Goal: Task Accomplishment & Management: Manage account settings

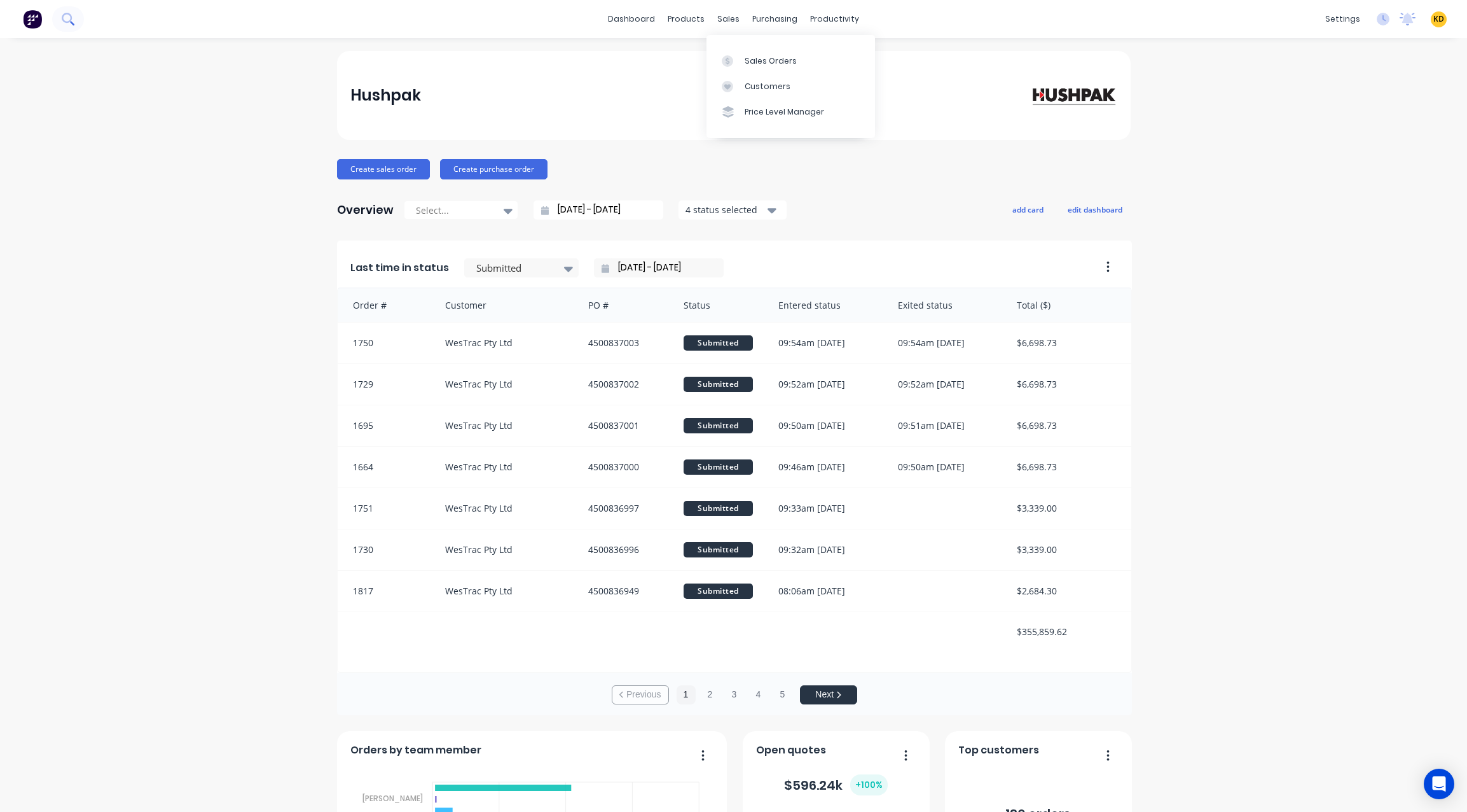
click at [58, 21] on button at bounding box center [67, 19] width 32 height 25
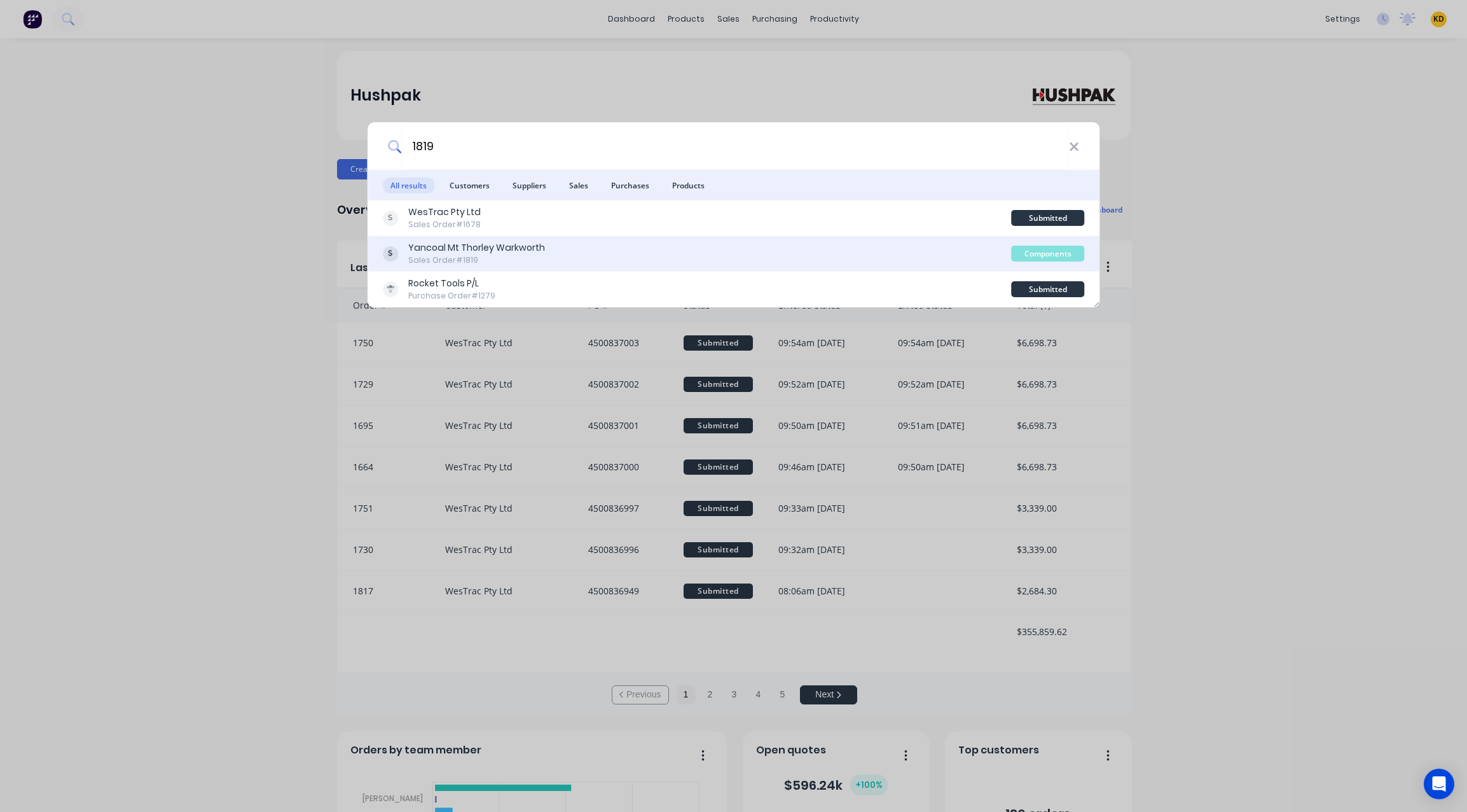
type input "1819"
click at [598, 246] on div "Yancoal Mt Thorley Warkworth Sales Order #1819" at bounding box center [697, 253] width 629 height 25
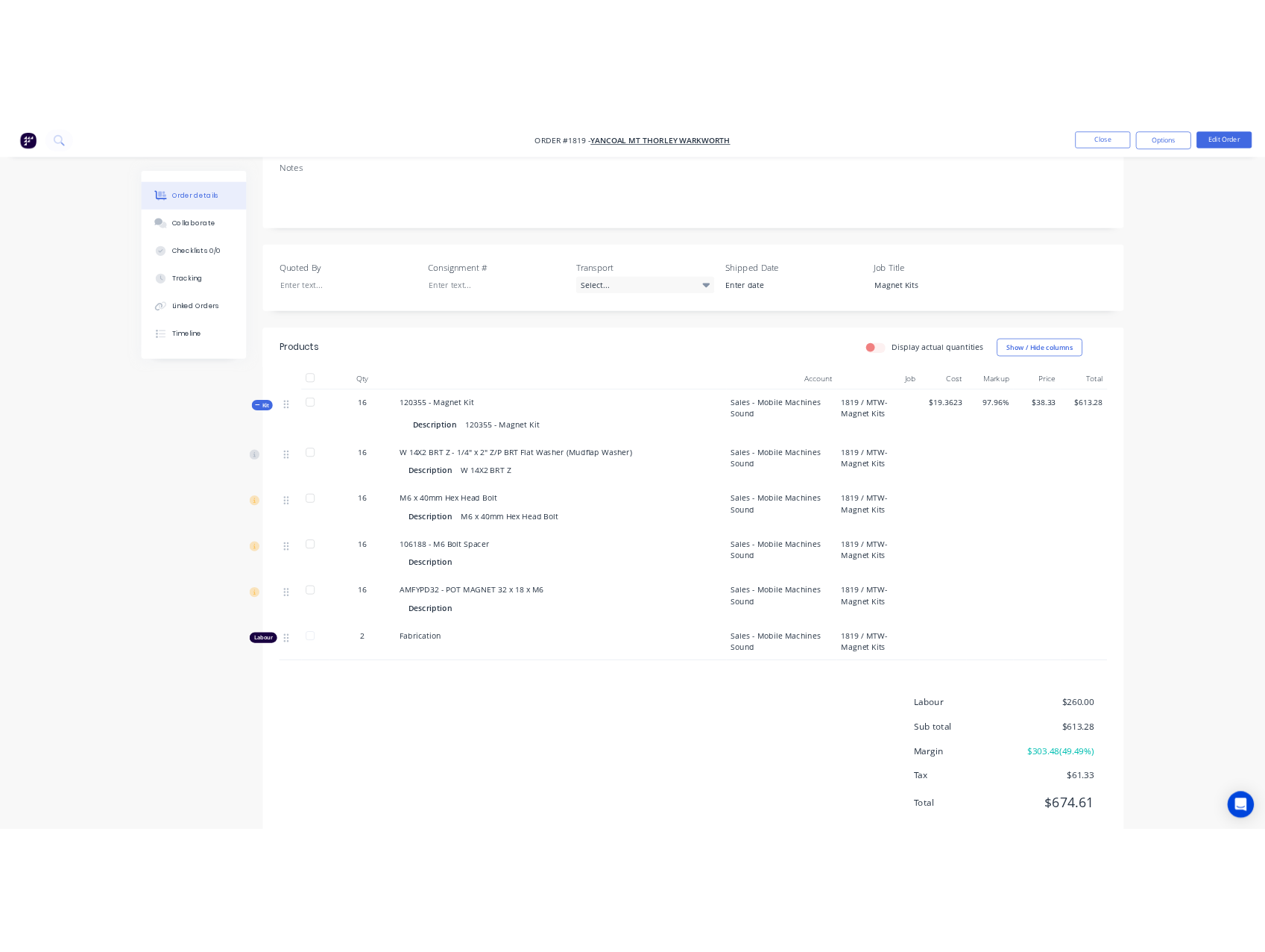
scroll to position [269, 0]
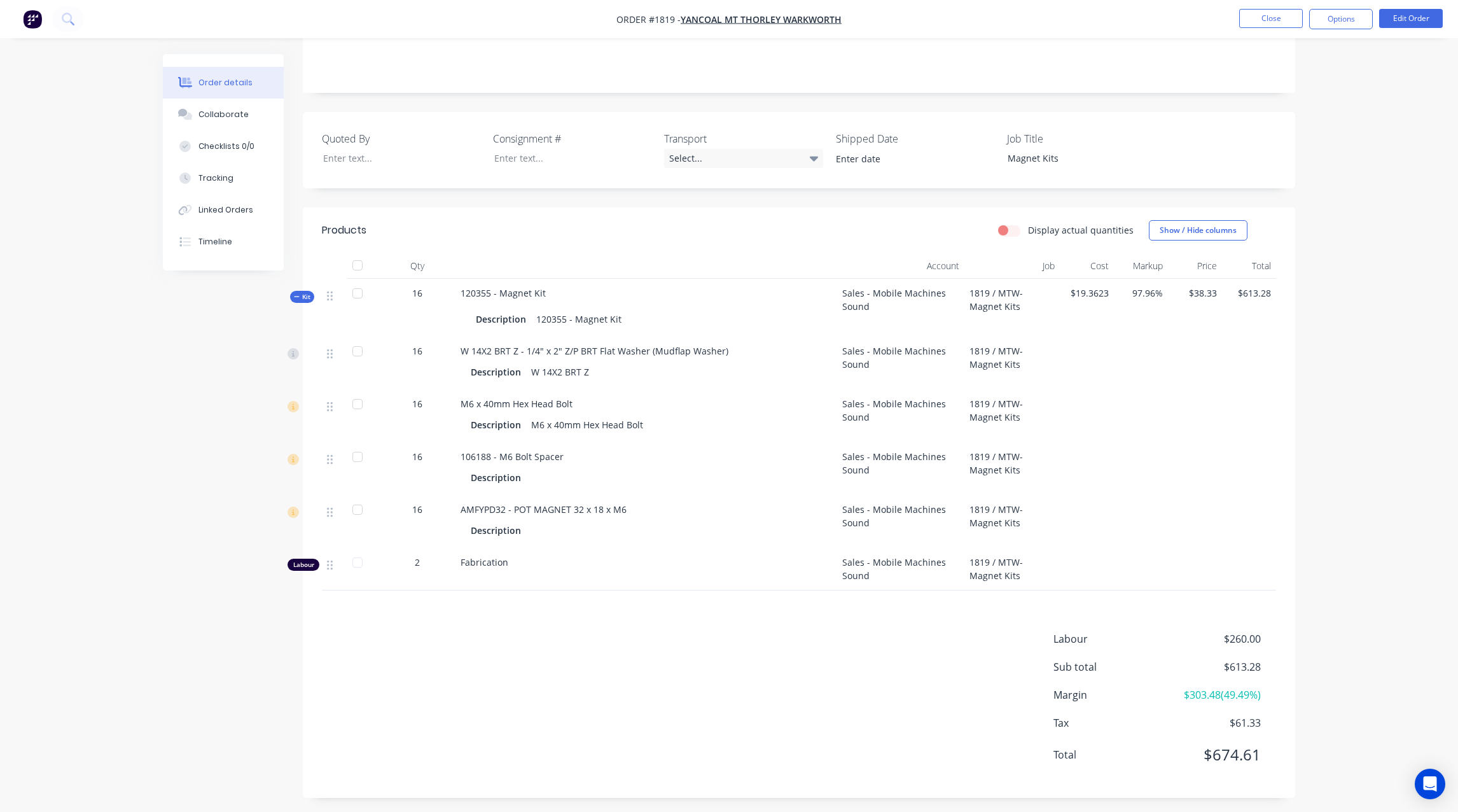
click at [201, 473] on div "Created by Greg Created 25/08/25 Required 07/09/25 Assigned to Add team member …" at bounding box center [729, 321] width 1133 height 992
drag, startPoint x: 460, startPoint y: 294, endPoint x: 581, endPoint y: 296, distance: 121.0
click at [581, 296] on div "120355 - Magnet Kit Description 120355 - Magnet Kit" at bounding box center [646, 307] width 381 height 58
copy span "120355 - Magnet Kit"
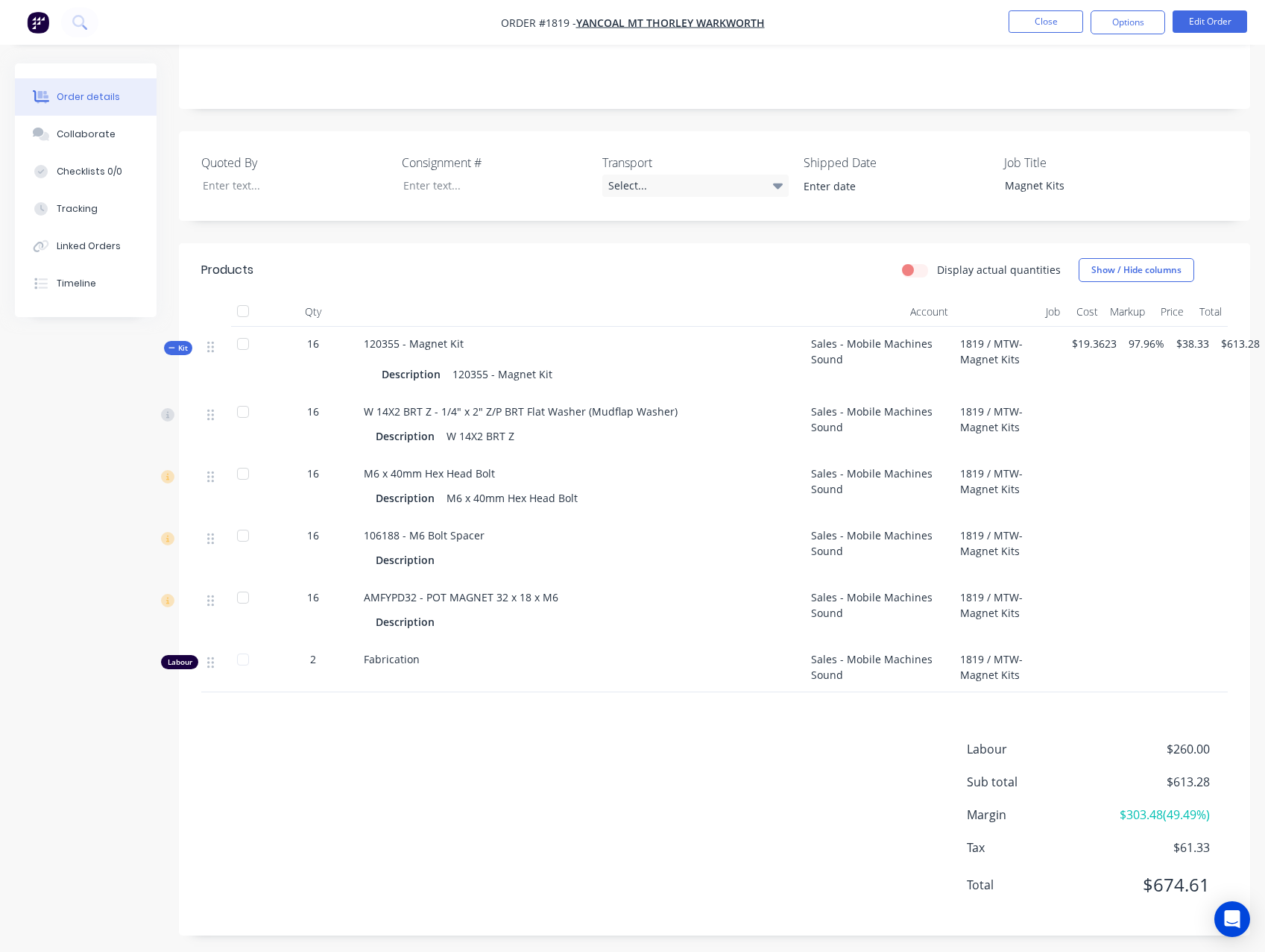
click at [726, 779] on div "Labour $260.00 Sub total $613.28 Margin $303.48 ( 49.49 %) Tax $61.33 Total $67…" at bounding box center [715, 827] width 1027 height 173
drag, startPoint x: 360, startPoint y: 345, endPoint x: 474, endPoint y: 341, distance: 114.1
click at [474, 341] on div "120355 - Magnet Kit Description 120355 - Magnet Kit" at bounding box center [581, 360] width 447 height 67
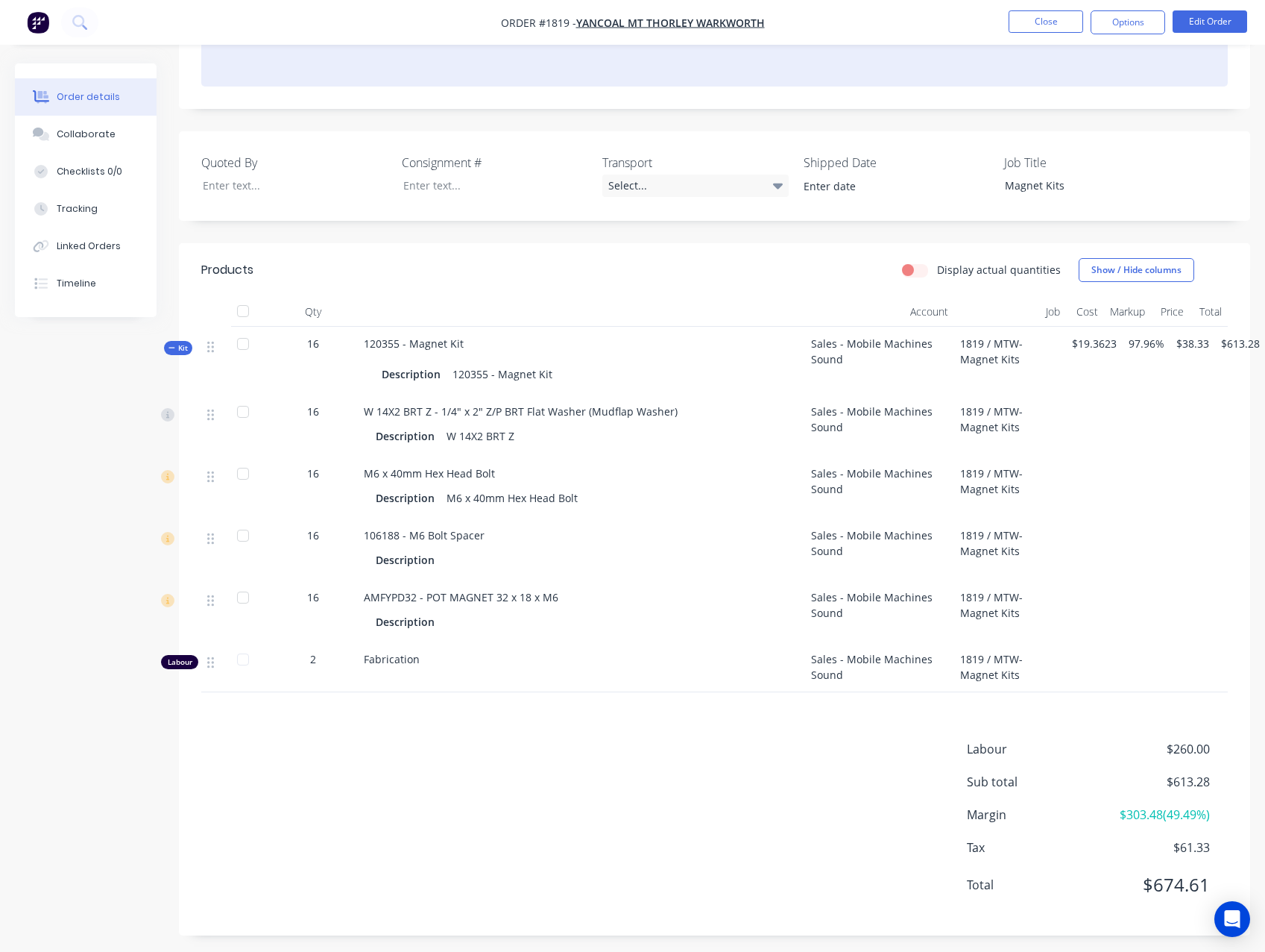
copy span "120355 - Magnet Kit"
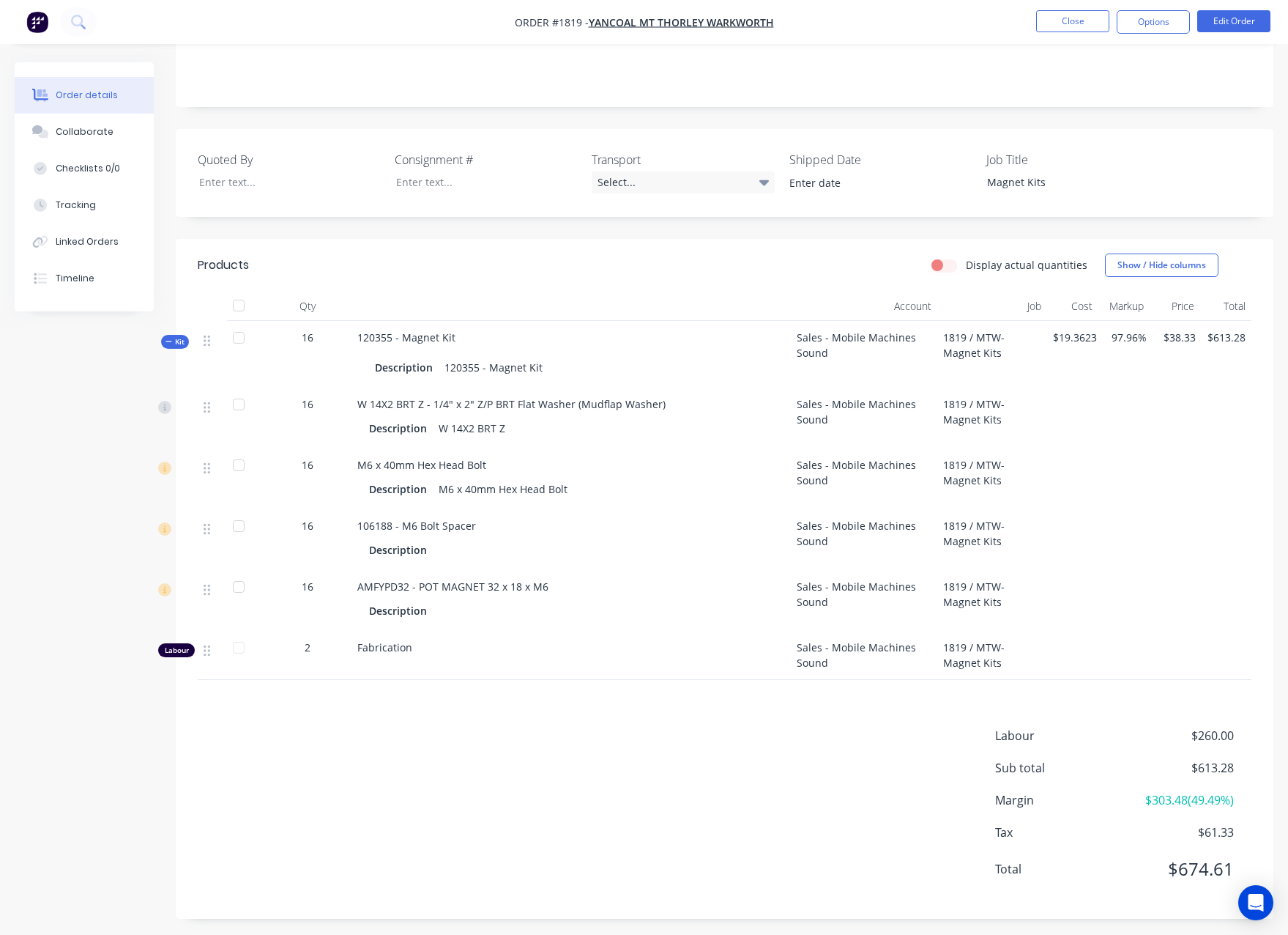
click at [556, 911] on div "Products Display actual quantities Show / Hide columns Qty Account Job Cost Mar…" at bounding box center [725, 578] width 1098 height 679
click at [788, 751] on div "Labour $260.00 Sub total $613.28 Margin $303.48 ( 49.49 %) Tax $61.33 Total $67…" at bounding box center [725, 812] width 1054 height 170
click at [1152, 27] on button "Options" at bounding box center [1153, 22] width 73 height 24
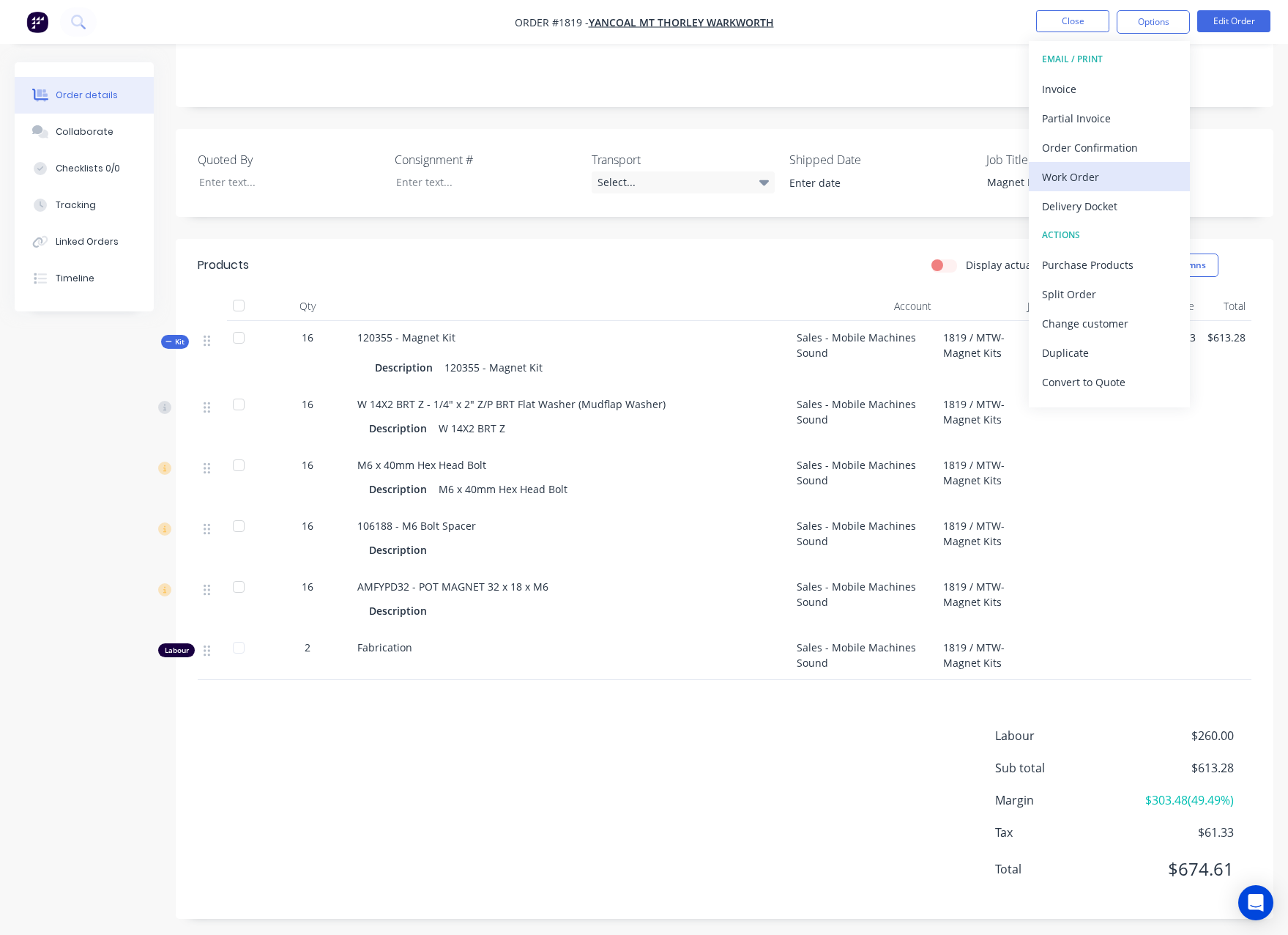
click at [1108, 174] on div "Work Order" at bounding box center [1109, 177] width 134 height 21
click at [1103, 170] on div "Custom" at bounding box center [1109, 177] width 134 height 21
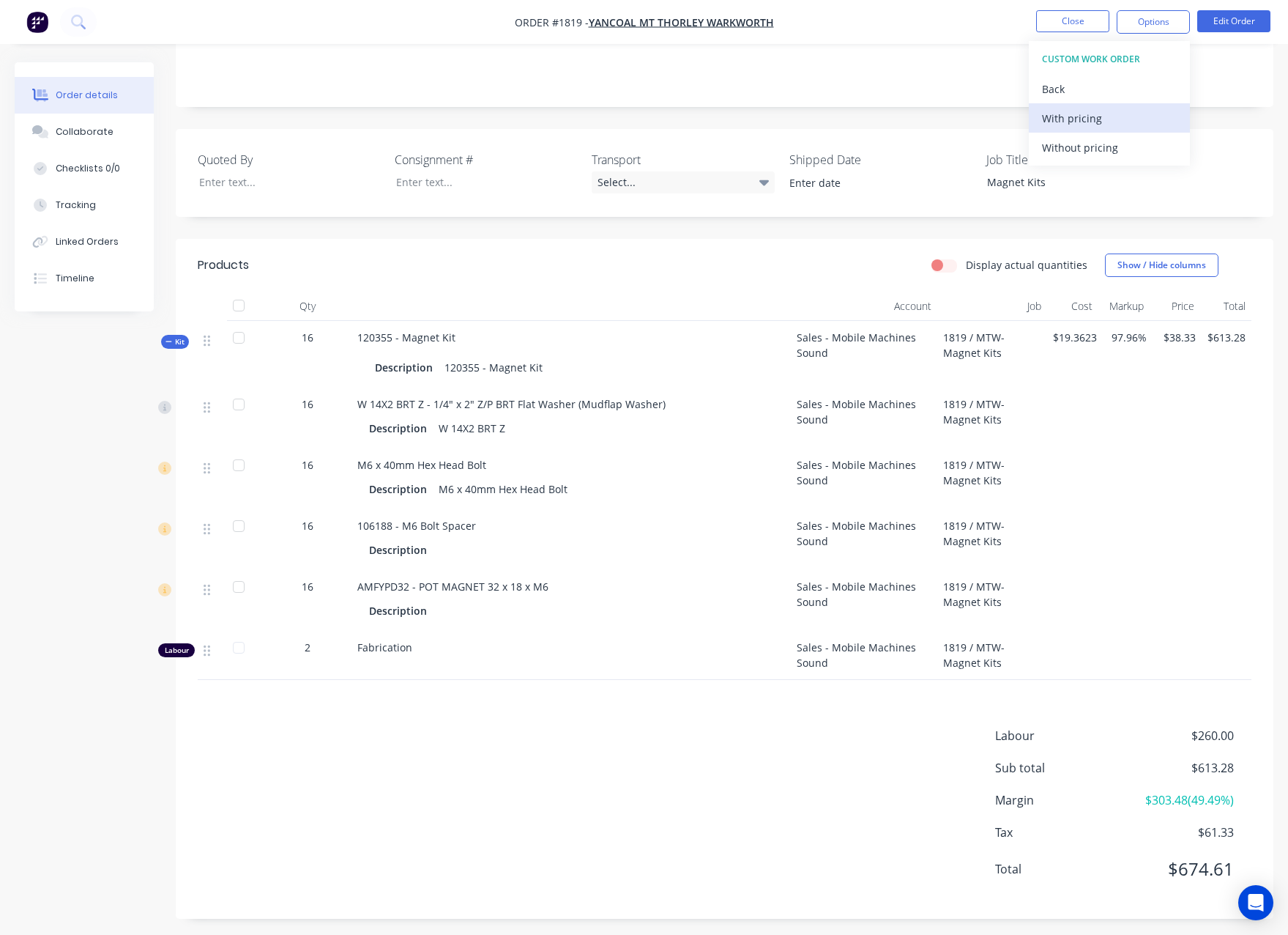
click at [1100, 119] on div "With pricing" at bounding box center [1109, 118] width 134 height 21
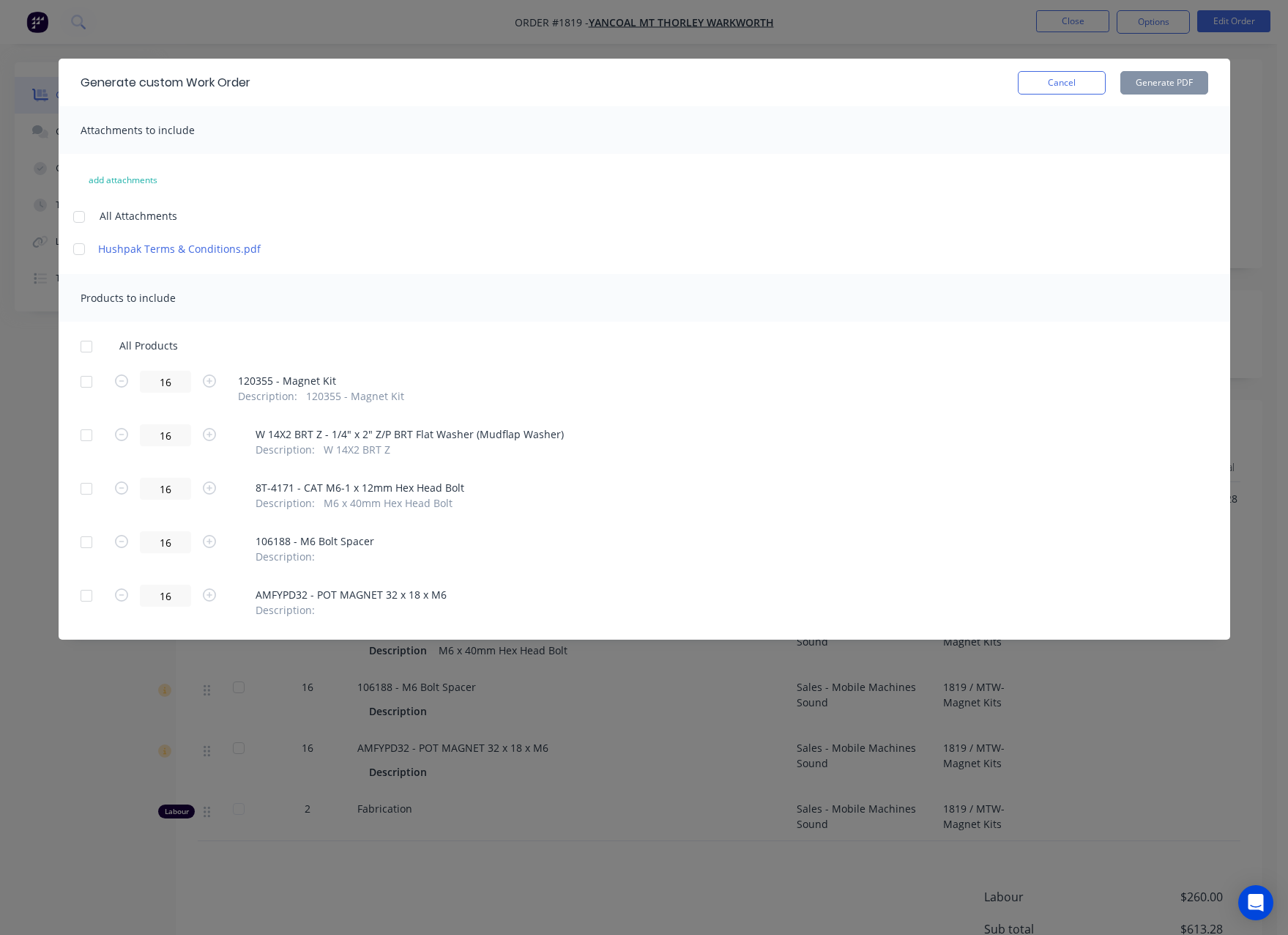
scroll to position [137, 0]
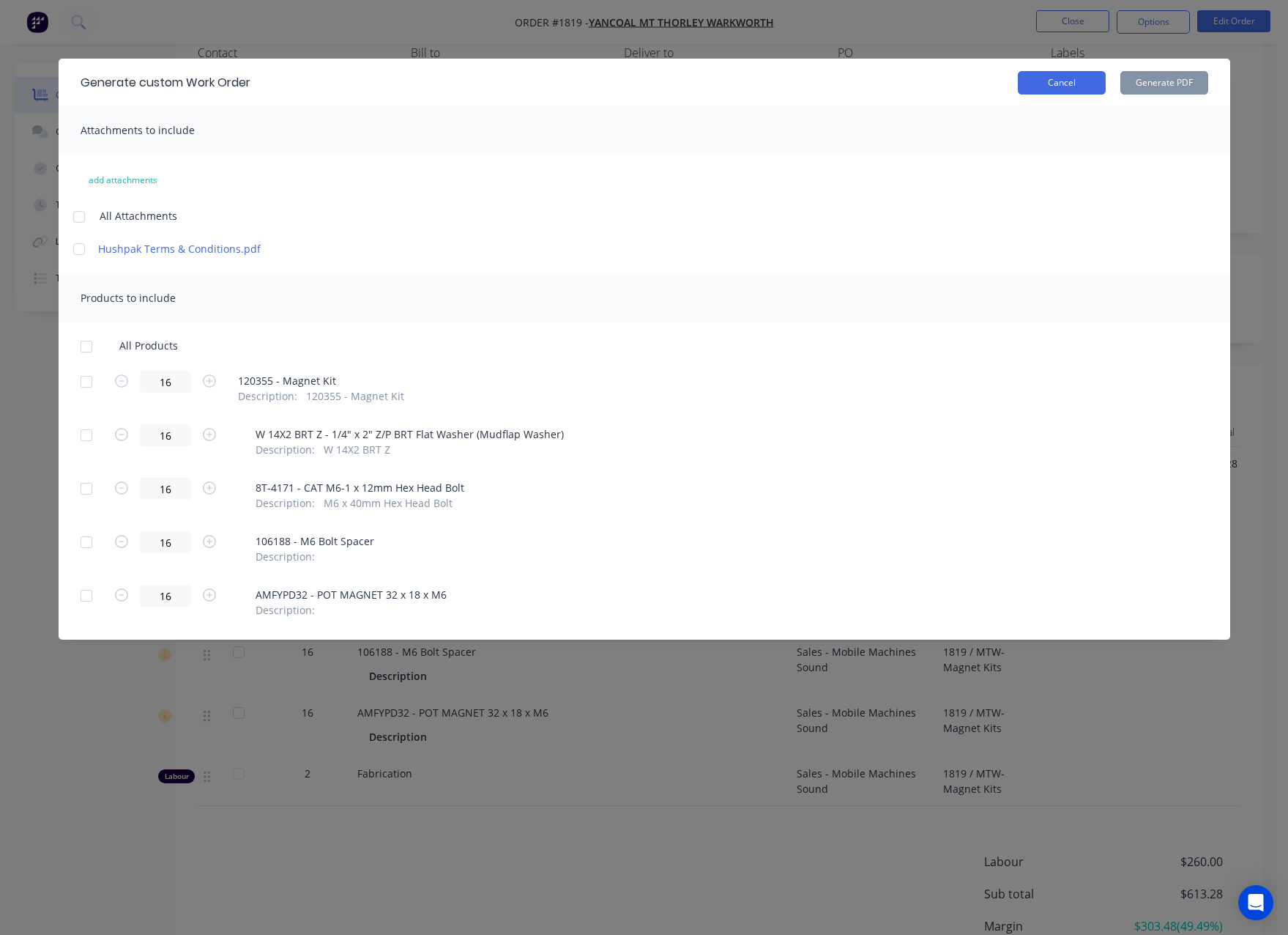
click at [1066, 83] on button "Cancel" at bounding box center [1062, 82] width 88 height 24
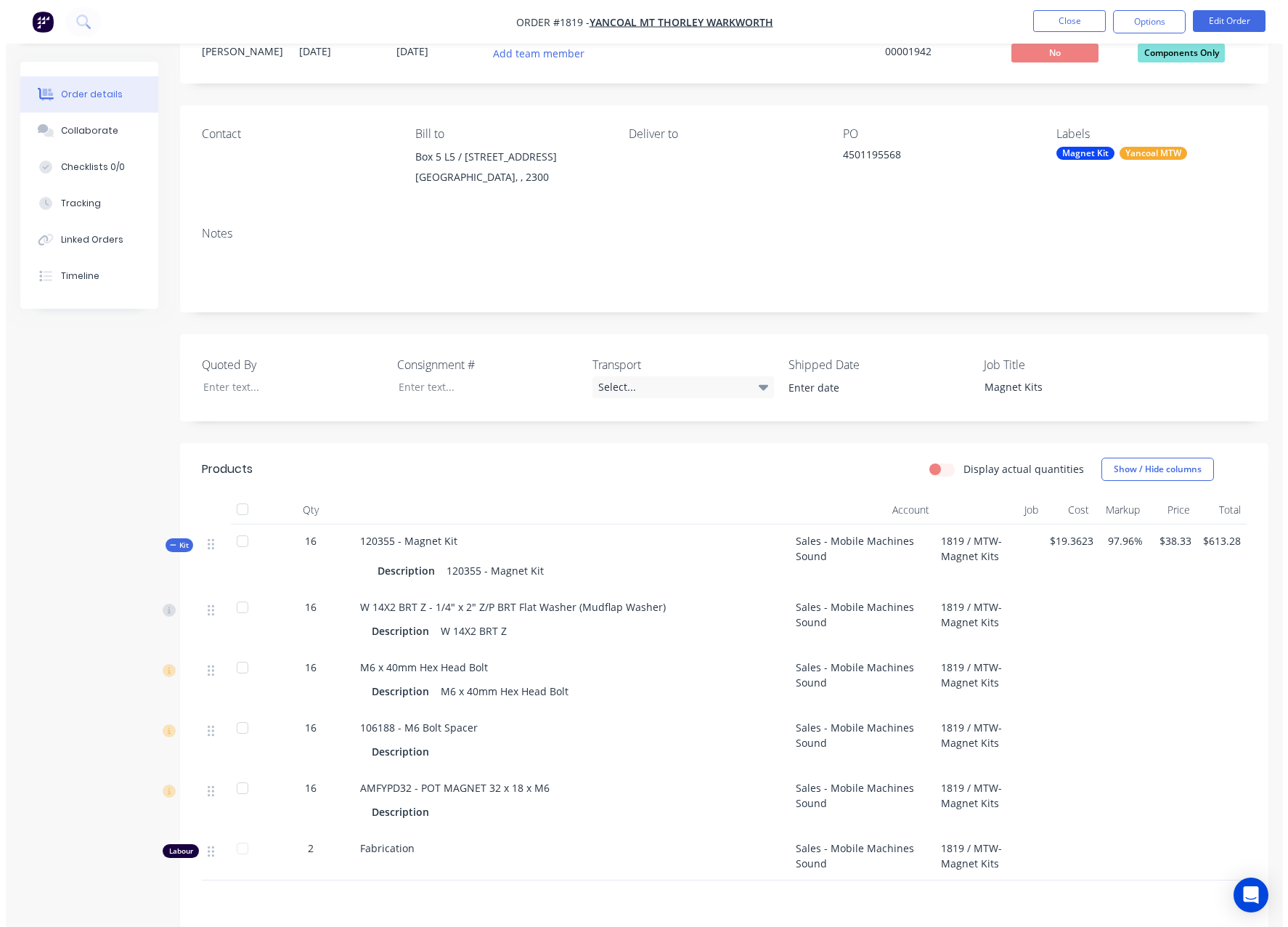
scroll to position [0, 0]
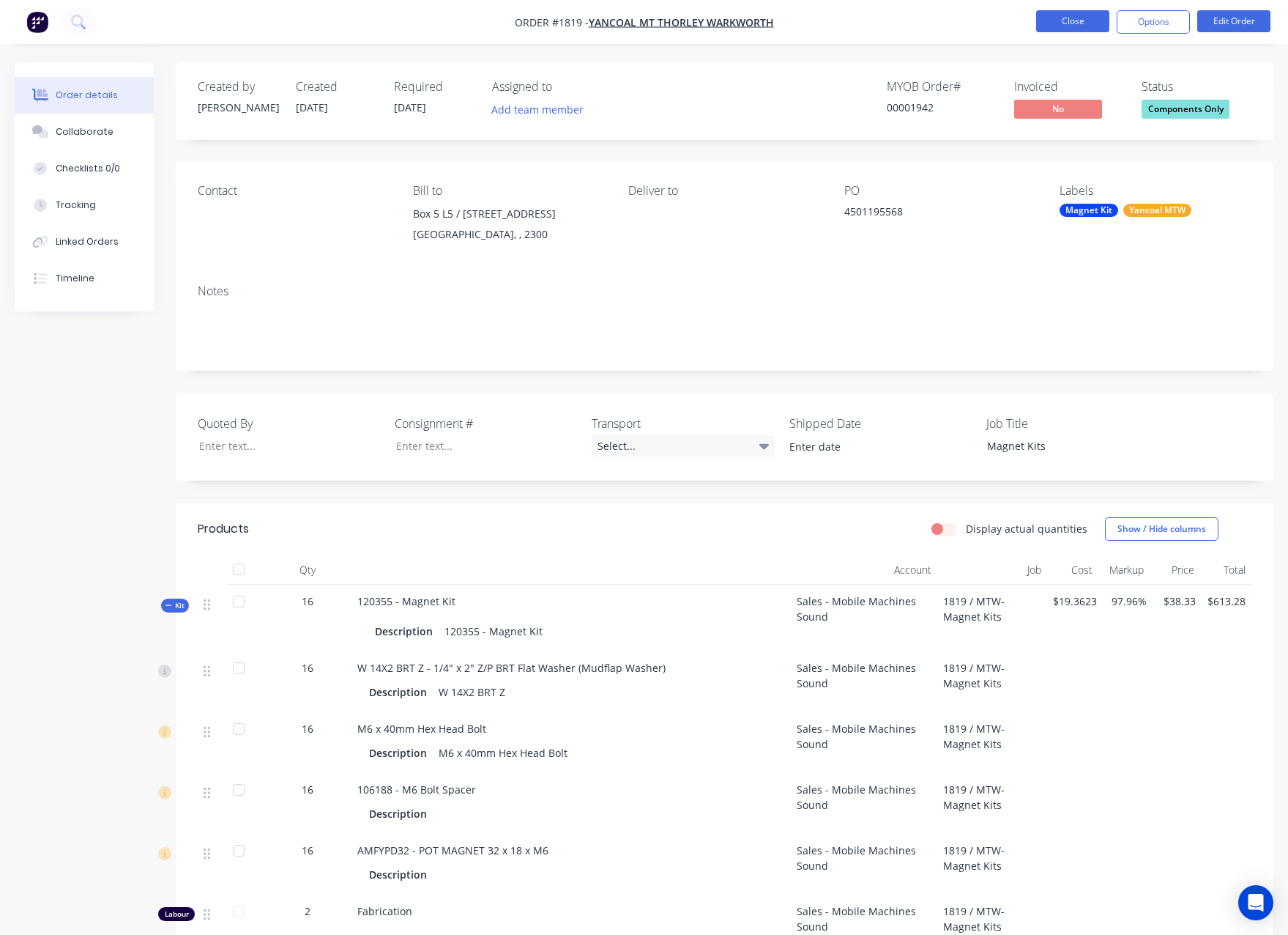
click at [1074, 18] on button "Close" at bounding box center [1072, 21] width 73 height 22
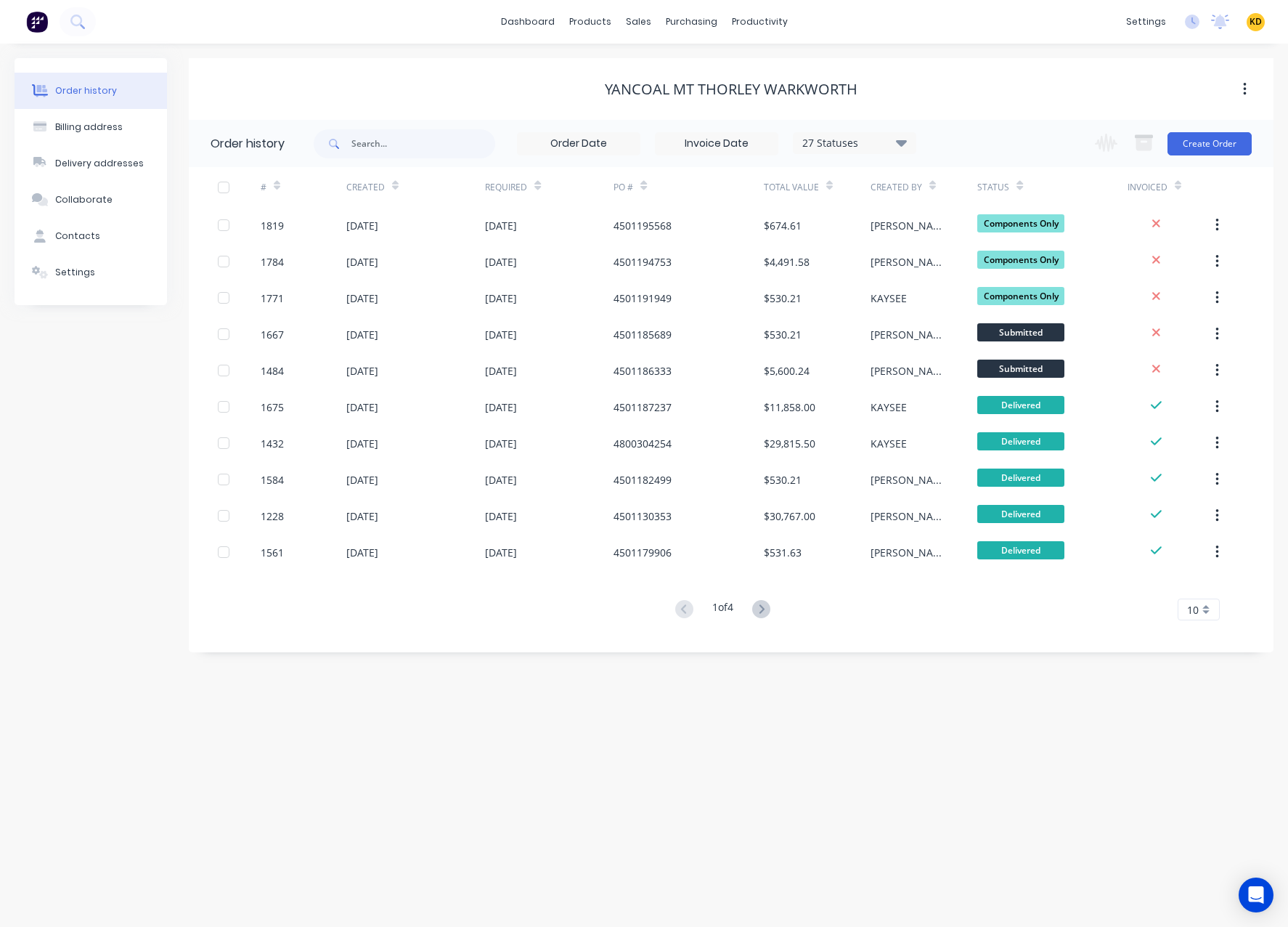
click at [913, 836] on div "Order history Billing address Delivery addresses Collaborate Contacts Settings …" at bounding box center [644, 484] width 1288 height 883
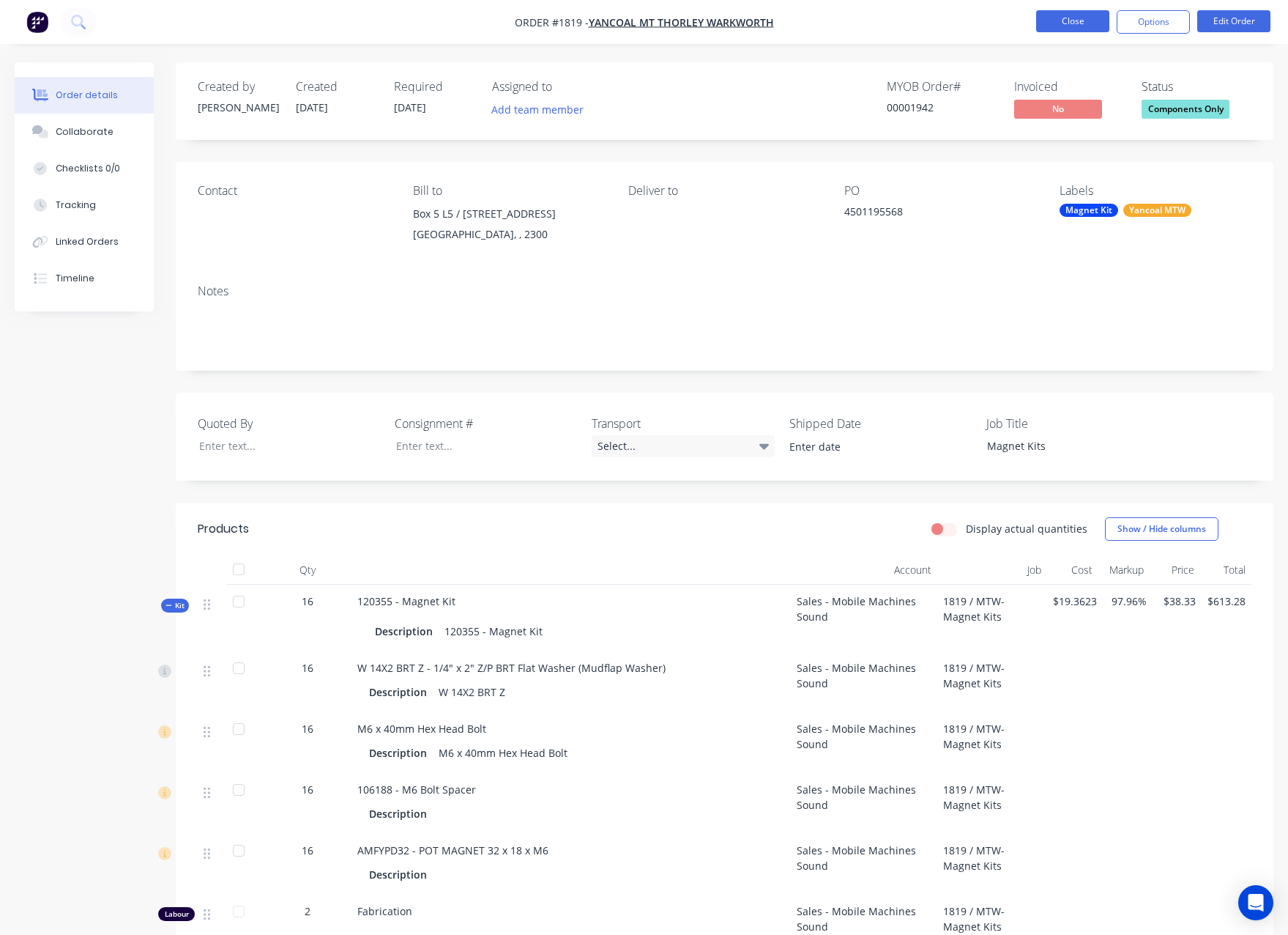
click at [1070, 21] on button "Close" at bounding box center [1072, 21] width 73 height 22
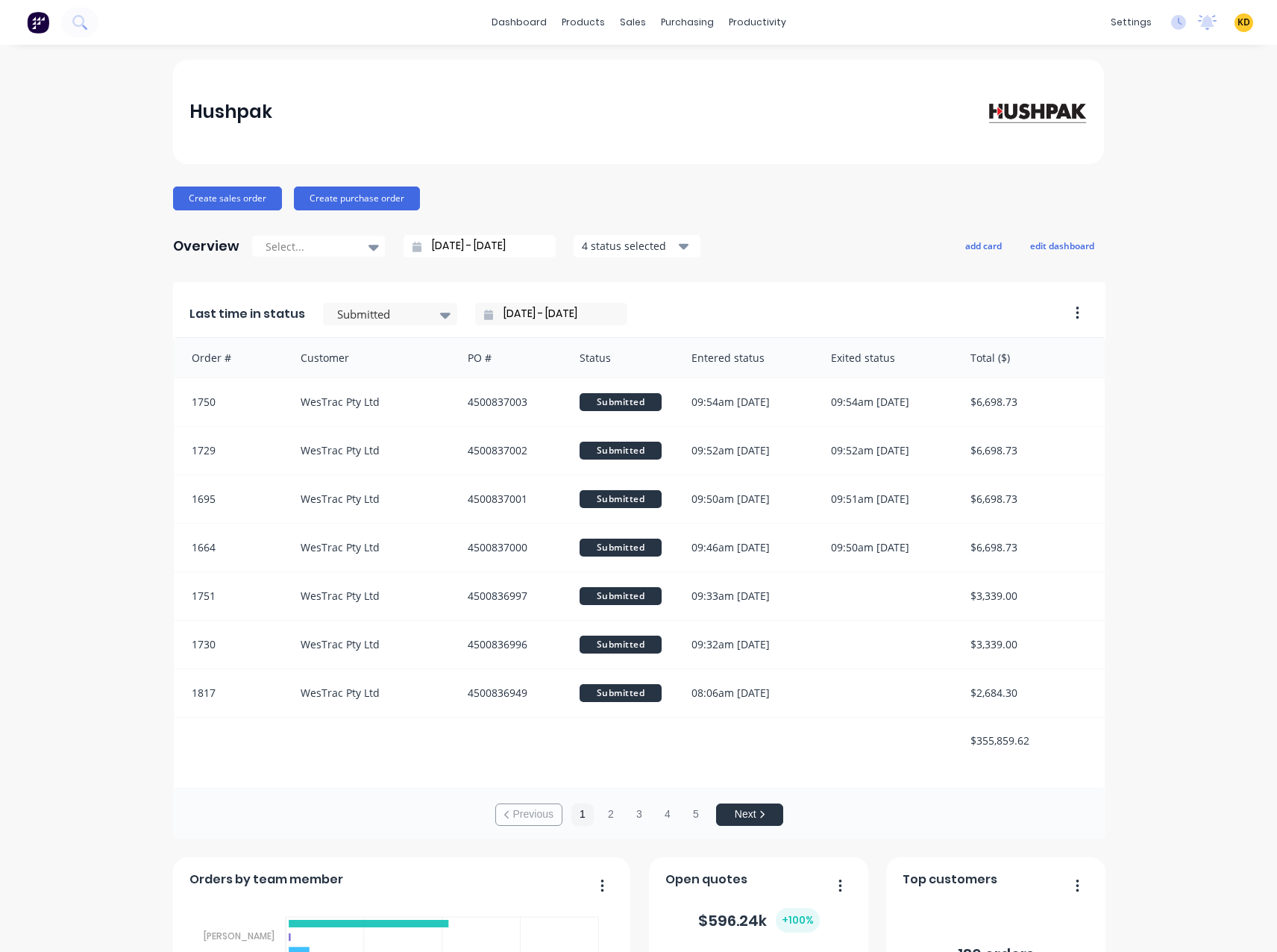
click at [1183, 310] on div "Hushpak Create sales order Create purchase order Overview Select... 25/07/25 - …" at bounding box center [638, 641] width 1277 height 1162
click at [602, 68] on div "Product Catalogue" at bounding box center [644, 71] width 93 height 13
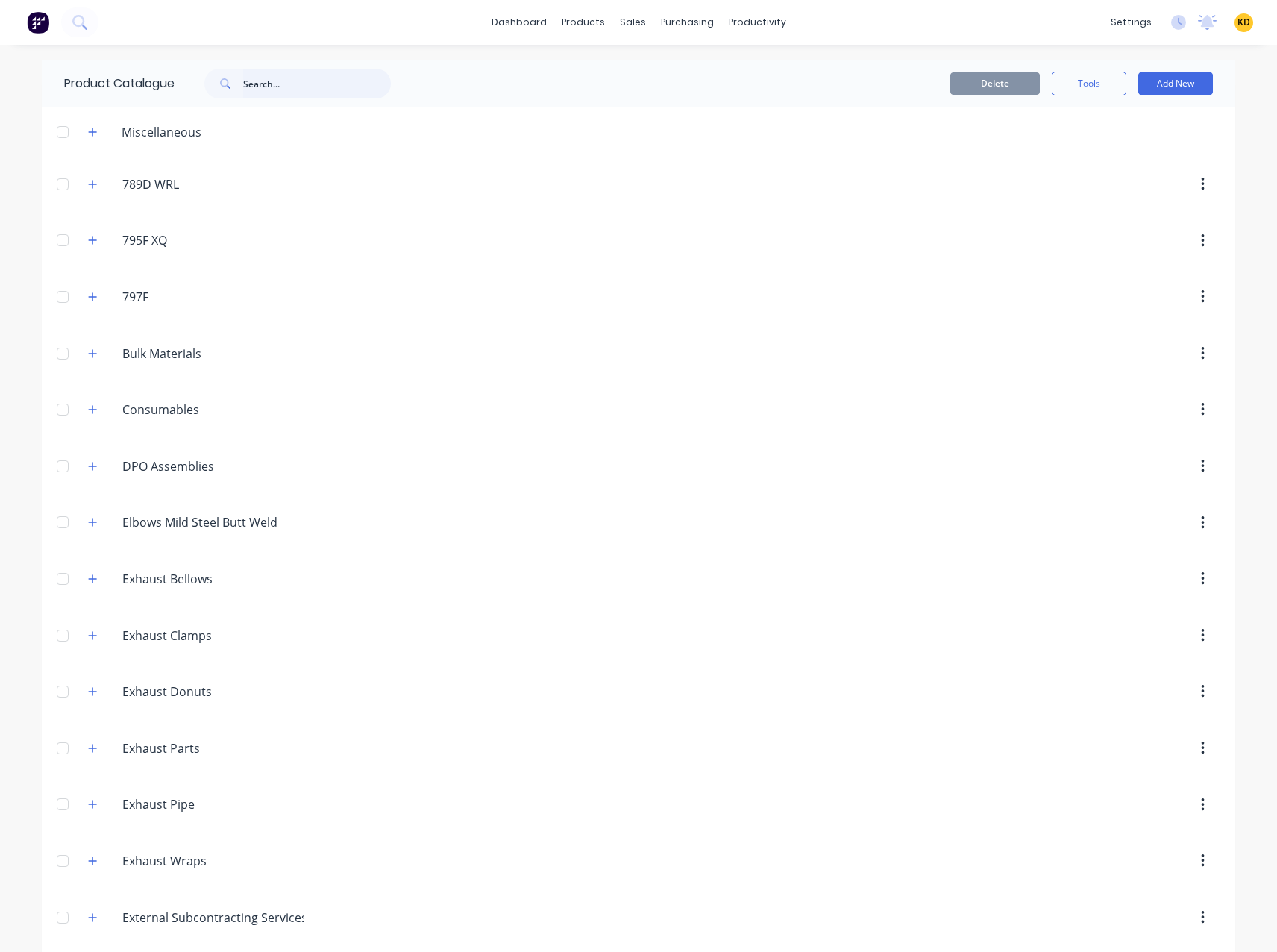
click at [292, 83] on input "text" at bounding box center [316, 83] width 147 height 30
paste input "120355 - Magnet Kit"
type input "120355 - Magnet Kit"
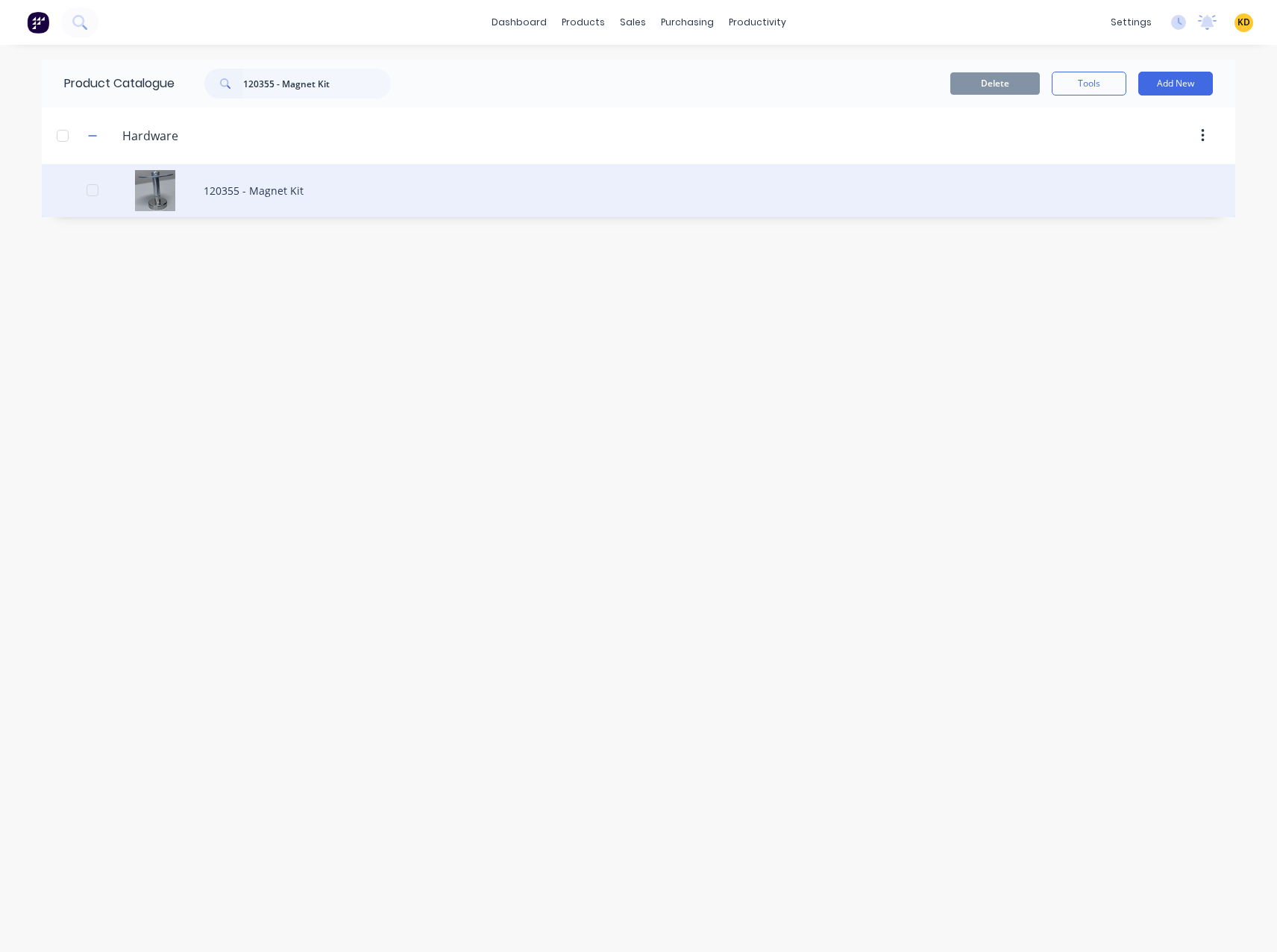
click at [293, 199] on div "120355 - Magnet Kit" at bounding box center [638, 190] width 1193 height 53
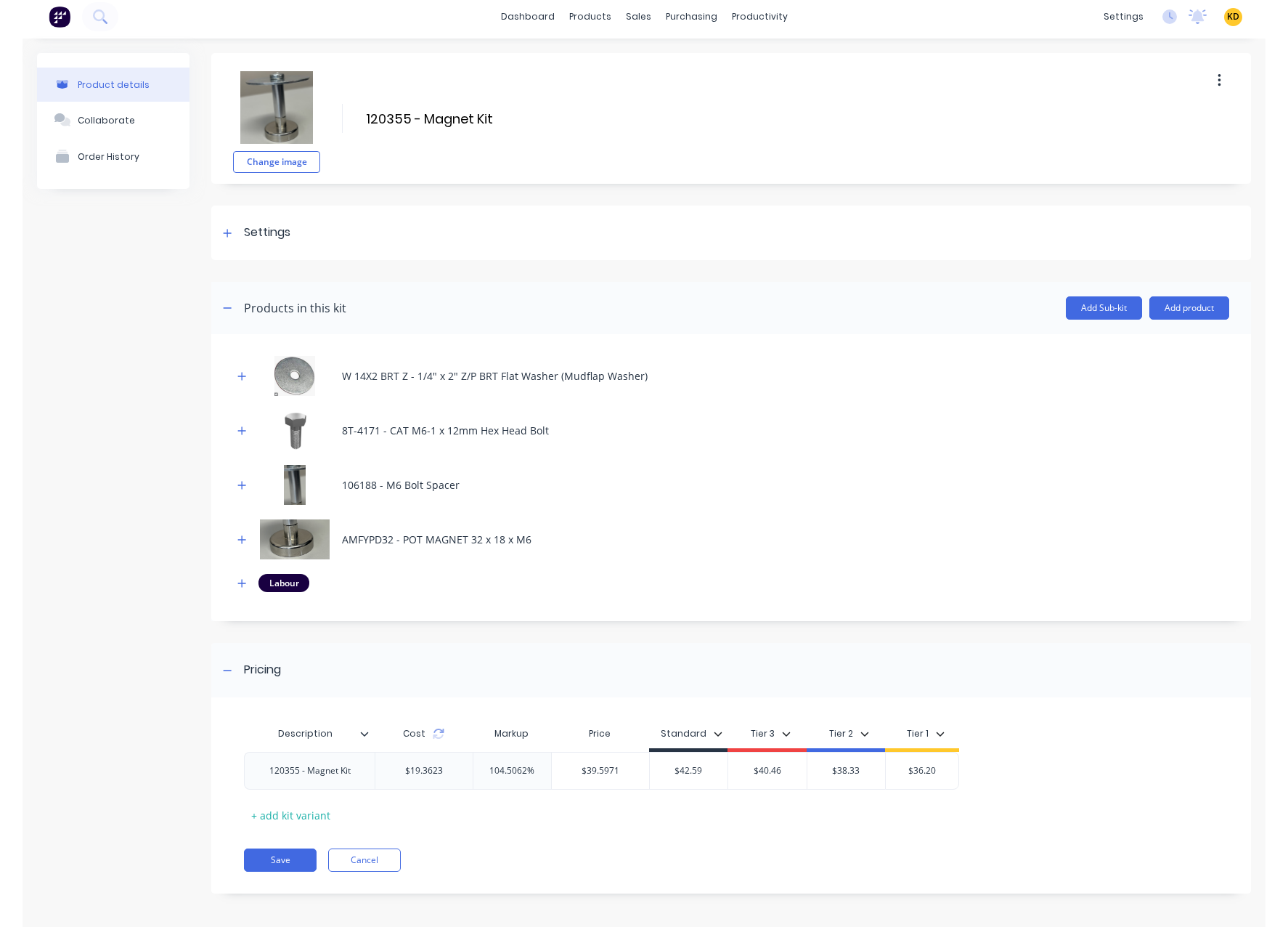
scroll to position [8, 0]
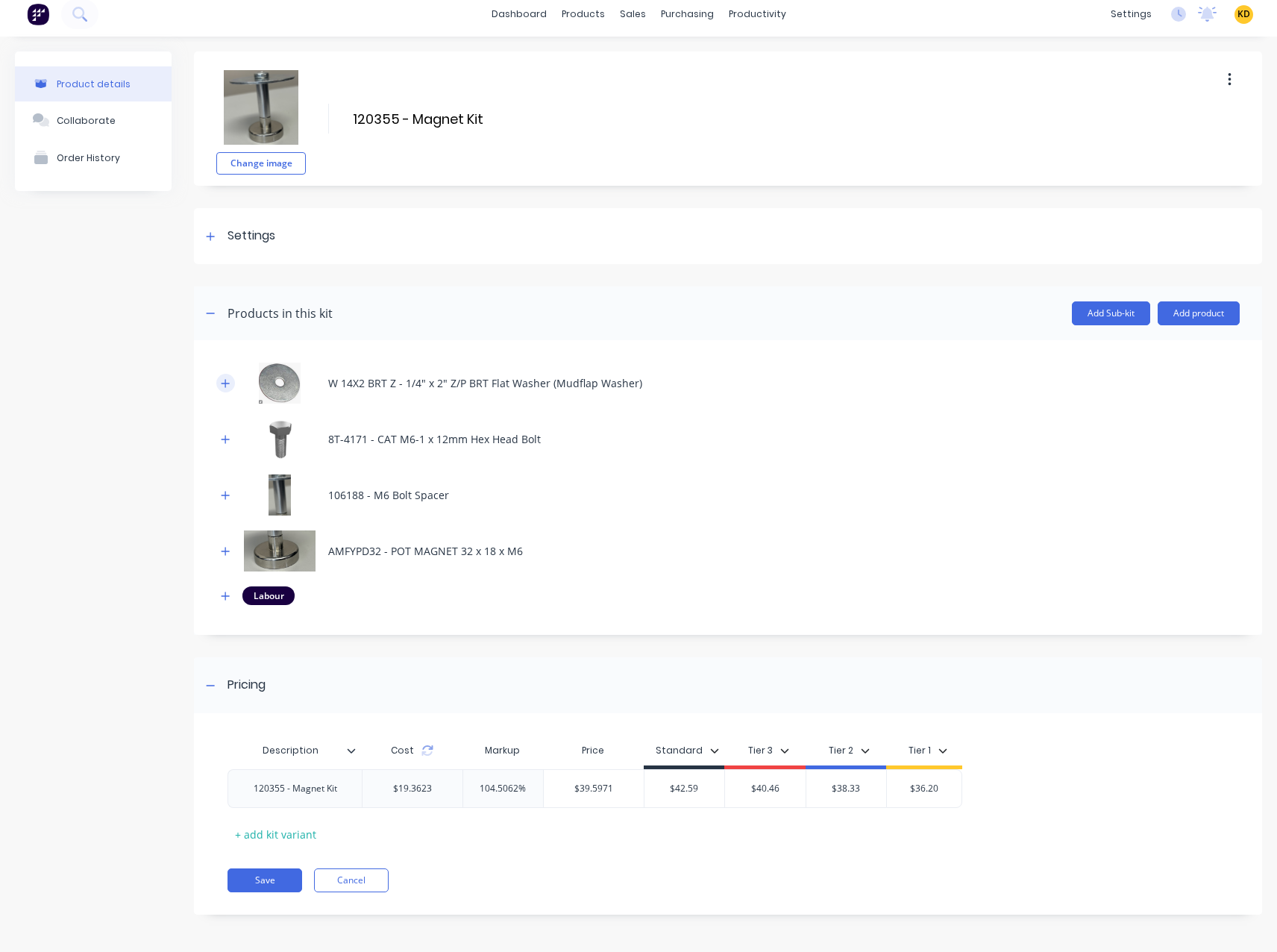
click at [220, 381] on button "button" at bounding box center [225, 383] width 18 height 18
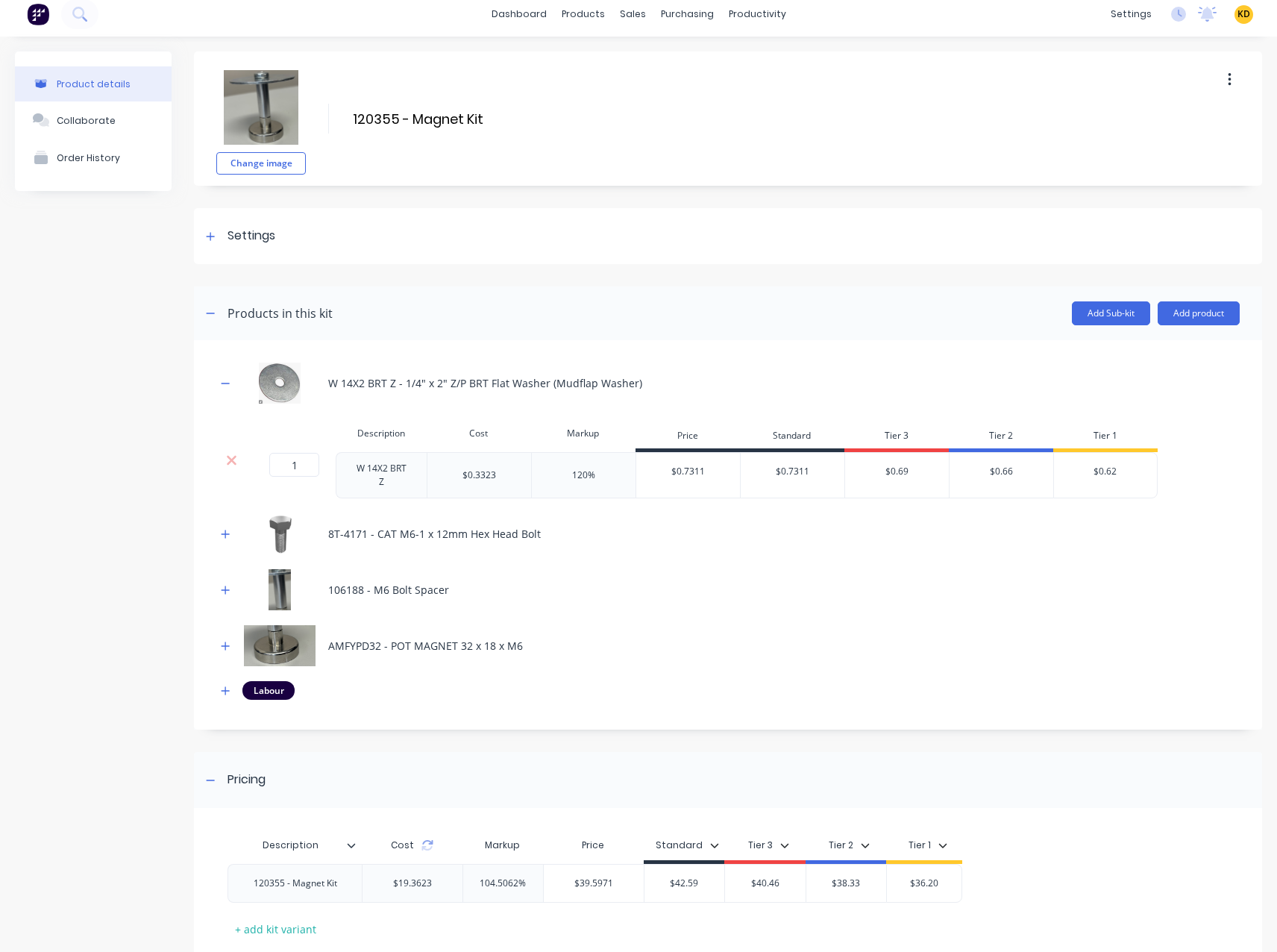
click at [685, 200] on div "Change image 120355 - Magnet Kit 120355 - Magnet Kit Enter kit name Settings Ki…" at bounding box center [728, 541] width 1068 height 980
drag, startPoint x: 326, startPoint y: 383, endPoint x: 698, endPoint y: 375, distance: 372.1
click at [698, 375] on div "W 14X2 BRT Z - 1/4" x 2" Z/P BRT Flat Washer (Mudflap Washer)" at bounding box center [728, 383] width 1024 height 41
drag, startPoint x: 627, startPoint y: 384, endPoint x: 332, endPoint y: 383, distance: 295.0
click at [332, 383] on div "W 14X2 BRT Z - 1/4" x 2" Z/P BRT Flat Washer (Mudflap Washer)" at bounding box center [728, 383] width 1024 height 41
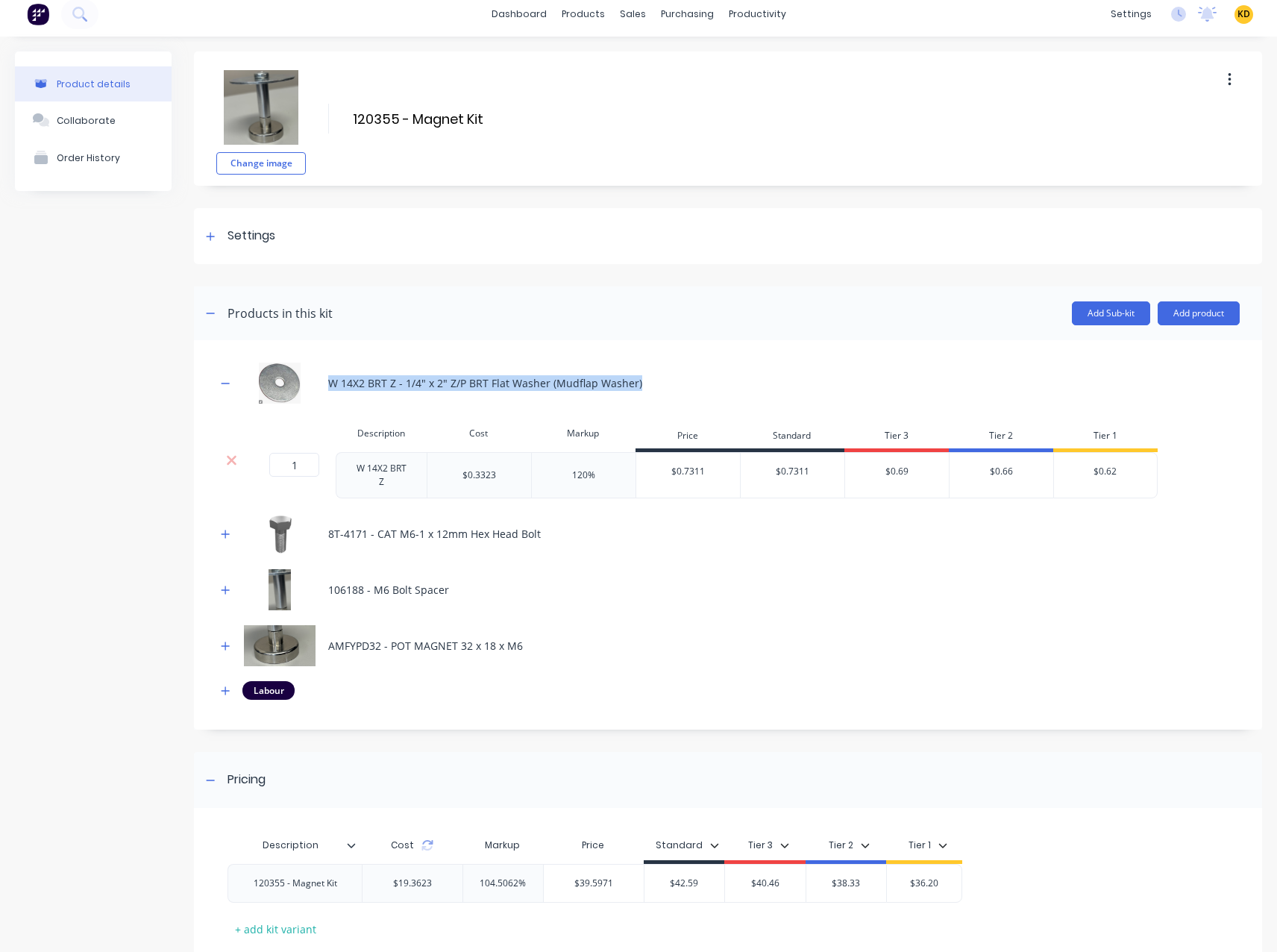
copy div "W 14X2 BRT Z - 1/4" x 2" Z/P BRT Flat Washer (Mudflap Washer)"
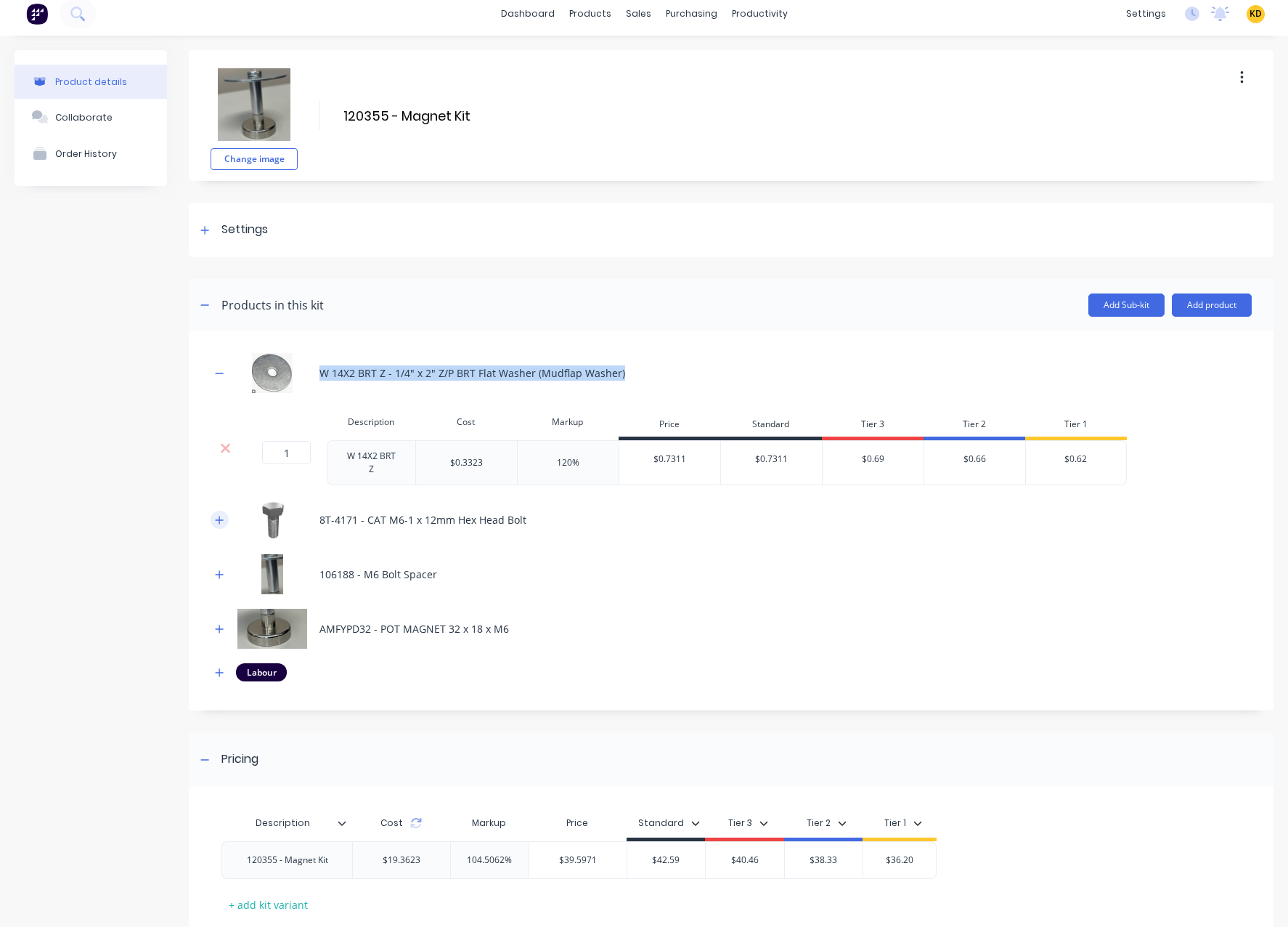
click at [220, 519] on icon "button" at bounding box center [219, 520] width 8 height 10
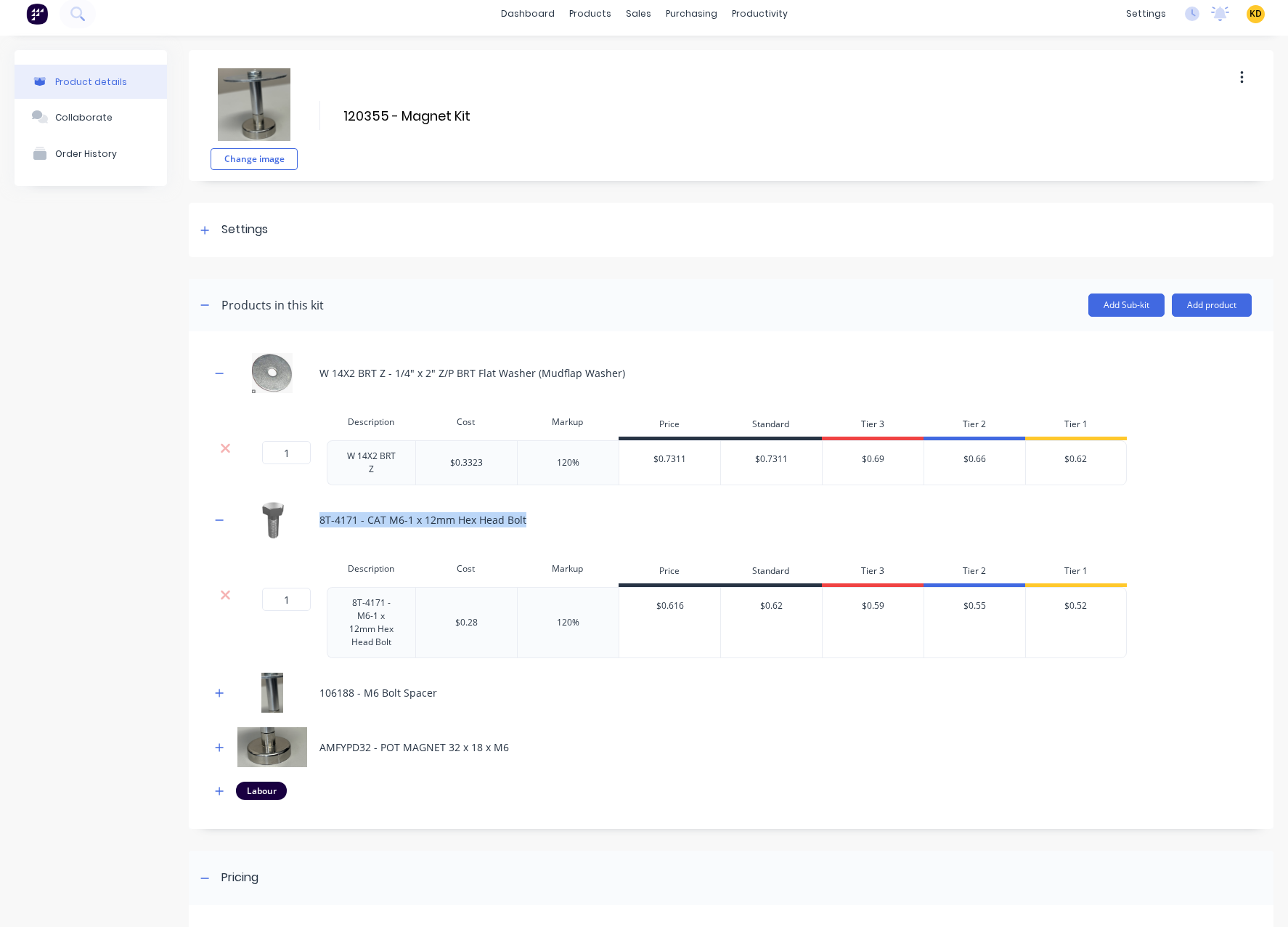
drag, startPoint x: 314, startPoint y: 521, endPoint x: 537, endPoint y: 520, distance: 223.0
click at [537, 520] on div "8T-4171 - CAT M6-1 x 12mm Hex Head Bolt" at bounding box center [731, 519] width 1041 height 40
copy div "8T-4171 - CAT M6-1 x 12mm Hex Head Bolt"
click at [222, 372] on icon "button" at bounding box center [220, 372] width 8 height 1
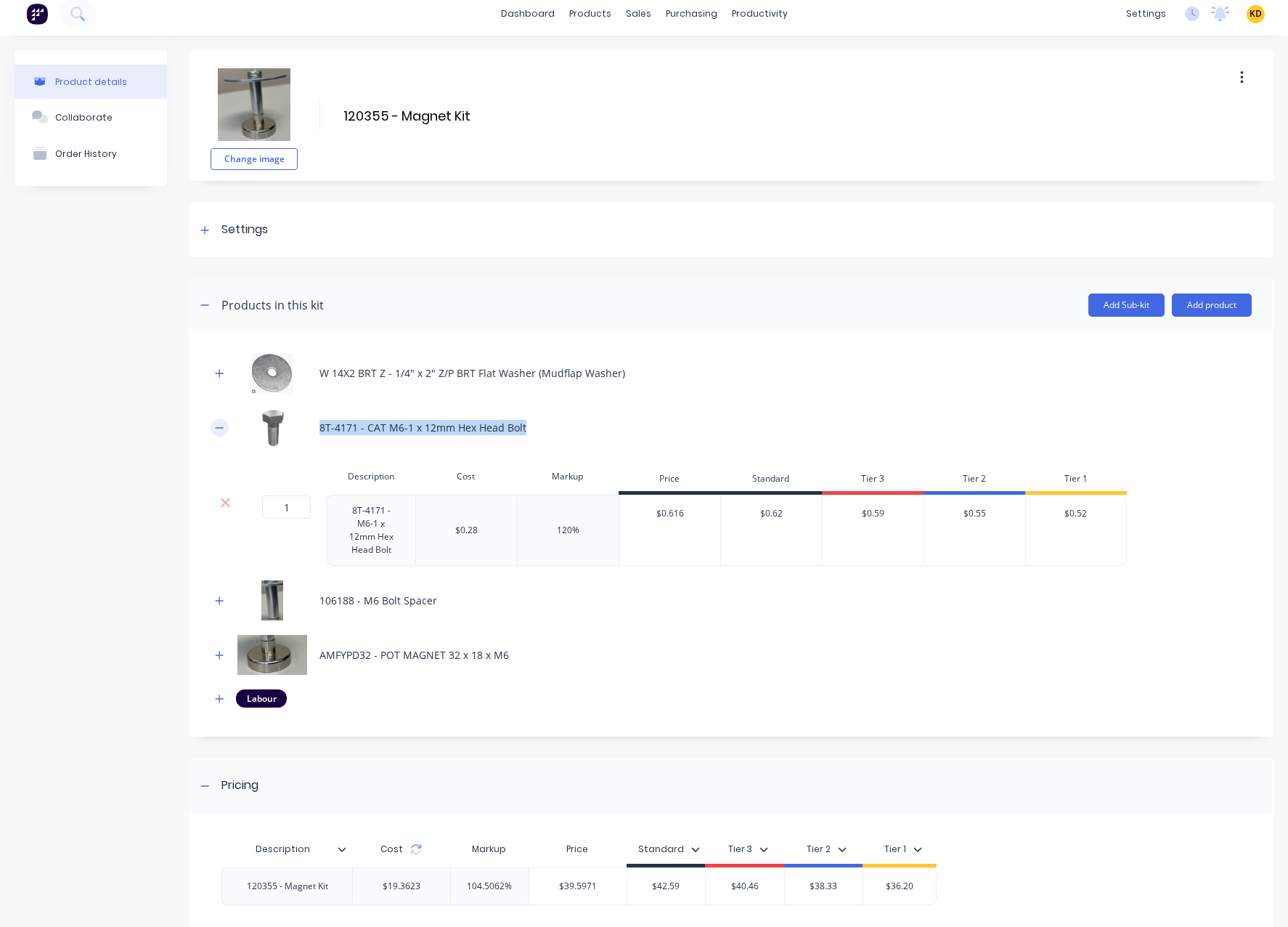
click at [222, 427] on icon "button" at bounding box center [220, 427] width 8 height 1
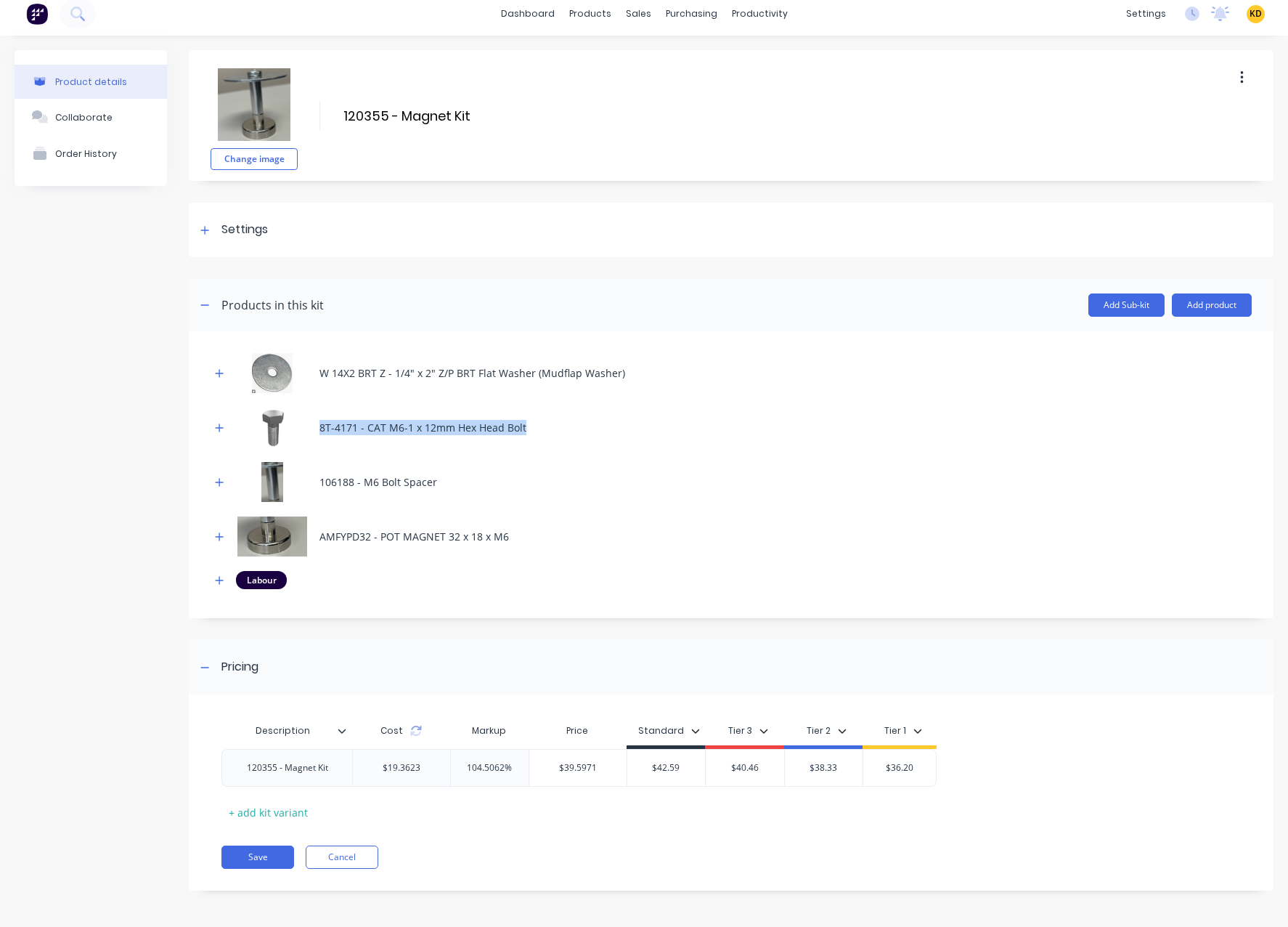
drag, startPoint x: 221, startPoint y: 485, endPoint x: 265, endPoint y: 495, distance: 45.1
click at [220, 485] on icon "button" at bounding box center [219, 481] width 8 height 10
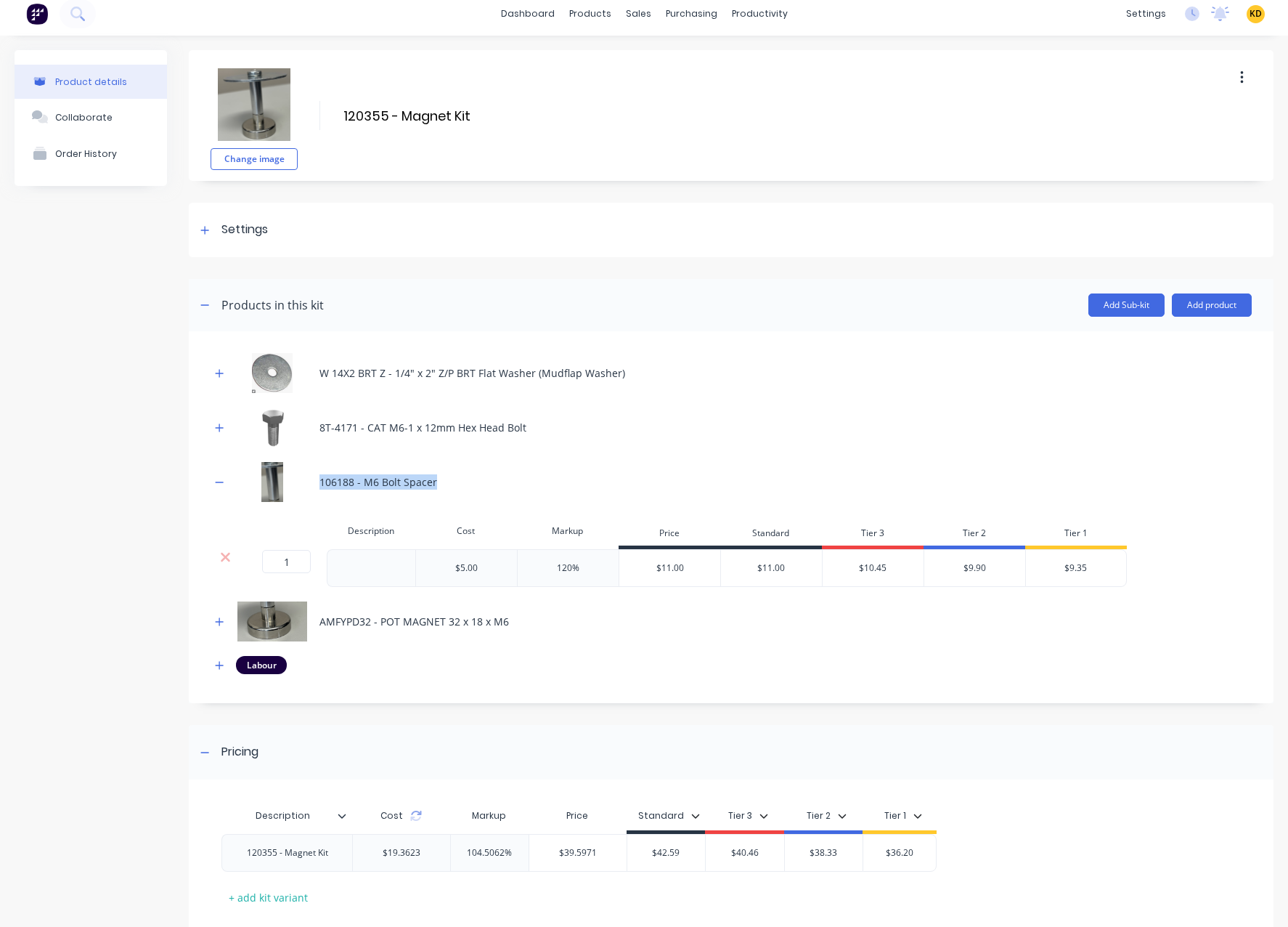
drag, startPoint x: 321, startPoint y: 482, endPoint x: 461, endPoint y: 479, distance: 140.0
click at [461, 479] on div "106188 - M6 Bolt Spacer" at bounding box center [731, 481] width 1041 height 40
copy div "106188 - M6 Bolt Spacer"
click at [219, 621] on icon "button" at bounding box center [220, 621] width 8 height 8
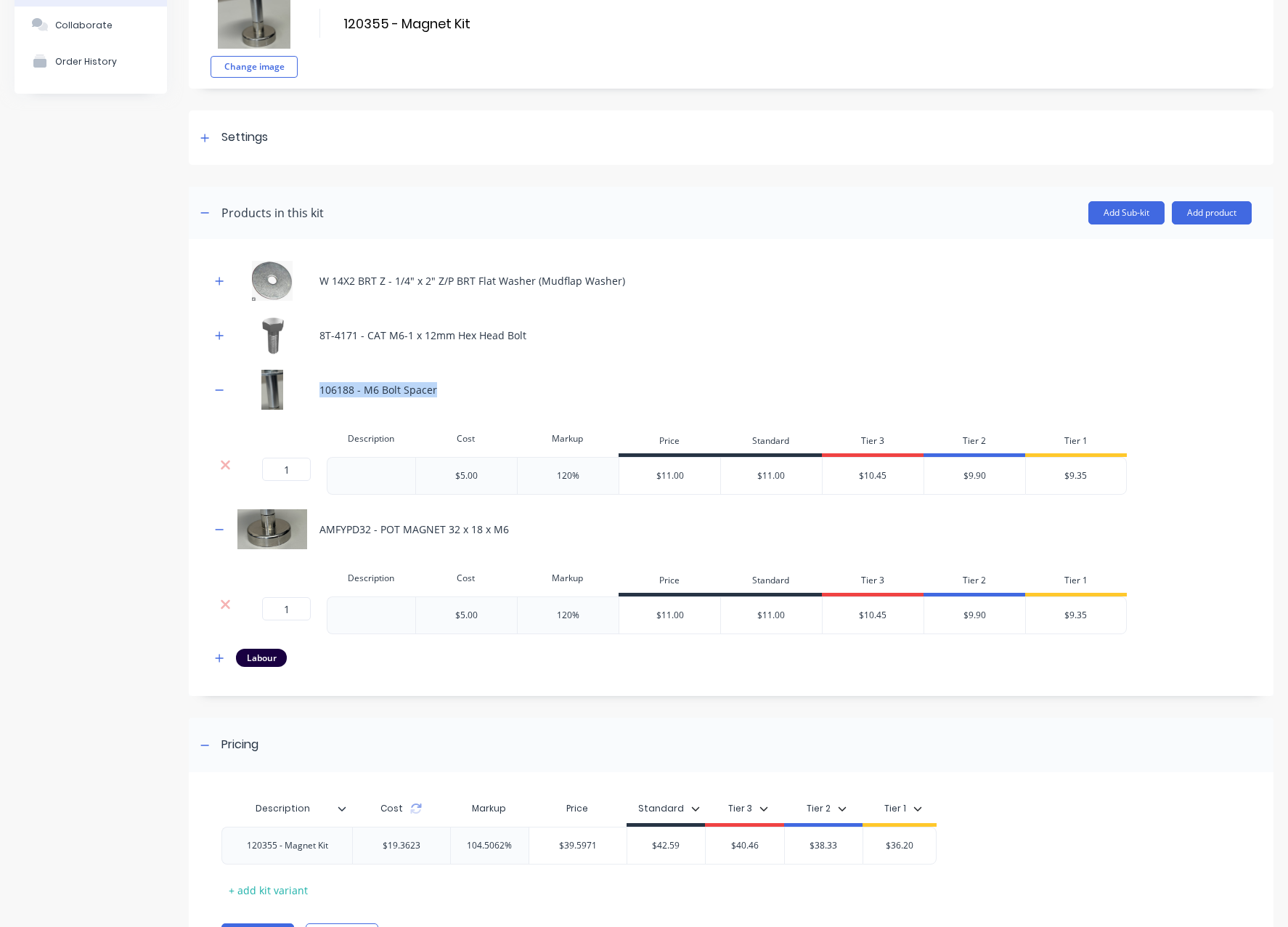
scroll to position [178, 0]
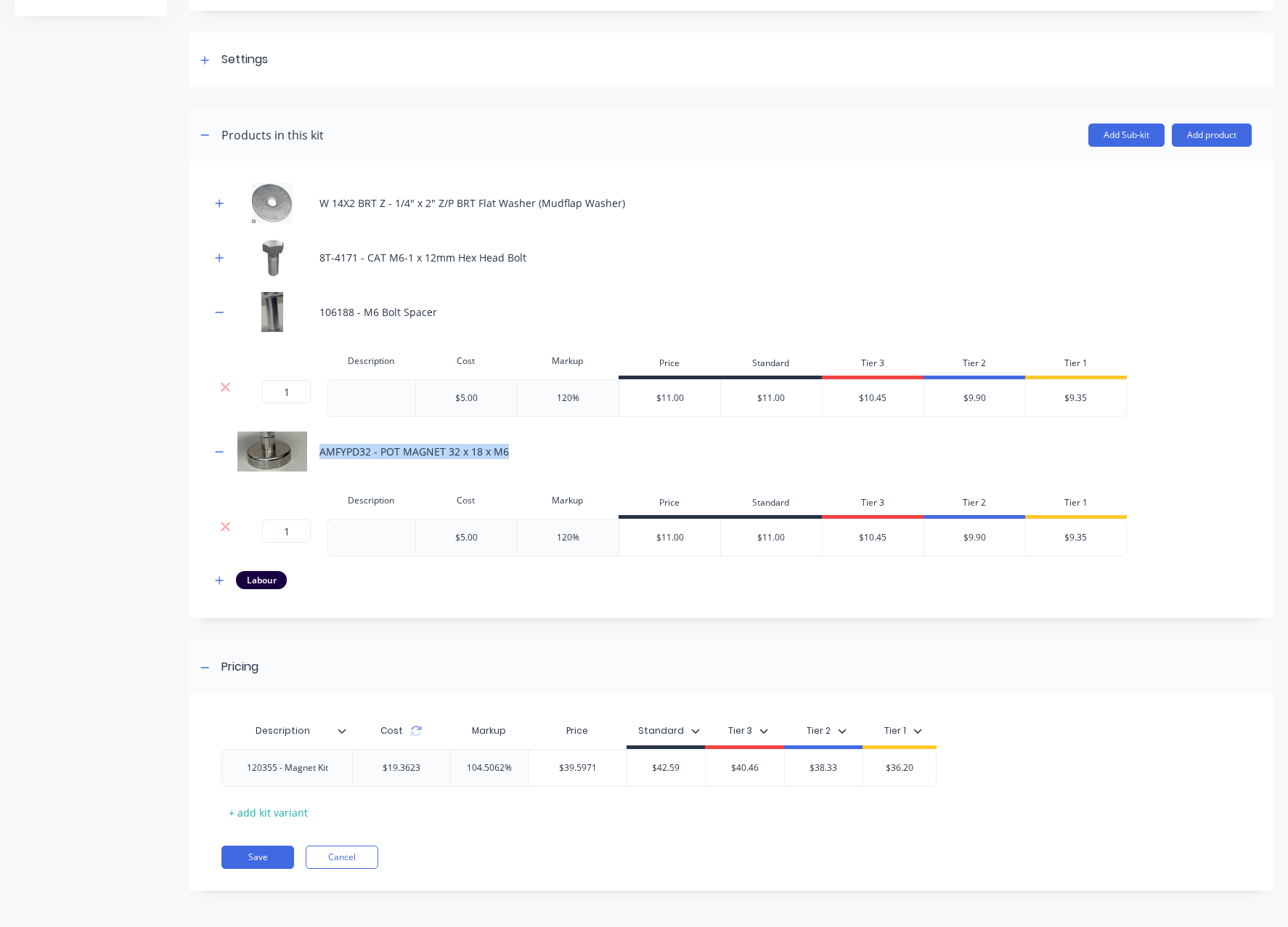
drag, startPoint x: 316, startPoint y: 454, endPoint x: 523, endPoint y: 448, distance: 207.1
click at [523, 448] on div "AMFYPD32 - POT MAGNET 32 x 18 x M6" at bounding box center [731, 451] width 1041 height 40
copy div "AMFYPD32 - POT MAGNET 32 x 18 x M6"
click at [217, 575] on icon "button" at bounding box center [219, 580] width 8 height 10
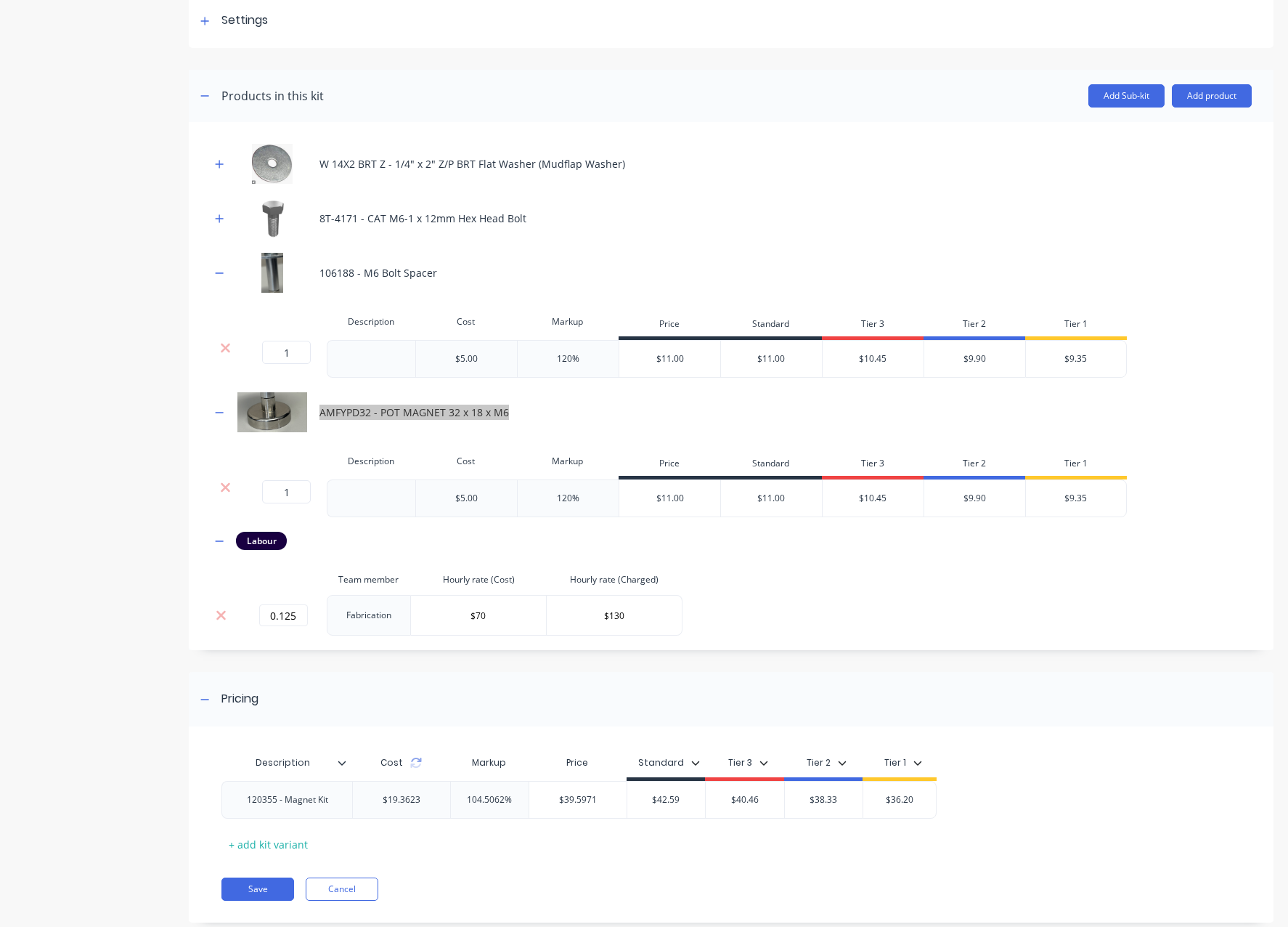
scroll to position [249, 0]
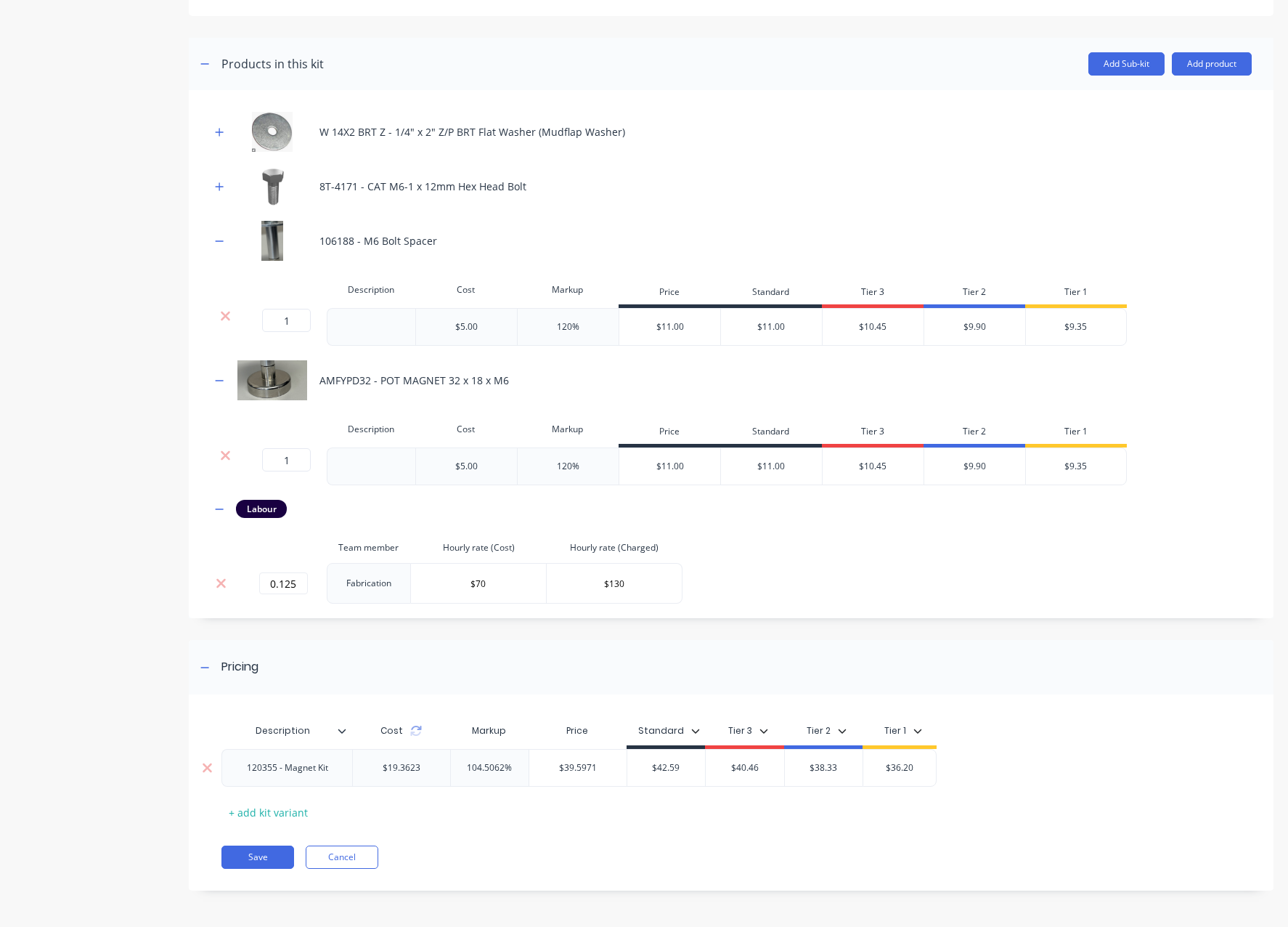
click at [289, 765] on div "120355 - Magnet Kit" at bounding box center [287, 767] width 104 height 19
copy div "120355 - Magnet Kit"
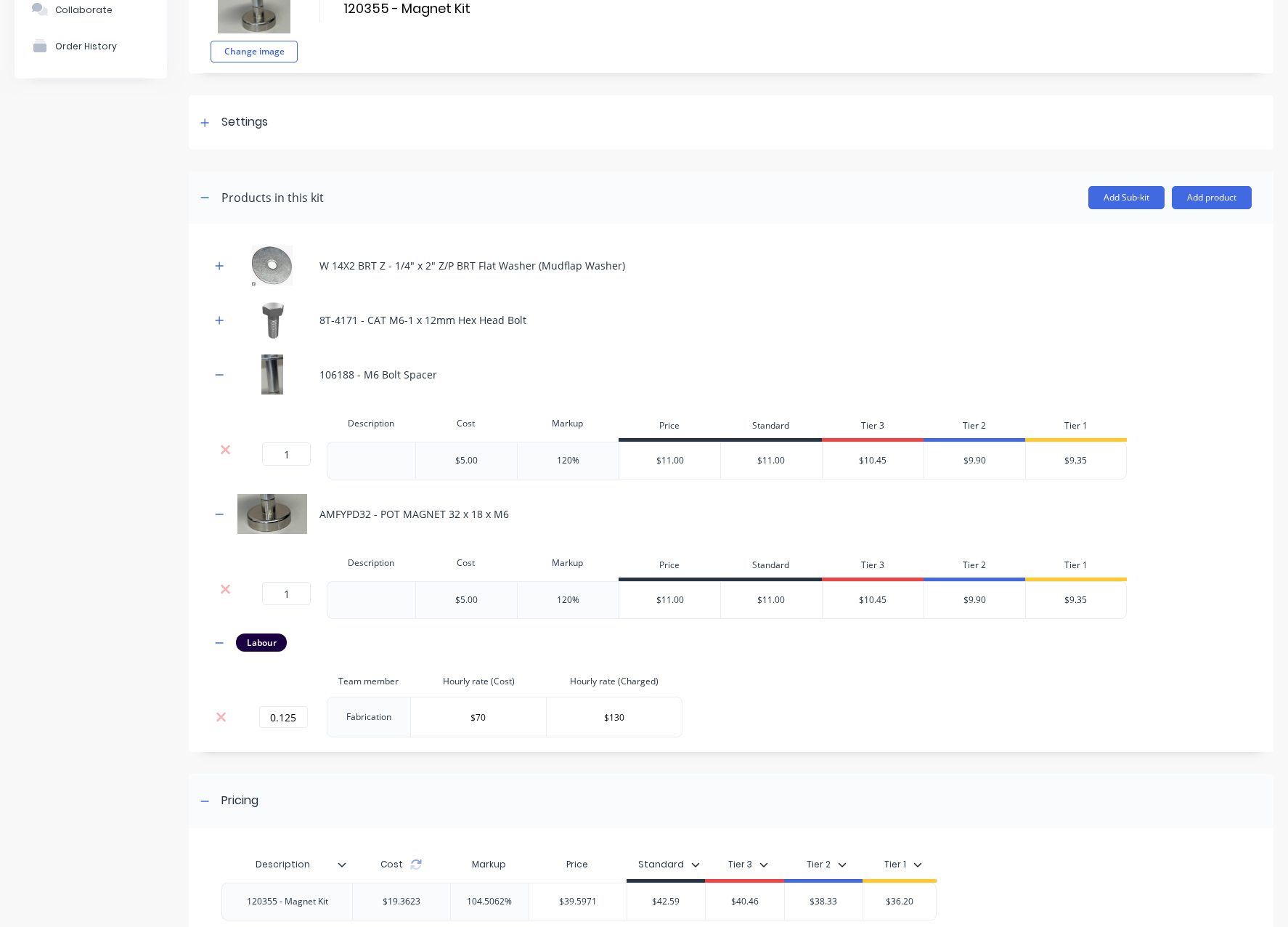
scroll to position [0, 0]
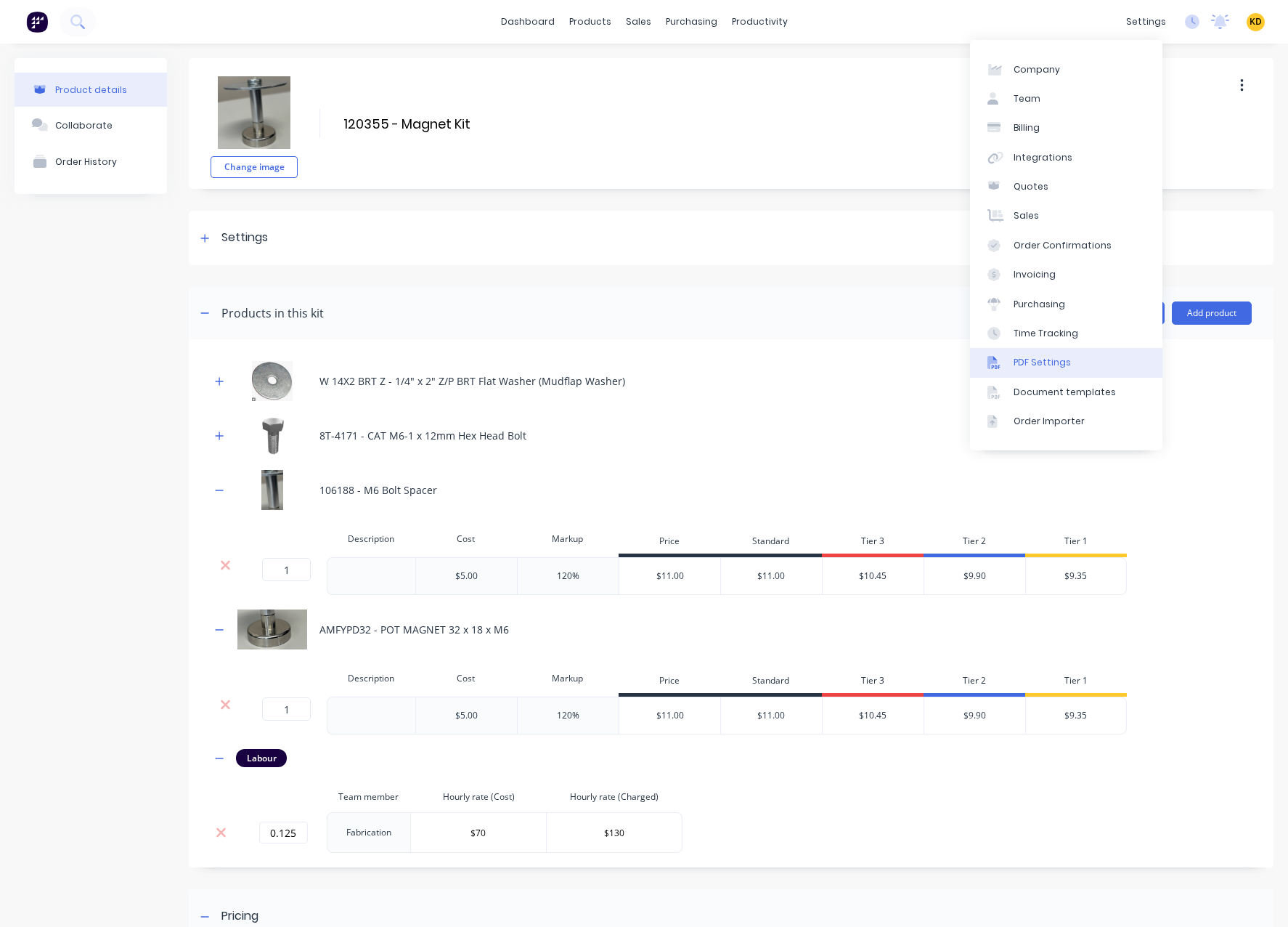
click at [1085, 366] on link "PDF Settings" at bounding box center [1066, 362] width 192 height 29
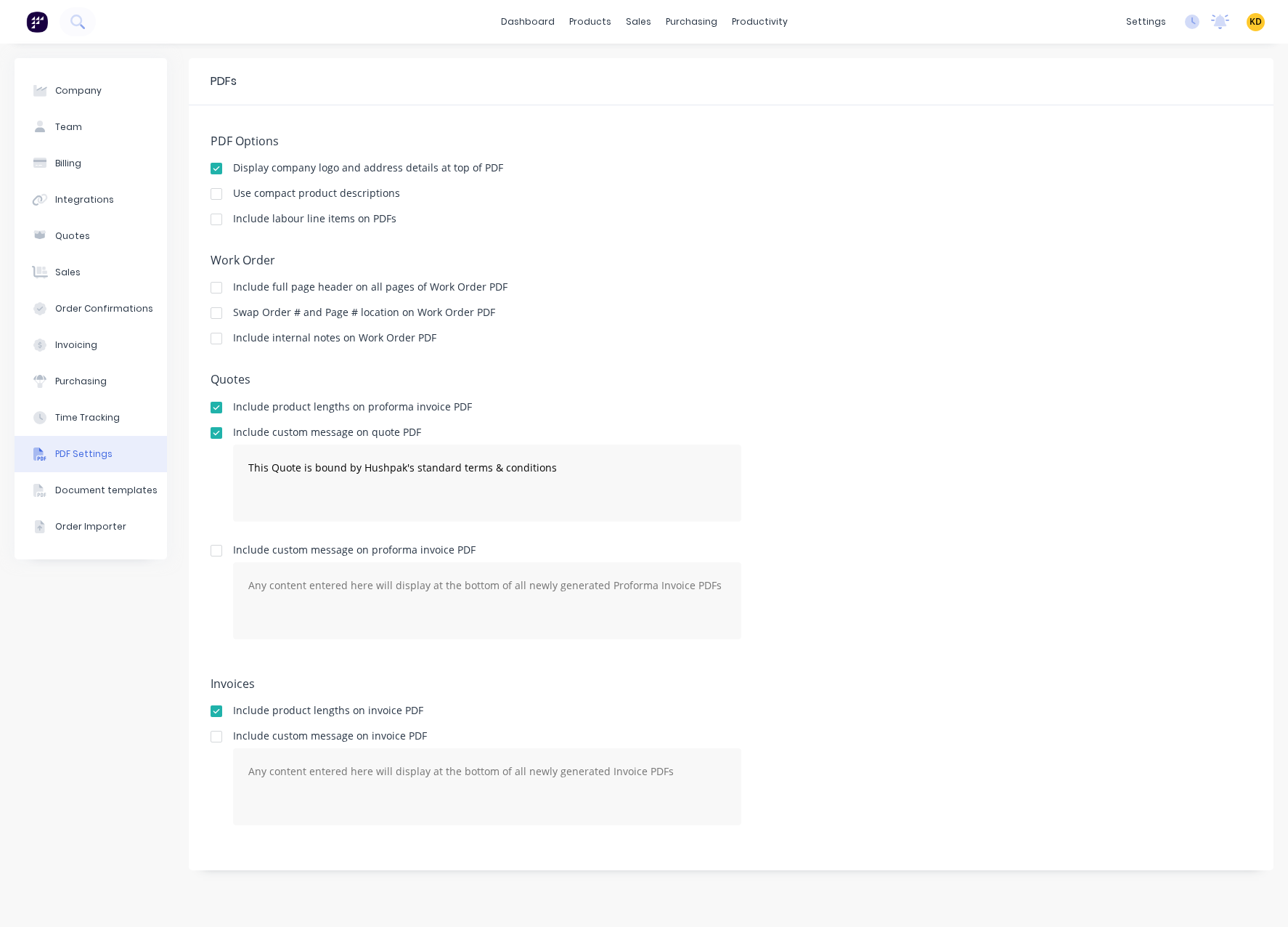
click at [71, 752] on div "Company Team Billing Integrations Quotes Sales Order Confirmations Invoicing Pu…" at bounding box center [90, 485] width 153 height 854
click at [1127, 421] on div "Quotes Include product lengths on proforma invoice PDF Include custom message o…" at bounding box center [731, 517] width 1041 height 289
click at [973, 578] on div "Include custom message on proforma invoice PDF" at bounding box center [731, 597] width 1041 height 106
drag, startPoint x: 228, startPoint y: 220, endPoint x: 406, endPoint y: 217, distance: 178.0
click at [406, 217] on div "Include labour line items on PDFs" at bounding box center [731, 220] width 1041 height 14
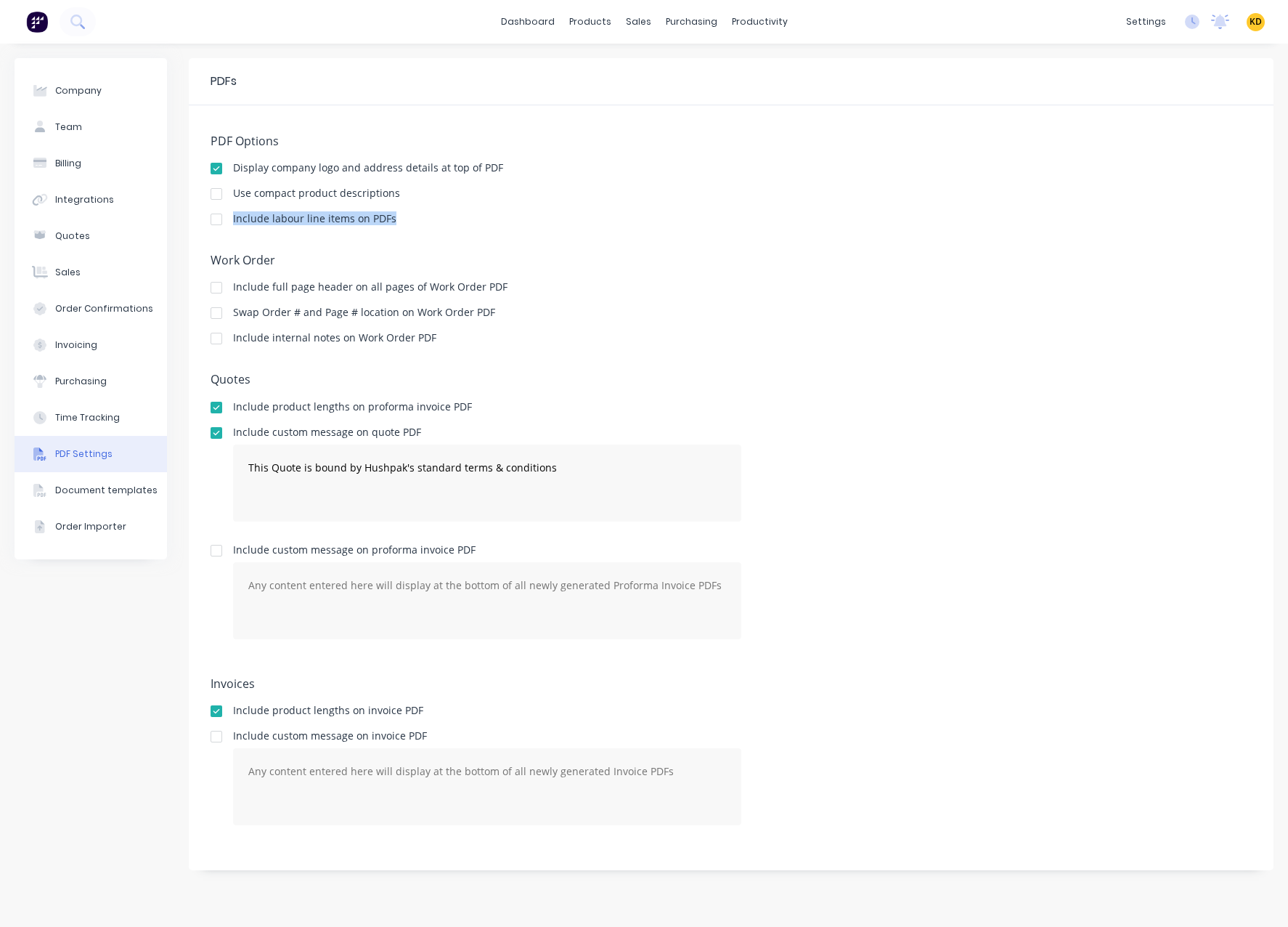
copy div "Include labour line items on PDFs"
click at [977, 589] on div "Include custom message on proforma invoice PDF" at bounding box center [731, 597] width 1041 height 106
click at [965, 368] on div "PDF Options Display company logo and address details at top of PDF Use compact …" at bounding box center [731, 487] width 1084 height 765
click at [1041, 324] on div "Work Order Include full page header on all pages of Work Order PDF Swap Order #…" at bounding box center [731, 305] width 1041 height 104
click at [1028, 372] on h5 "Quotes" at bounding box center [731, 379] width 1041 height 14
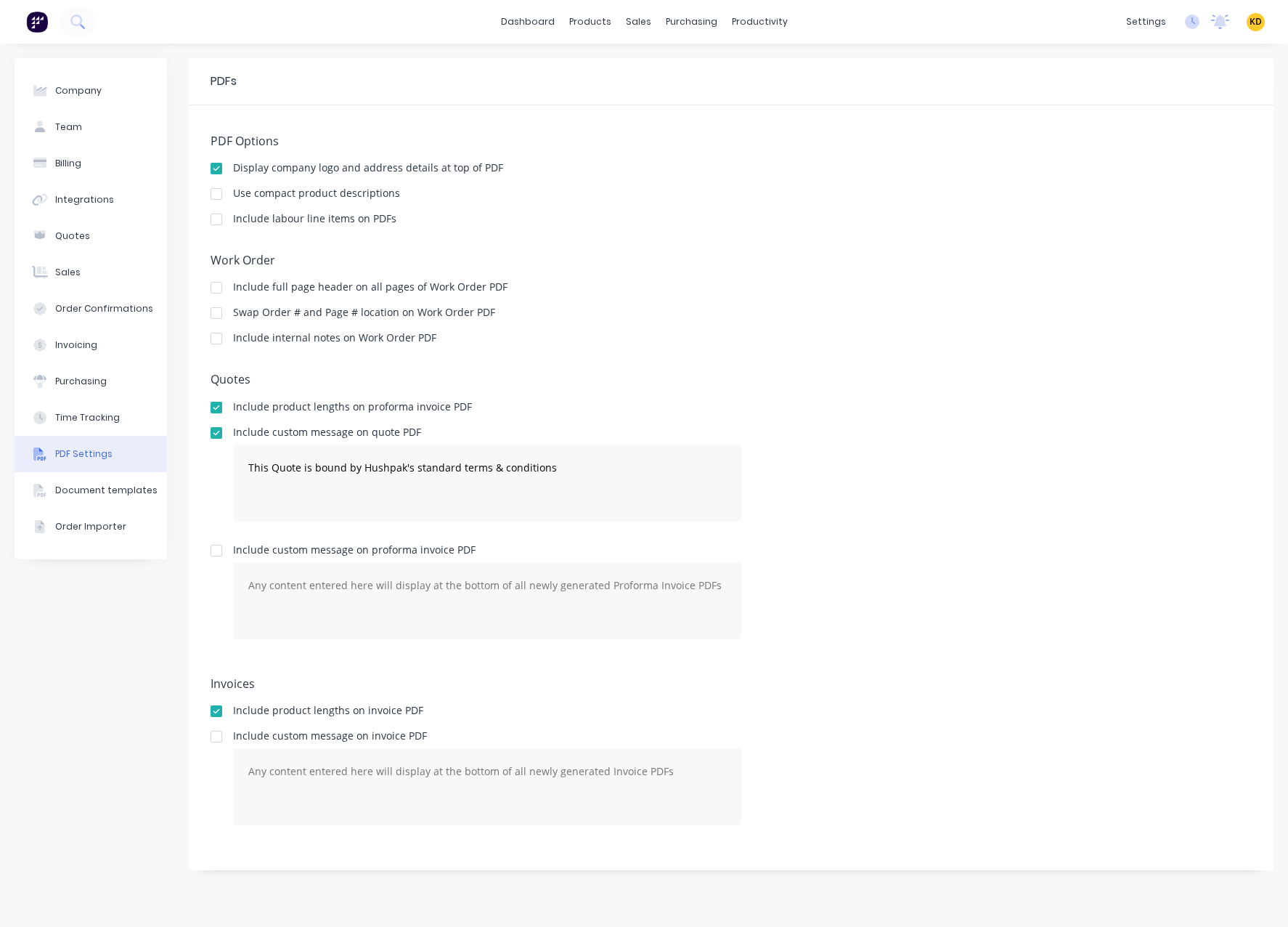
click at [927, 330] on div "Work Order Include full page header on all pages of Work Order PDF Swap Order #…" at bounding box center [731, 305] width 1041 height 104
click at [1082, 241] on div "PDF Options Display company logo and address details at top of PDF Use compact …" at bounding box center [731, 487] width 1084 height 765
click at [1240, 162] on div "Display company logo and address details at top of PDF" at bounding box center [731, 169] width 1041 height 14
click at [1242, 24] on span "KD" at bounding box center [1255, 22] width 12 height 13
click at [1160, 182] on button "Sign out" at bounding box center [1165, 182] width 192 height 29
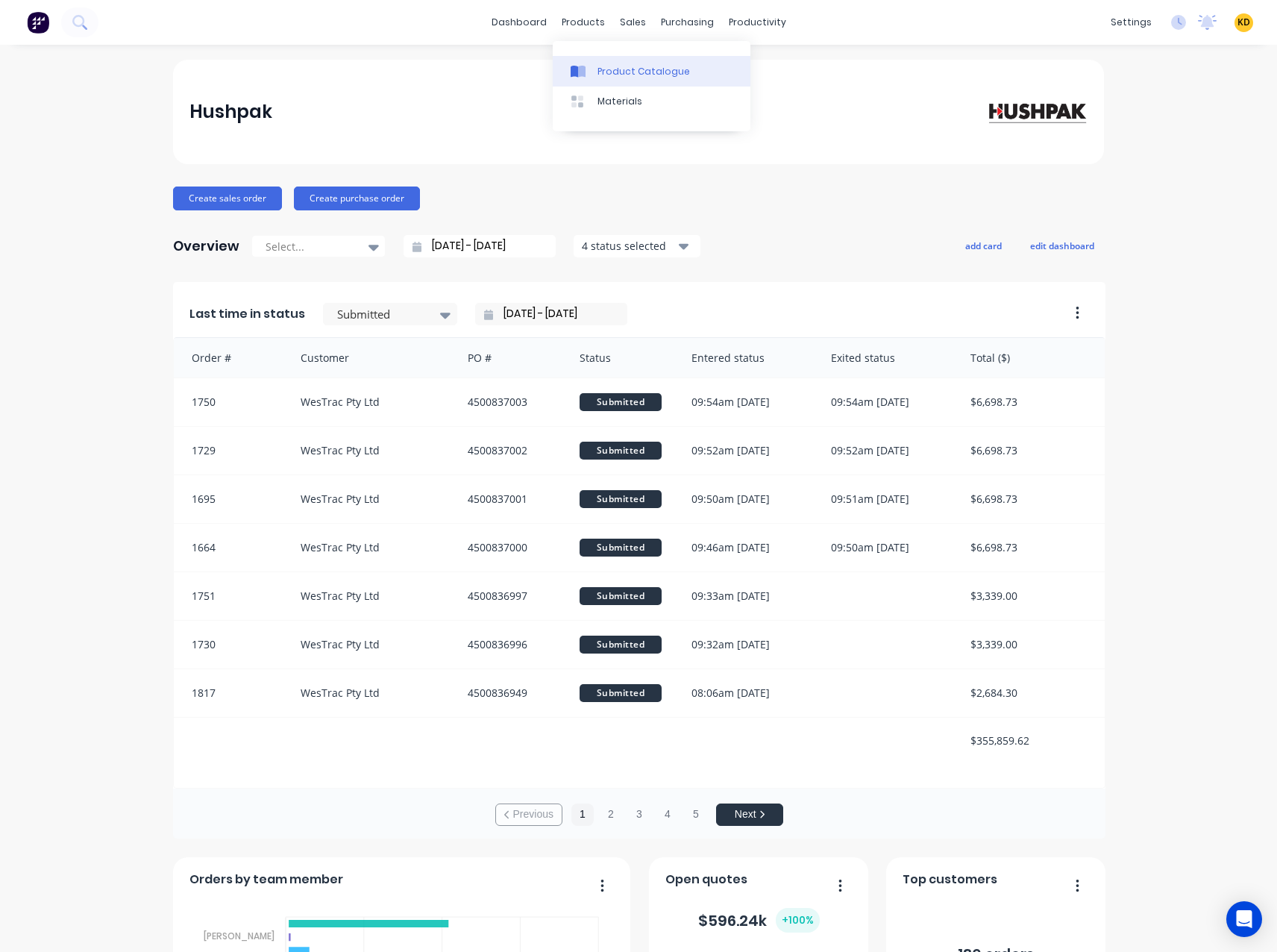
click at [615, 79] on link "Product Catalogue" at bounding box center [651, 70] width 198 height 30
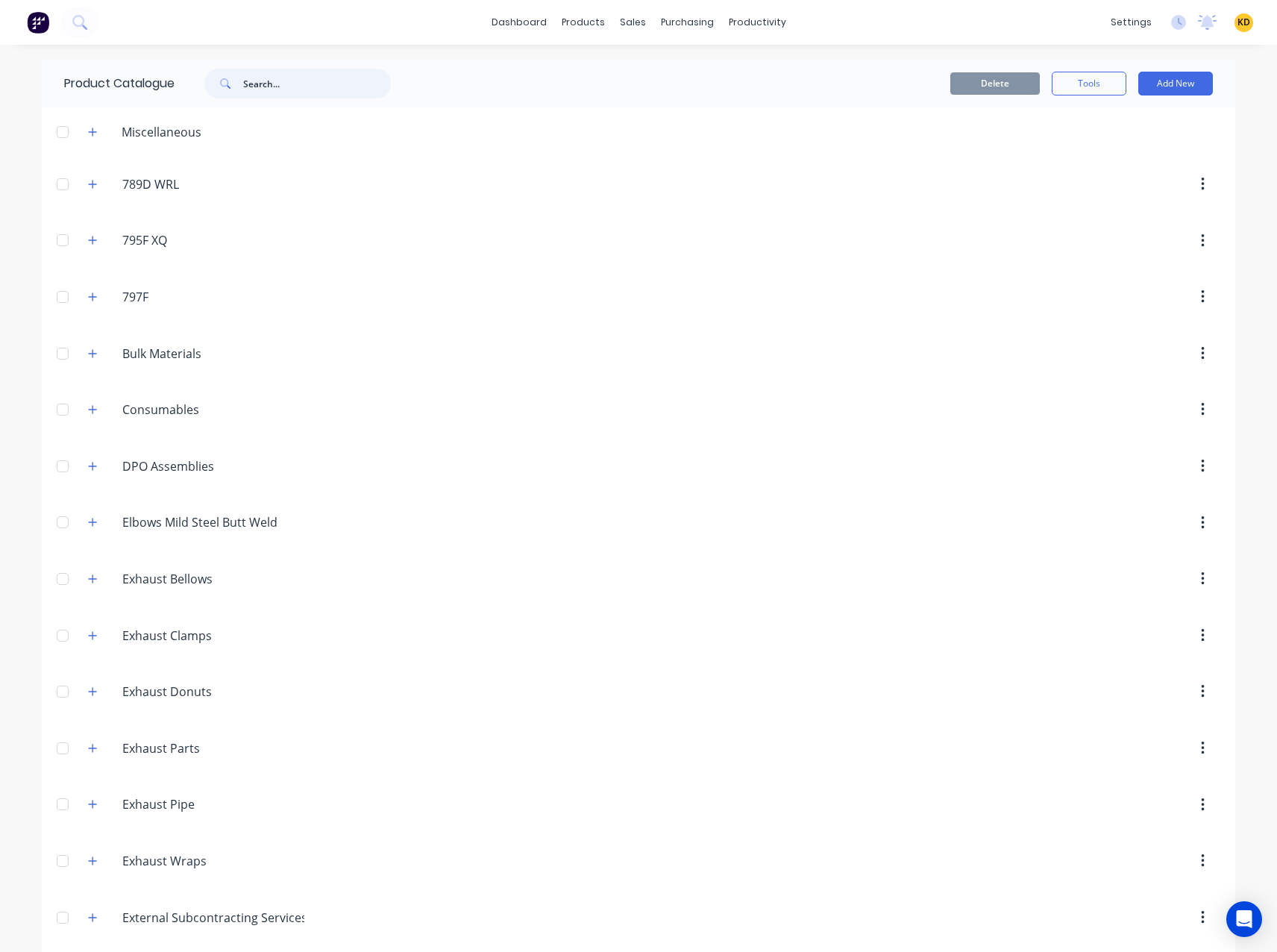
click at [271, 85] on input "text" at bounding box center [316, 83] width 147 height 30
paste input "W 14X2 BRT Z - 1/4" x 2" Z/P BRT Flat Washer (Mudflap Washer)"
type input "W 14X2 BRT Z - 1/4" x 2" Z/P BRT Flat Washer (Mudflap Washer)"
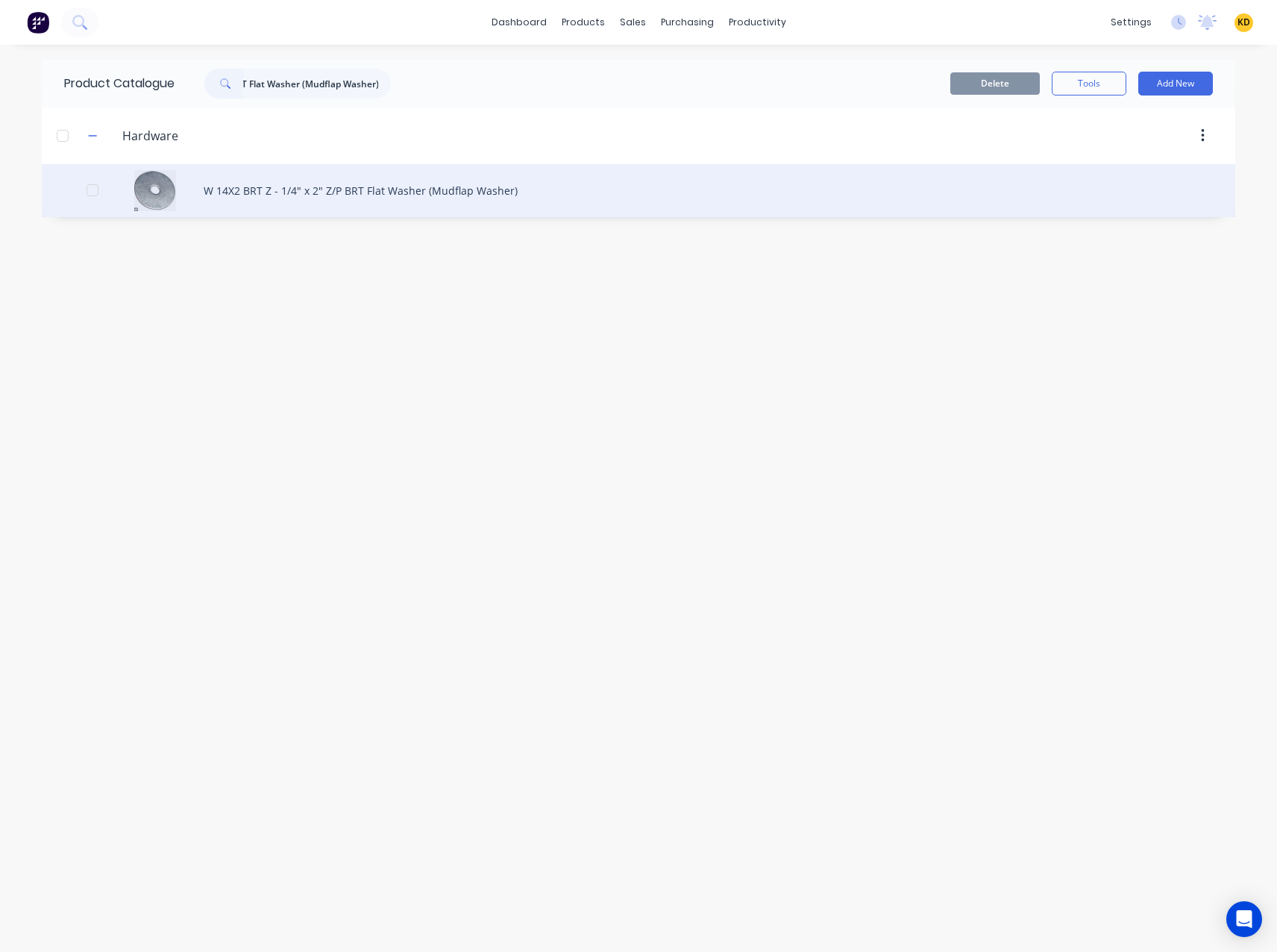
click at [285, 178] on div "W 14X2 BRT Z - 1/4" x 2" Z/P BRT Flat Washer (Mudflap Washer)" at bounding box center [638, 190] width 1193 height 53
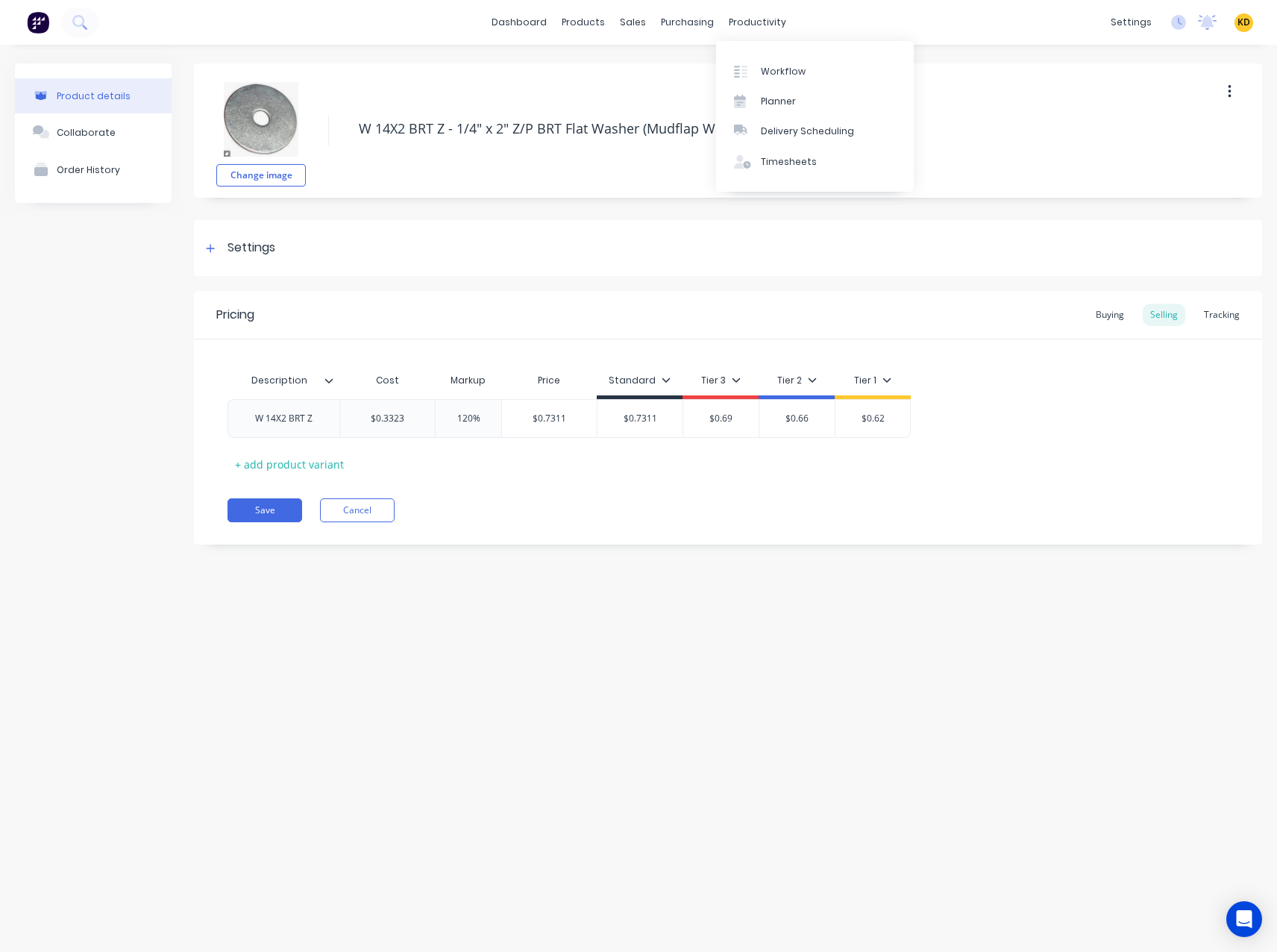
type textarea "x"
click at [292, 251] on div "Settings" at bounding box center [728, 248] width 1068 height 56
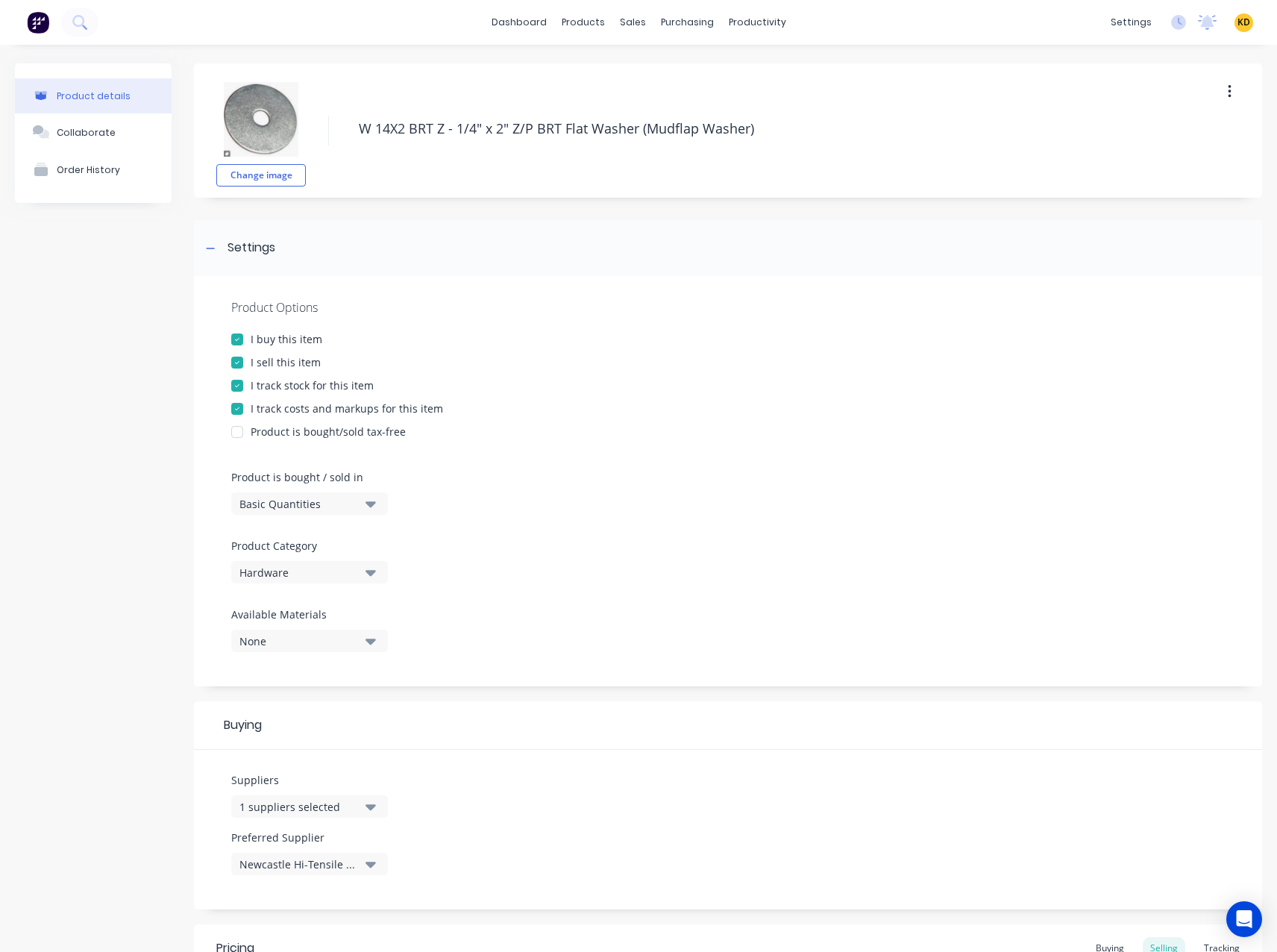
click at [404, 105] on div "Change image W 14X2 BRT Z - 1/4" x 2" Z/P BRT Flat Washer (Mudflap Washer)" at bounding box center [728, 130] width 1068 height 134
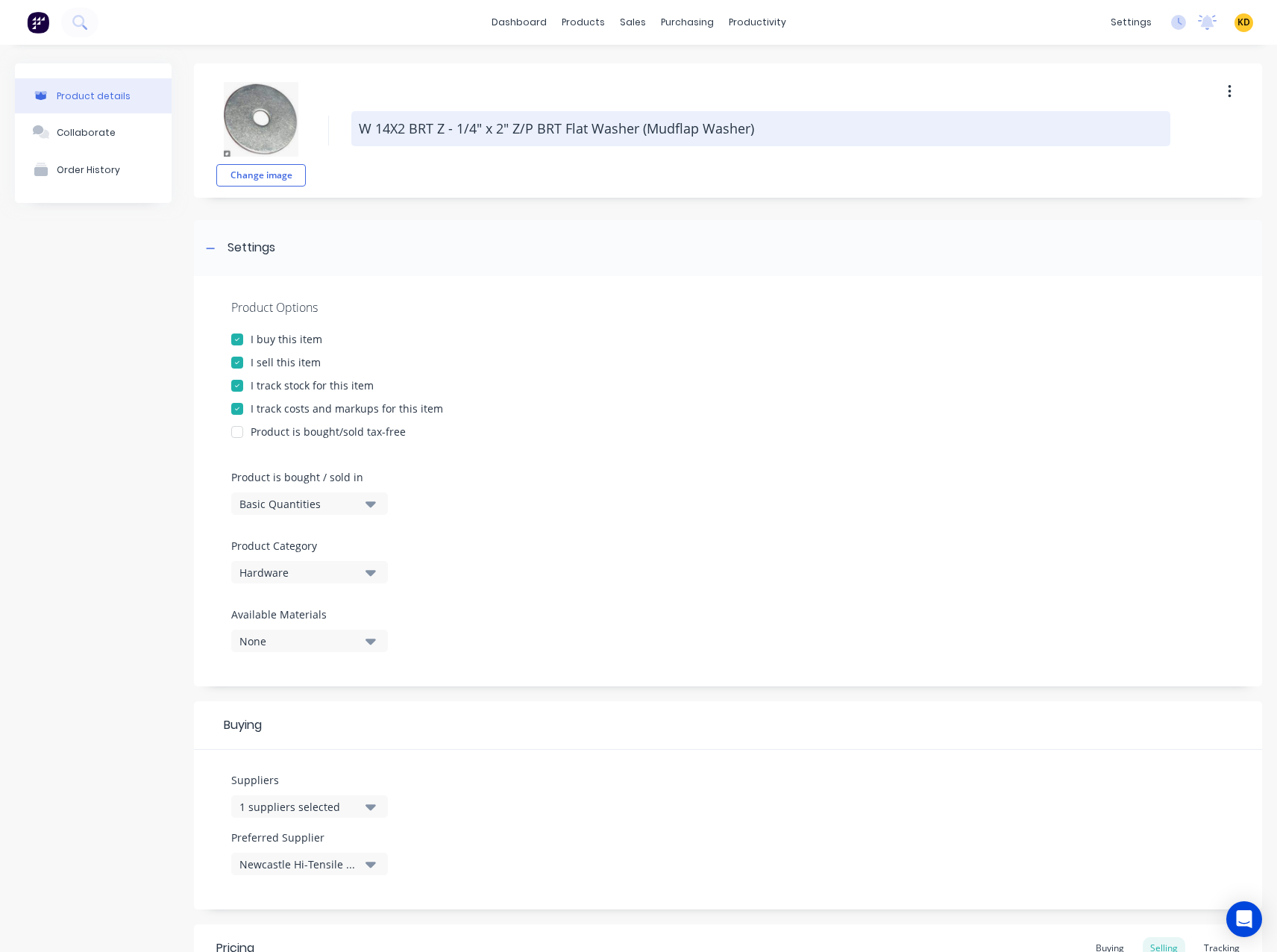
click at [407, 120] on textarea "W 14X2 BRT Z - 1/4" x 2" Z/P BRT Flat Washer (Mudflap Washer)" at bounding box center [761, 128] width 819 height 35
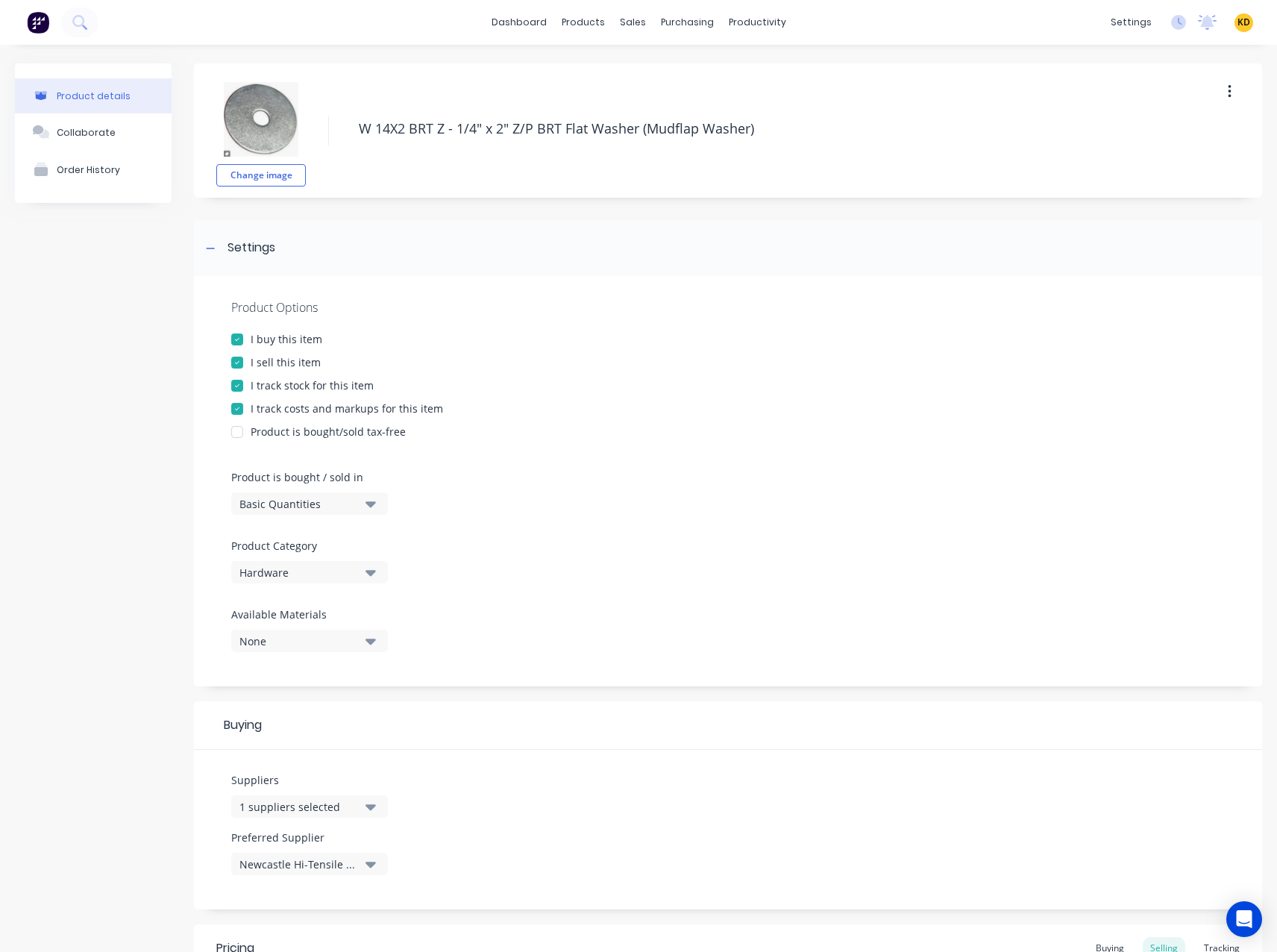
click at [953, 378] on div "I track stock for this item" at bounding box center [728, 385] width 994 height 15
click at [961, 342] on div "I buy this item" at bounding box center [728, 339] width 994 height 15
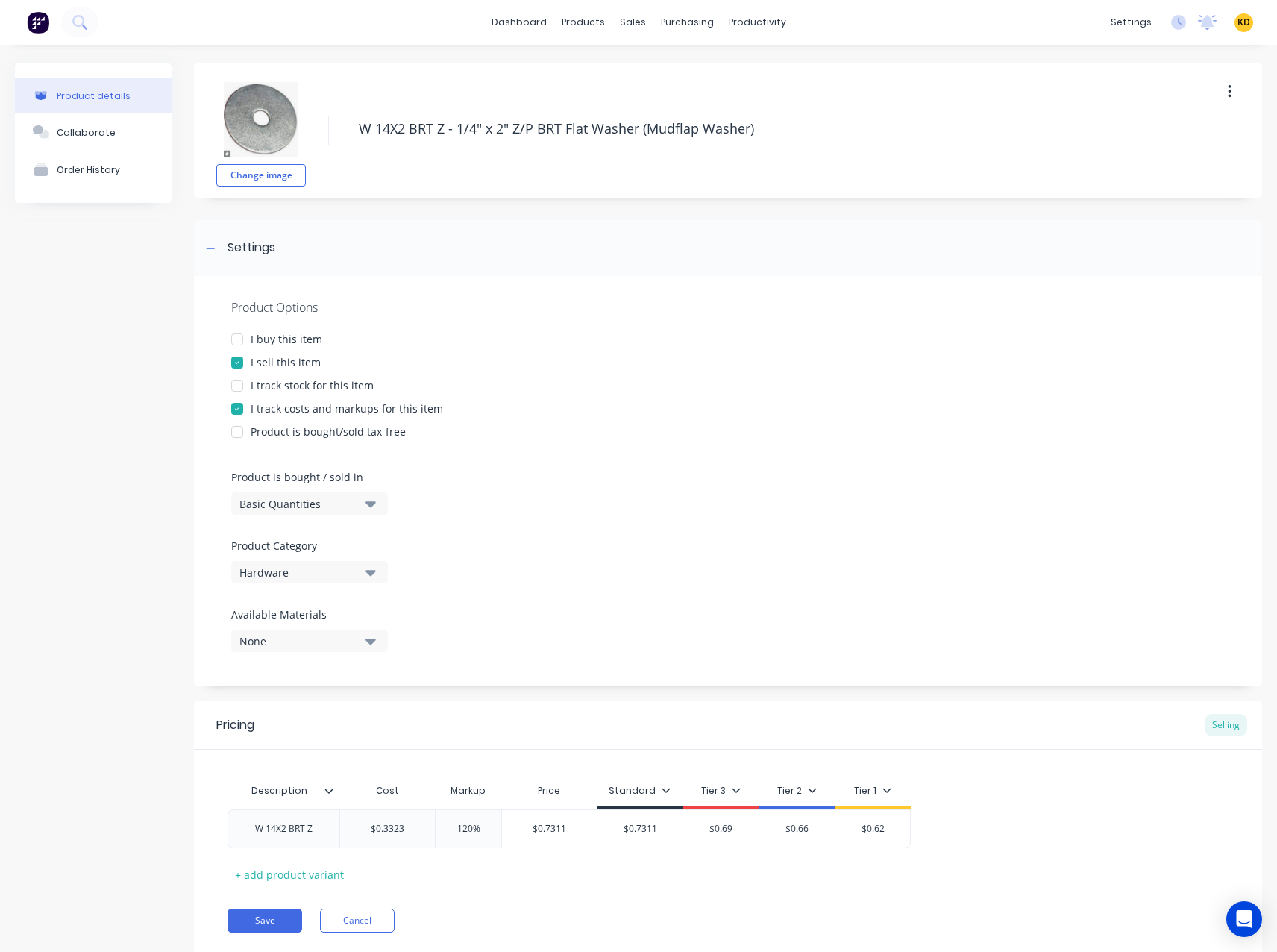
click at [271, 340] on div "I buy this item" at bounding box center [286, 339] width 71 height 15
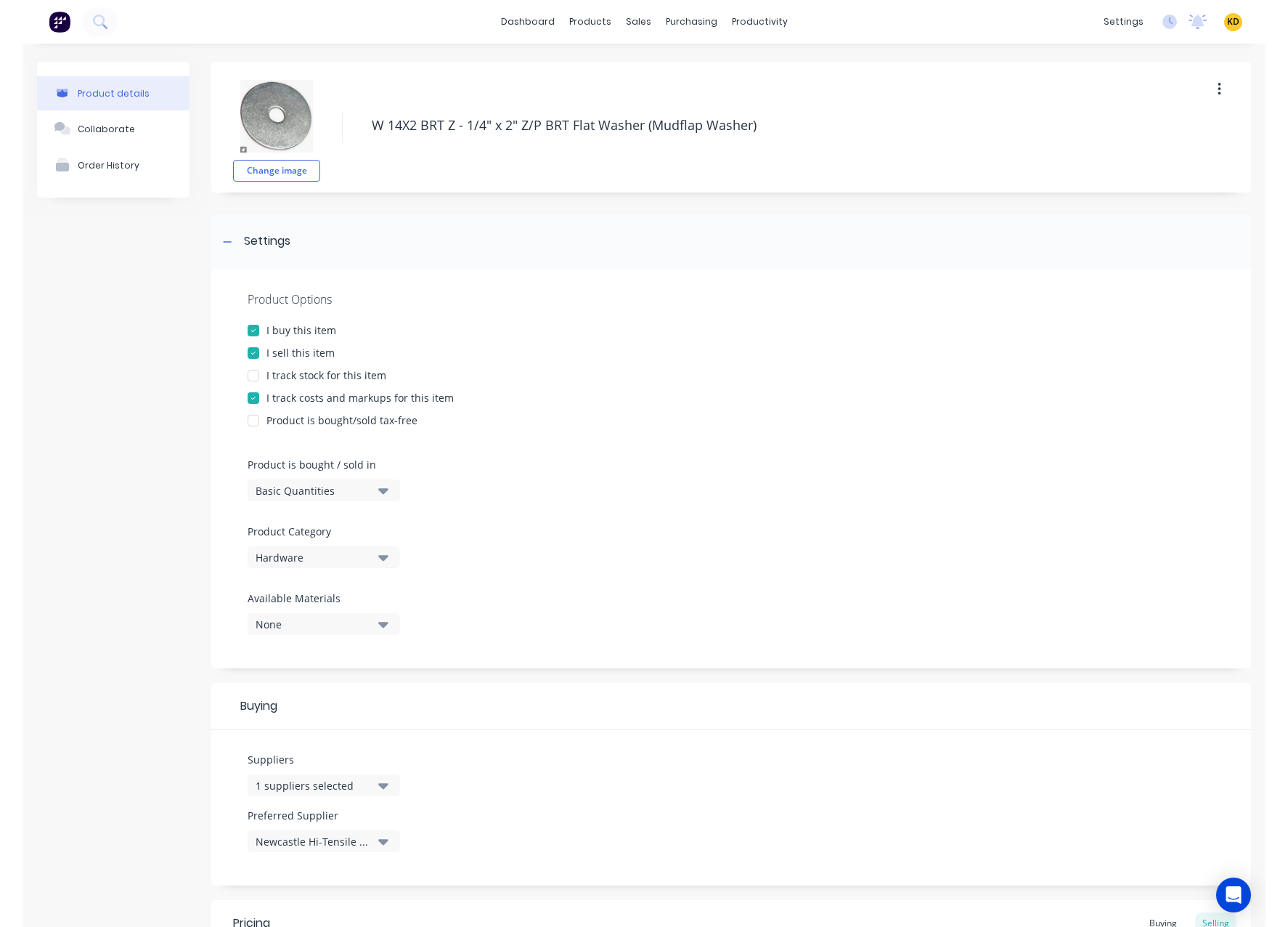
scroll to position [260, 0]
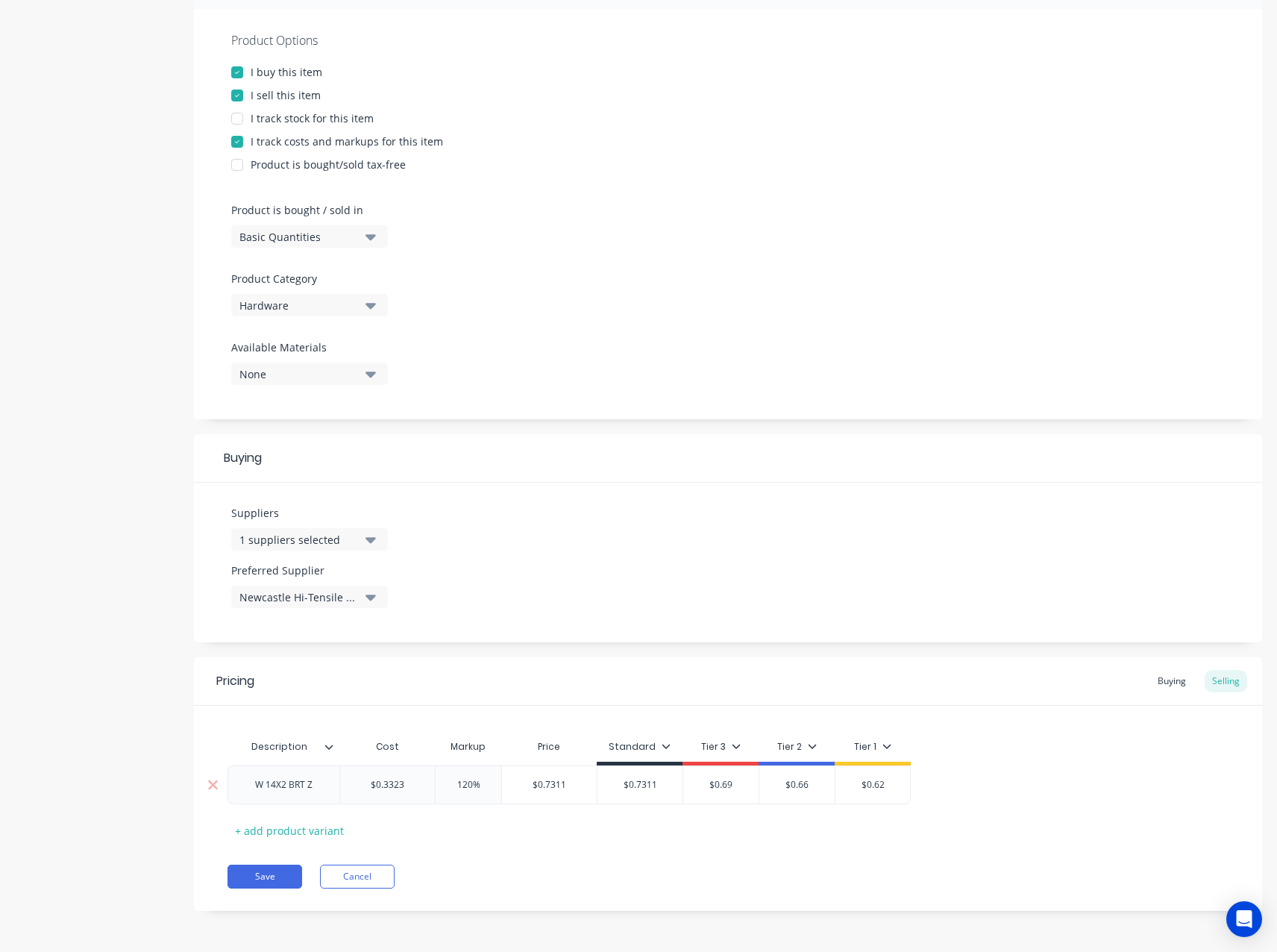
click at [281, 783] on div "W 14X2 BRT Z" at bounding box center [283, 784] width 81 height 19
copy div "W 14X2 BRT Z"
click at [648, 899] on div "Pricing Buying Selling Description Cost Markup Price Standard Tier 3 Tier 2 Tie…" at bounding box center [728, 783] width 1068 height 253
drag, startPoint x: 0, startPoint y: 756, endPoint x: 50, endPoint y: 751, distance: 50.2
click at [50, 751] on div "Product details Collaborate Order History Change image W 14X2 BRT Z - 1/4" x 2"…" at bounding box center [638, 364] width 1277 height 1174
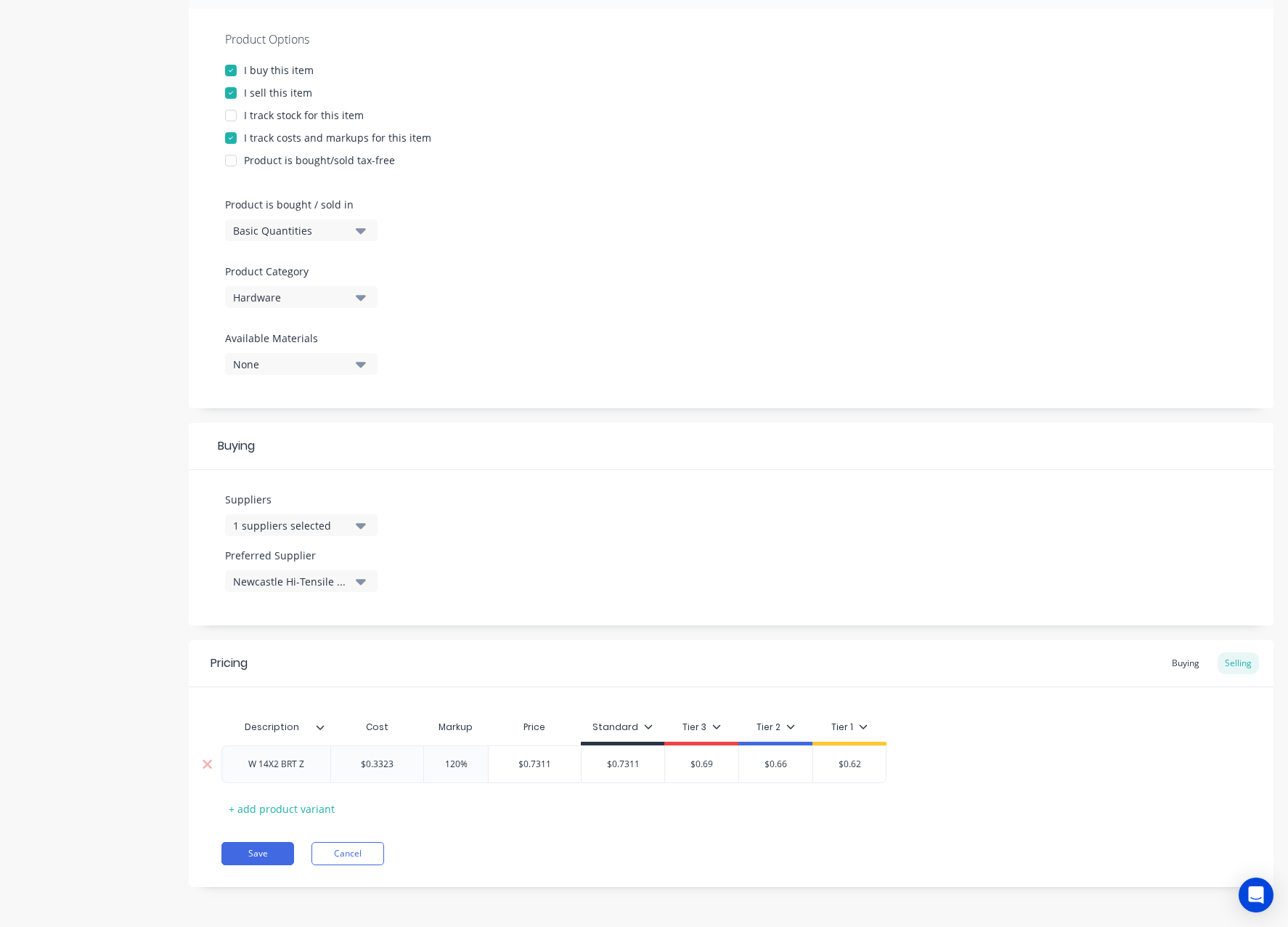
type input "$0.3323"
click at [395, 757] on input "$0.3323" at bounding box center [377, 764] width 92 height 13
type input "$0.7311"
click at [639, 763] on input "$0.7311" at bounding box center [623, 764] width 83 height 13
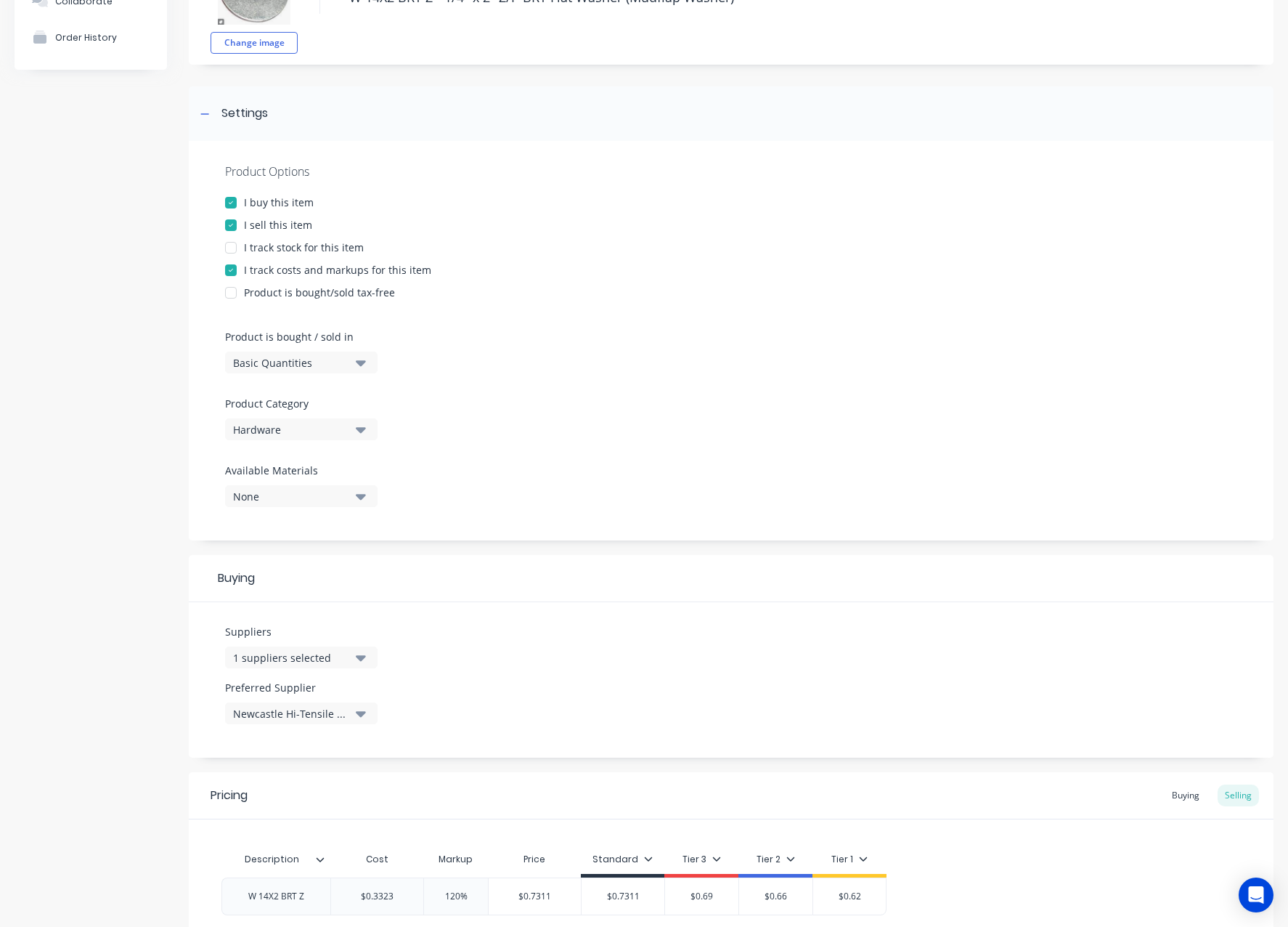
scroll to position [0, 0]
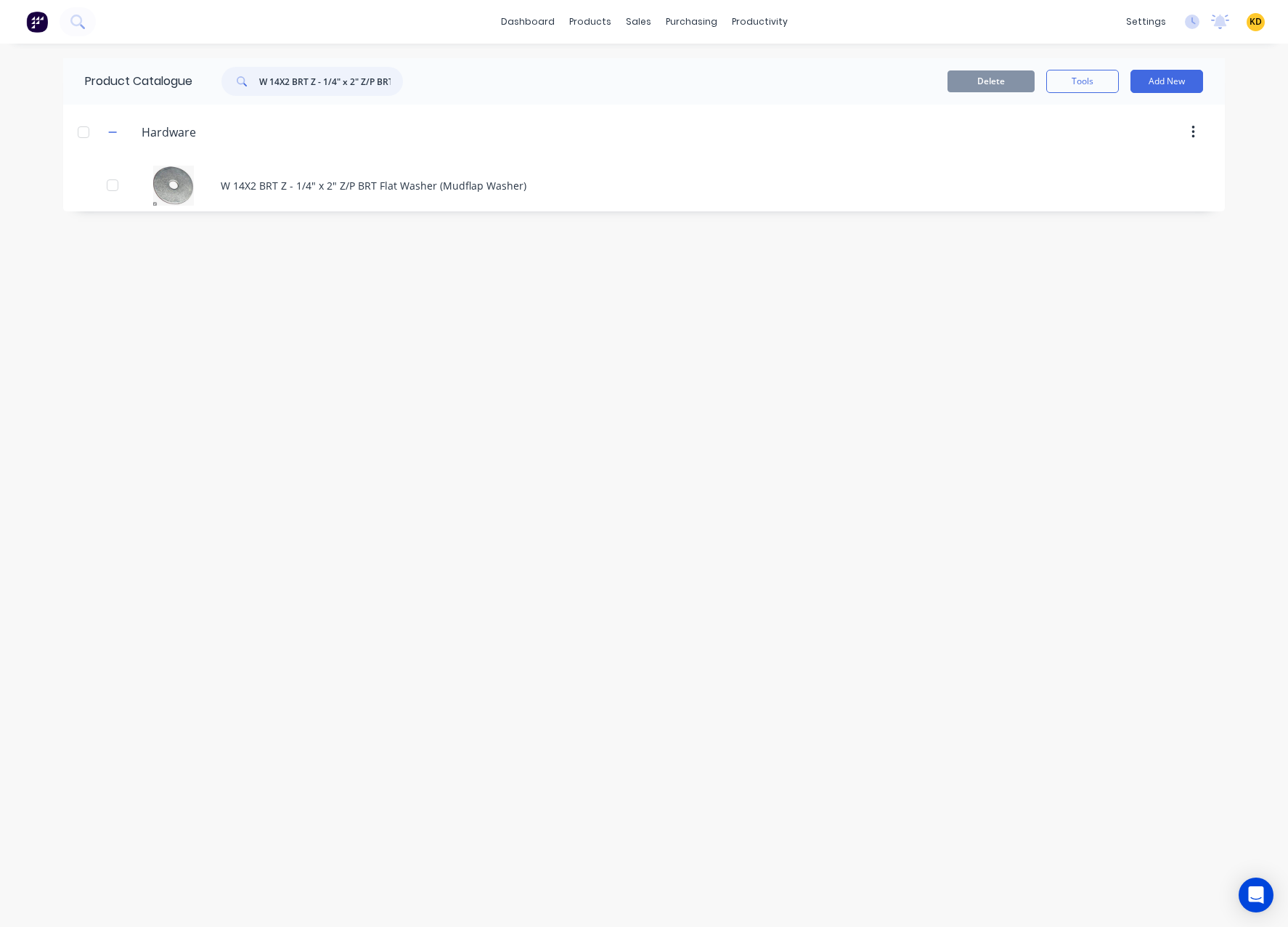
click at [384, 91] on input "W 14X2 BRT Z - 1/4" x 2" Z/P BRT Flat Washer (Mudflap Washer)" at bounding box center [330, 81] width 144 height 29
paste input "8T-4171 - CAT M6-1 x 12mm Hex Head Bolt"
type input "8T-4171 - CAT M6-1 x 12mm Hex Head Bolt"
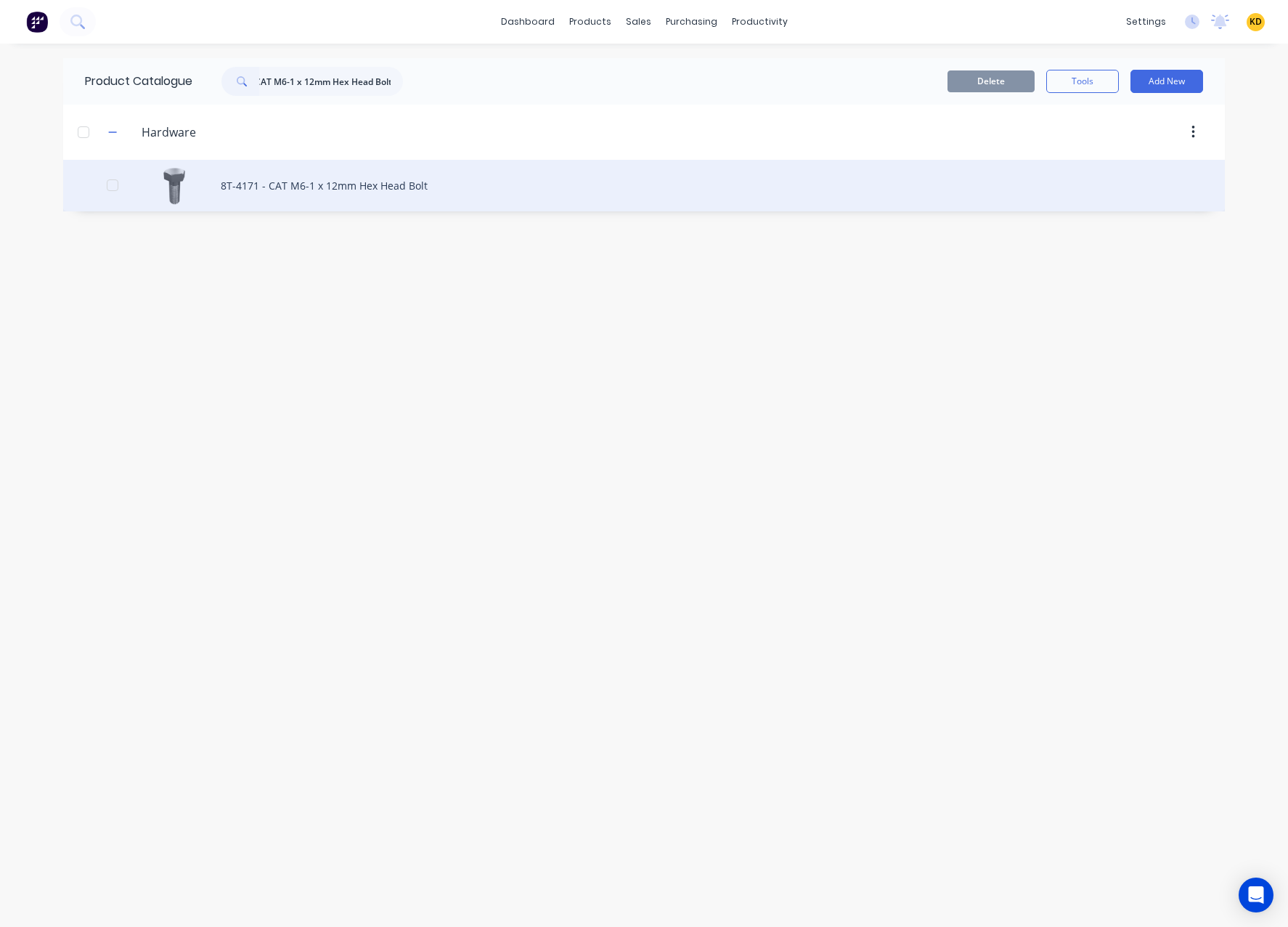
click at [400, 180] on div "8T-4171 - CAT M6-1 x 12mm Hex Head Bolt" at bounding box center [644, 185] width 1161 height 52
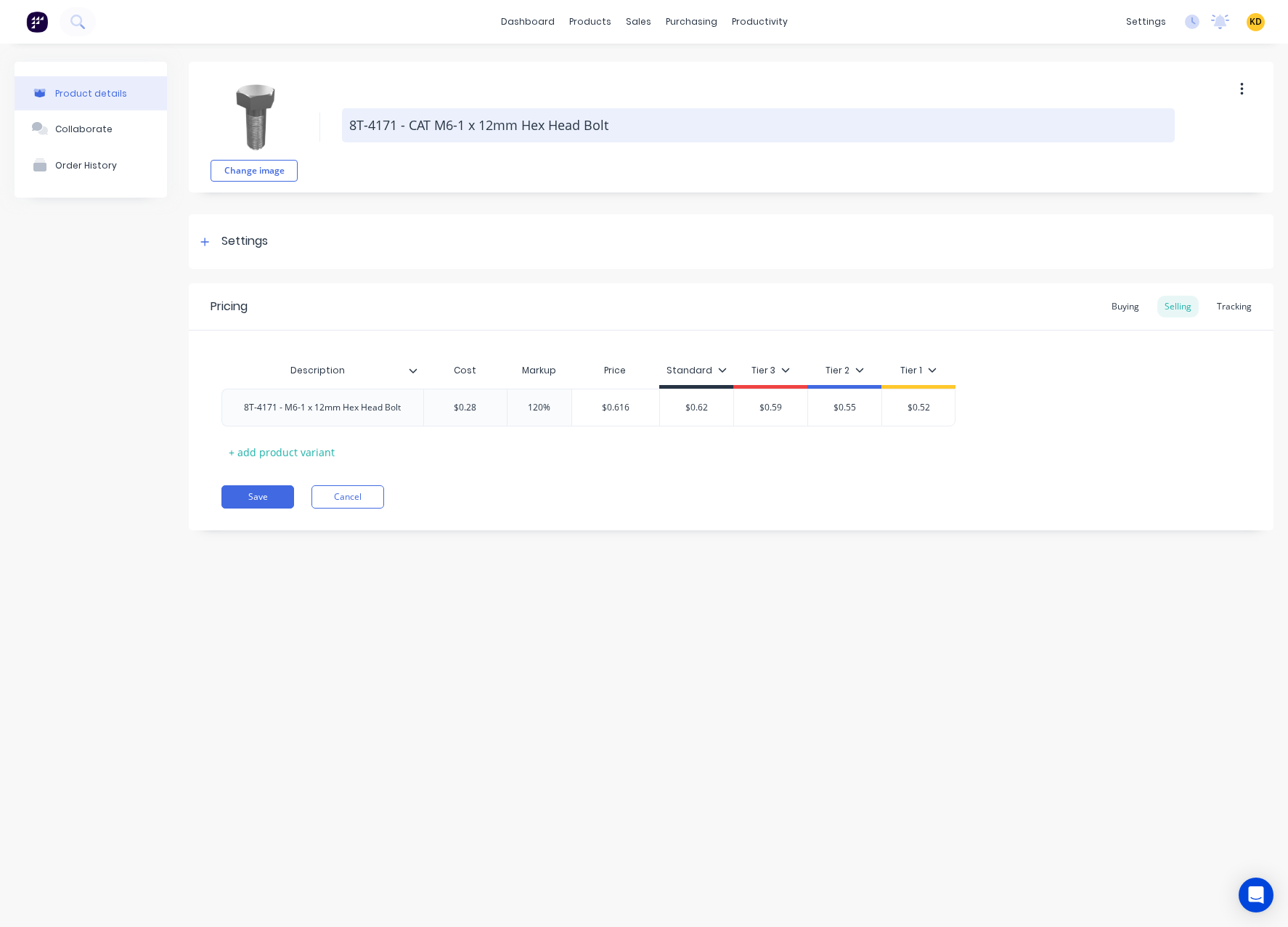
click at [463, 141] on textarea "8T-4171 - CAT M6-1 x 12mm Hex Head Bolt" at bounding box center [759, 125] width 833 height 34
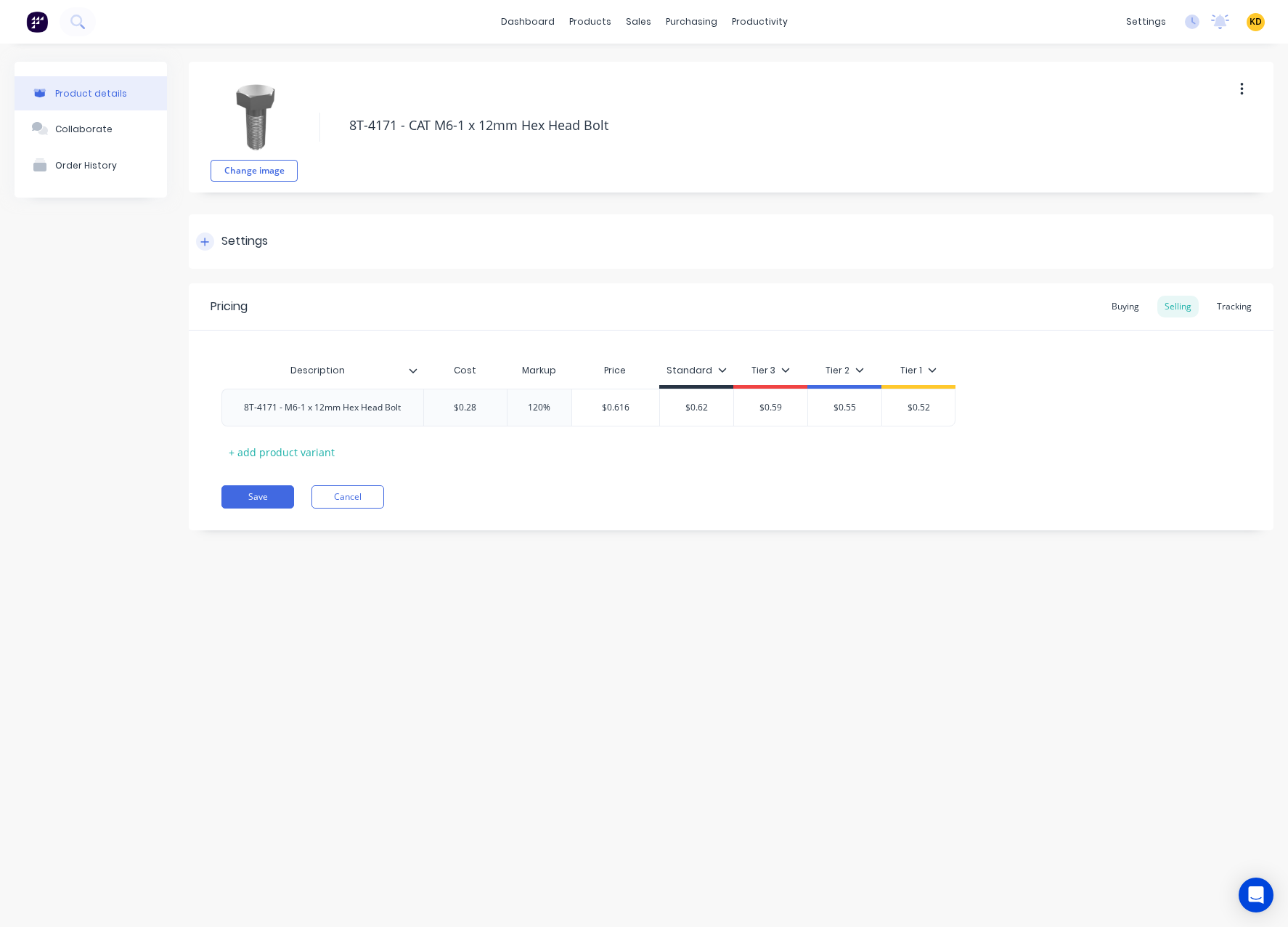
click at [222, 220] on div "Settings" at bounding box center [731, 241] width 1084 height 54
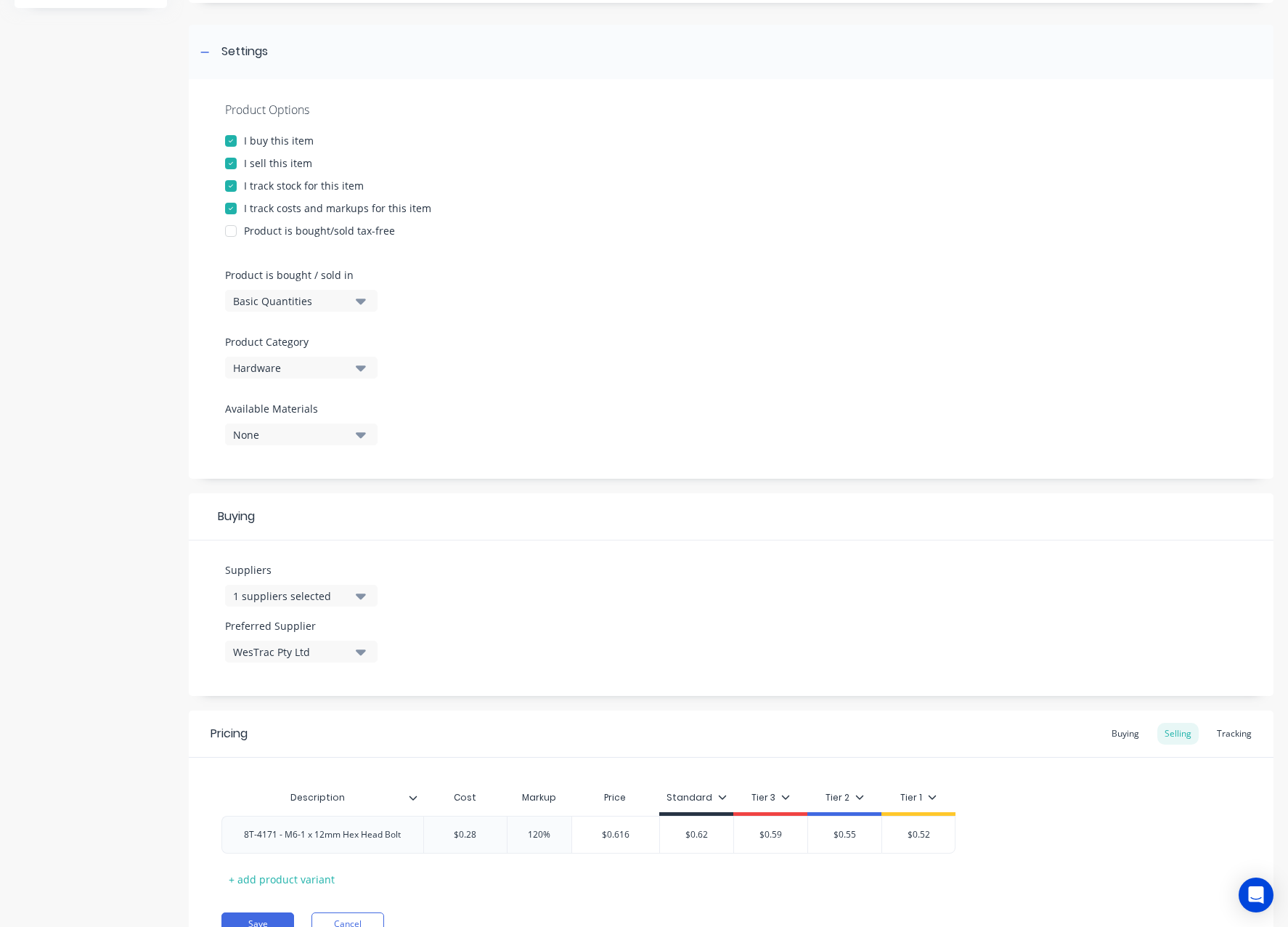
scroll to position [260, 0]
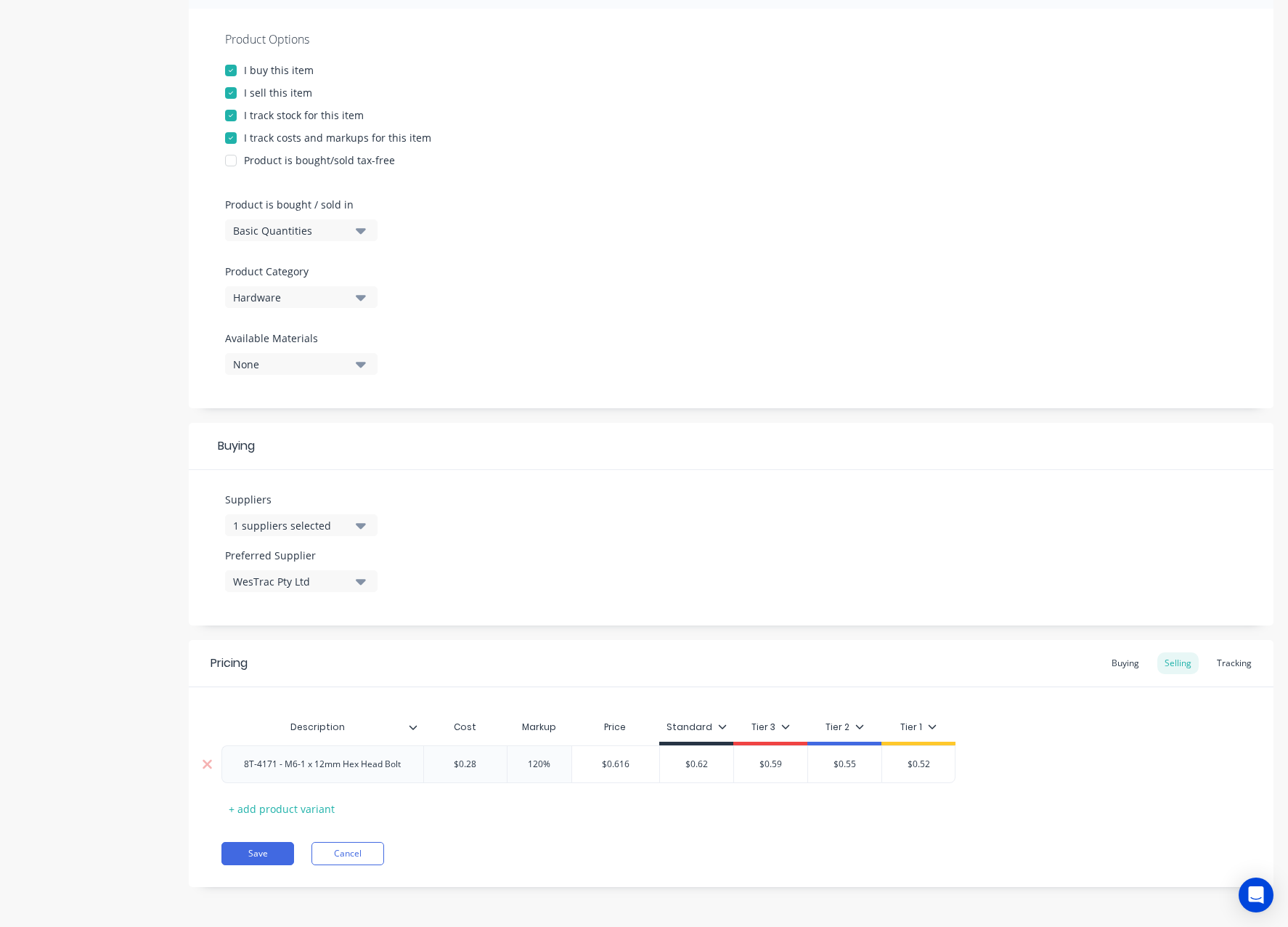
click at [307, 769] on div "8T-4171 - M6-1 x 12mm Hex Head Bolt" at bounding box center [323, 764] width 180 height 19
copy div "8T-4171 - M6-1 x 12mm Hex Head Bolt"
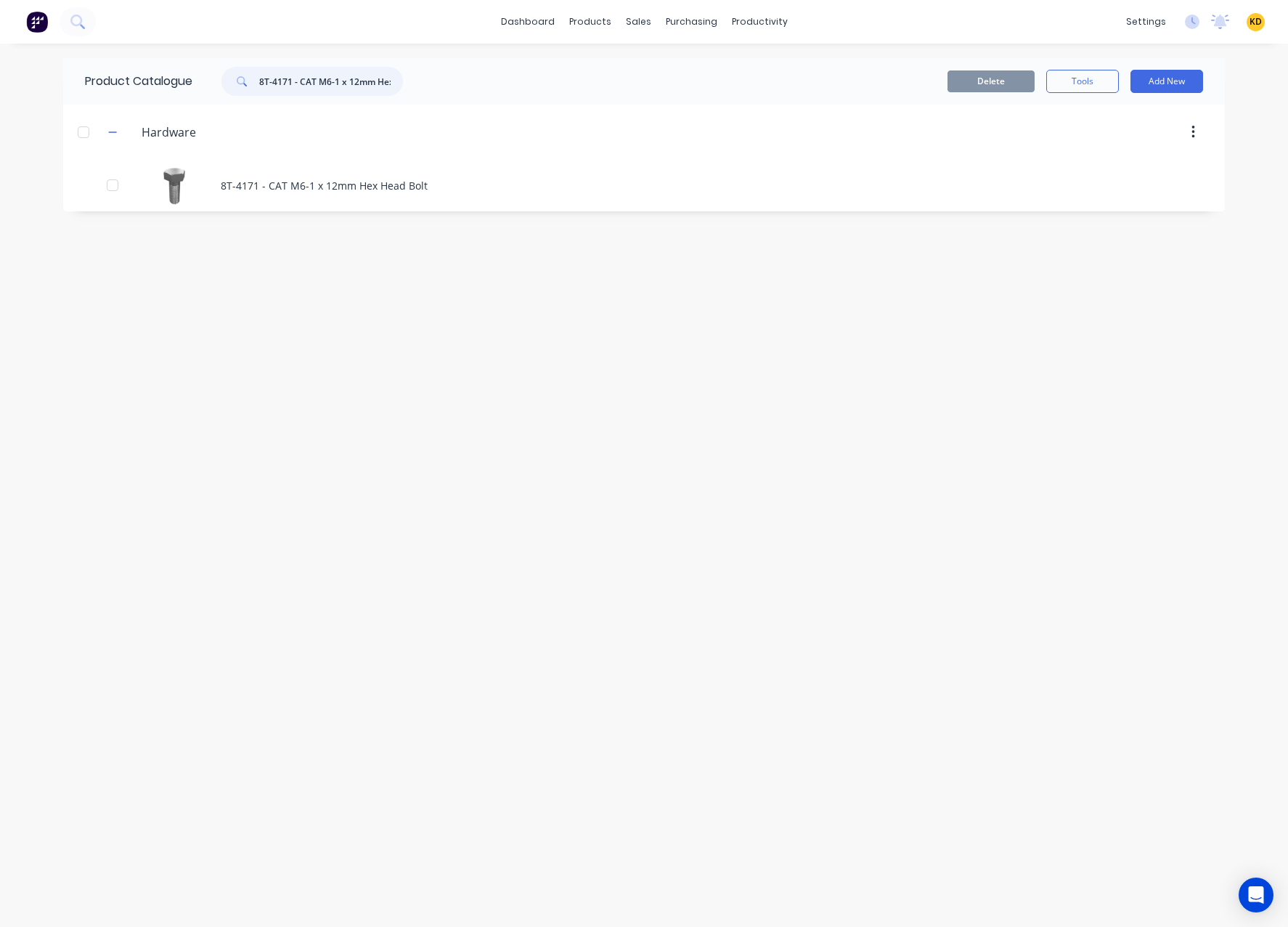
click at [336, 82] on input "8T-4171 - CAT M6-1 x 12mm Hex Head Bolt" at bounding box center [330, 81] width 144 height 29
paste input "106188 - M6 Bolt Spacer"
type input "106188 - M6 Bolt Spacer"
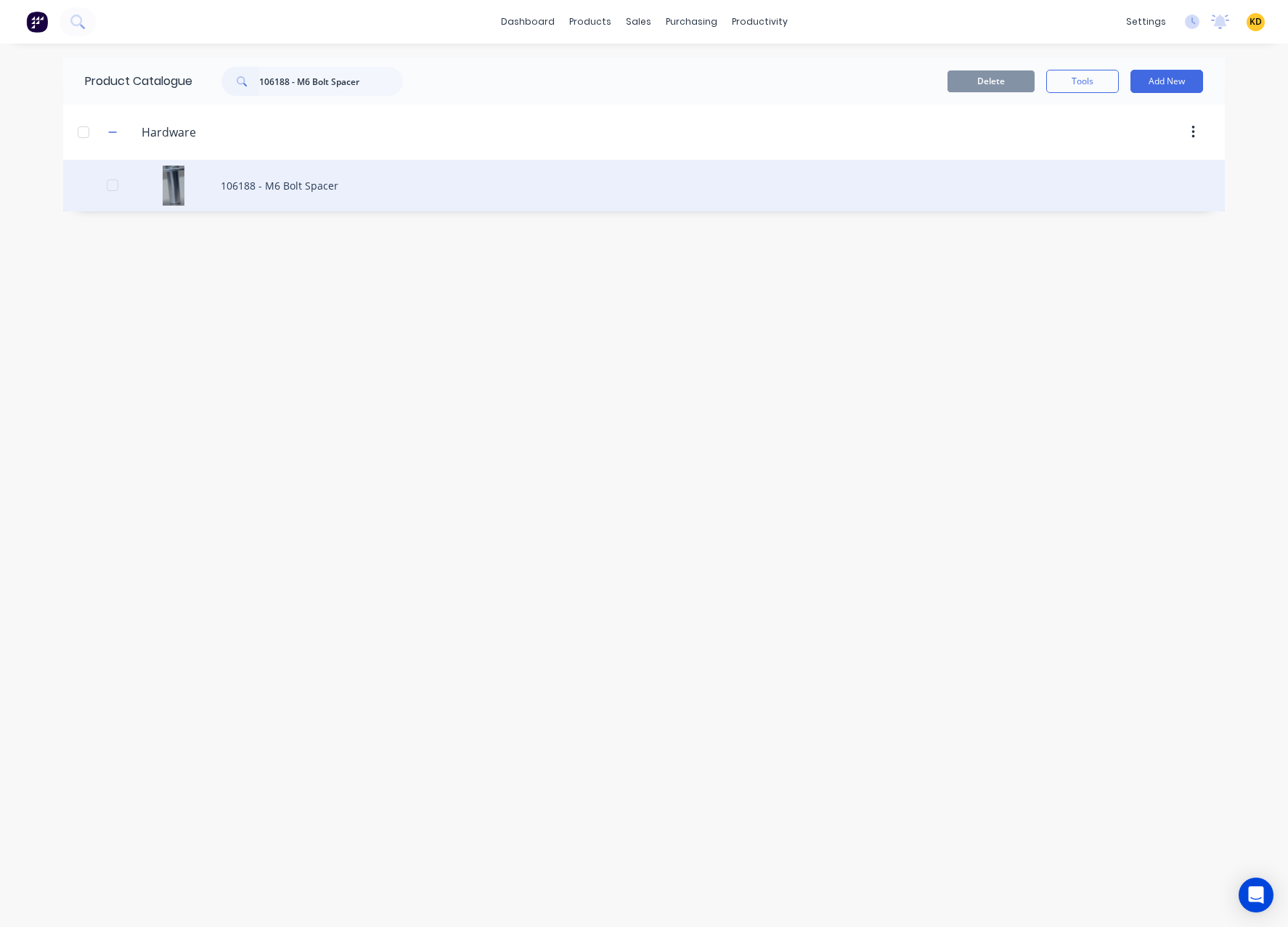
click at [319, 181] on div "106188 - M6 Bolt Spacer" at bounding box center [644, 185] width 1161 height 52
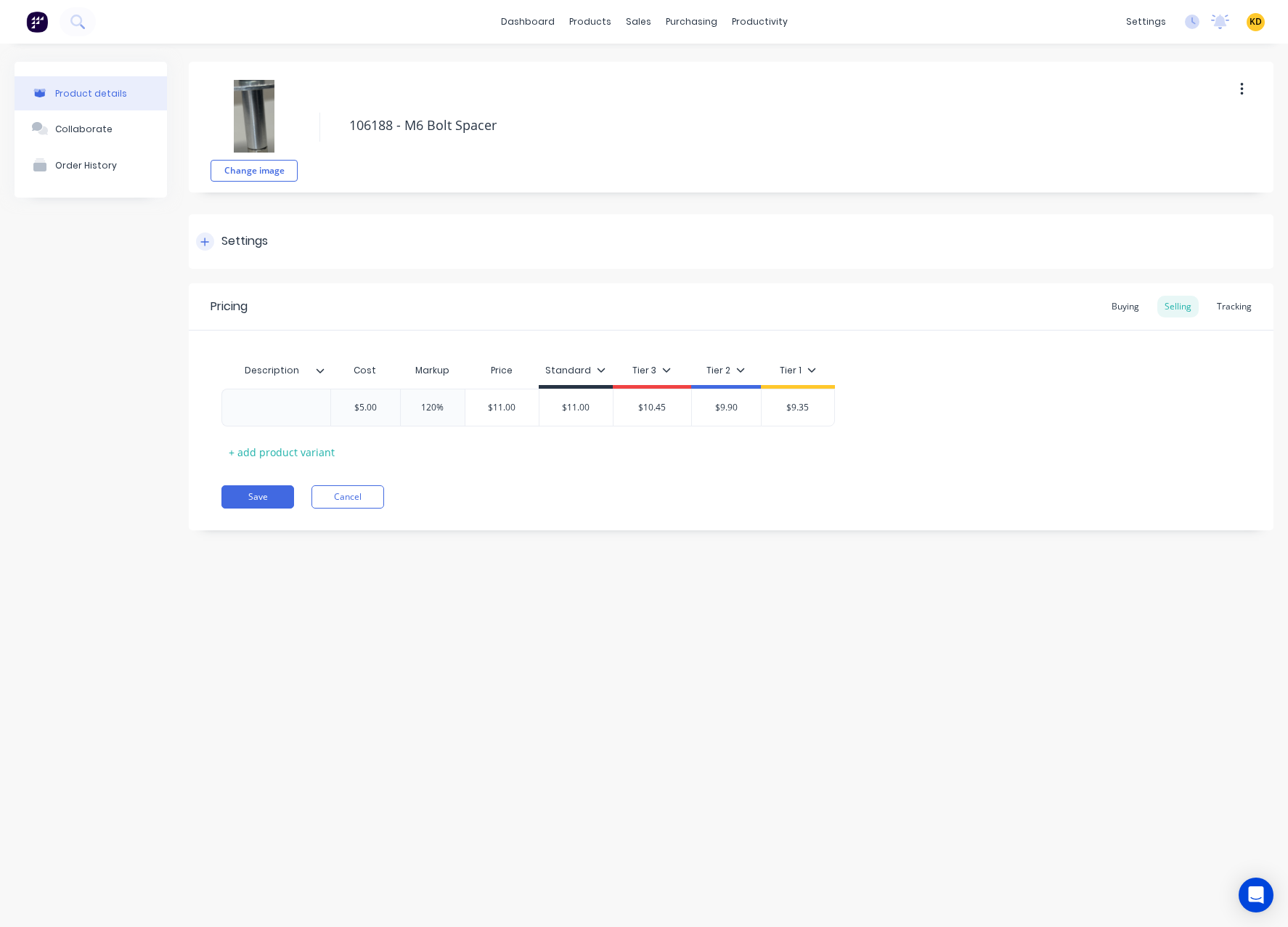
click at [326, 247] on div "Settings" at bounding box center [731, 241] width 1084 height 54
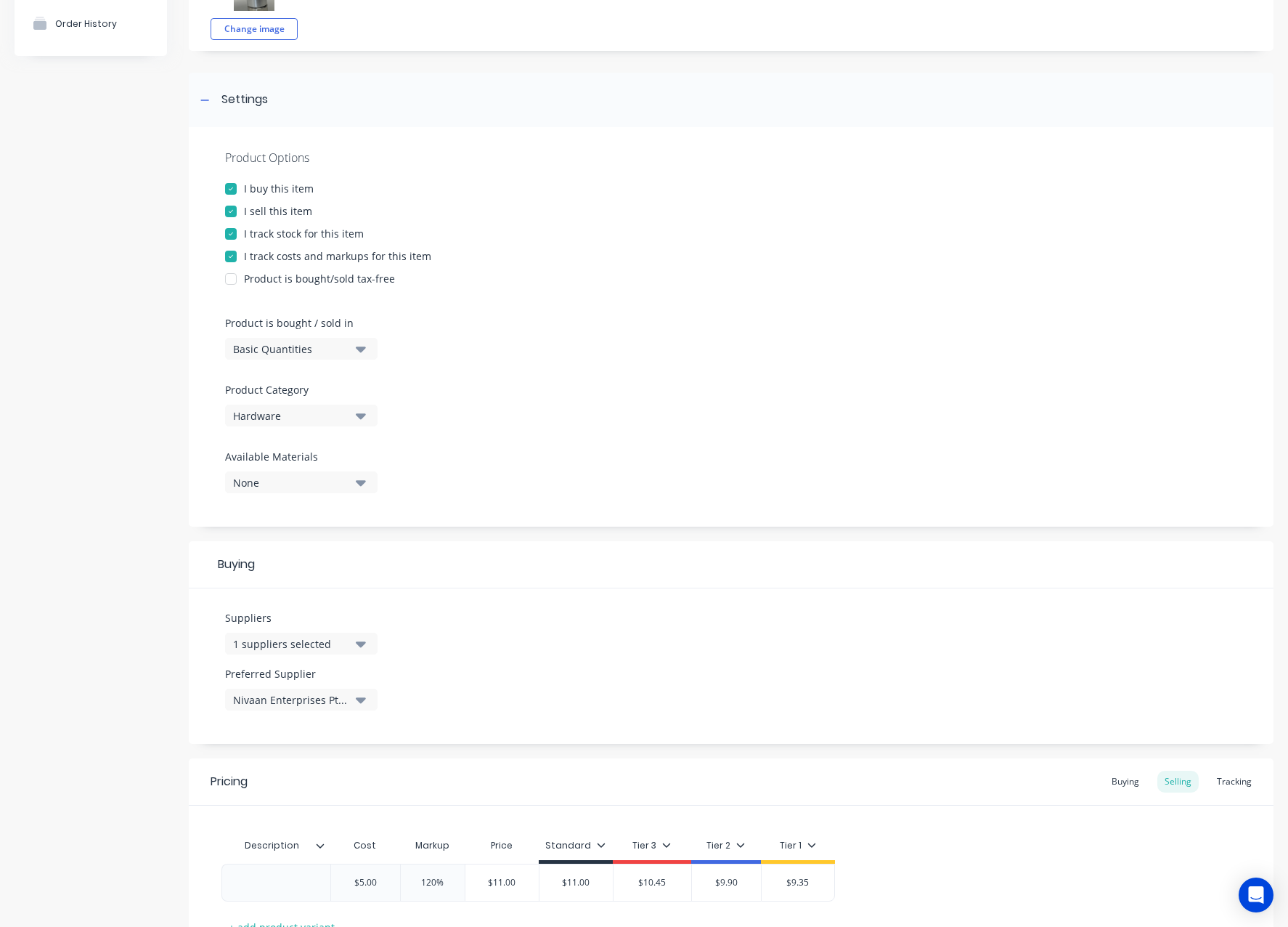
scroll to position [260, 0]
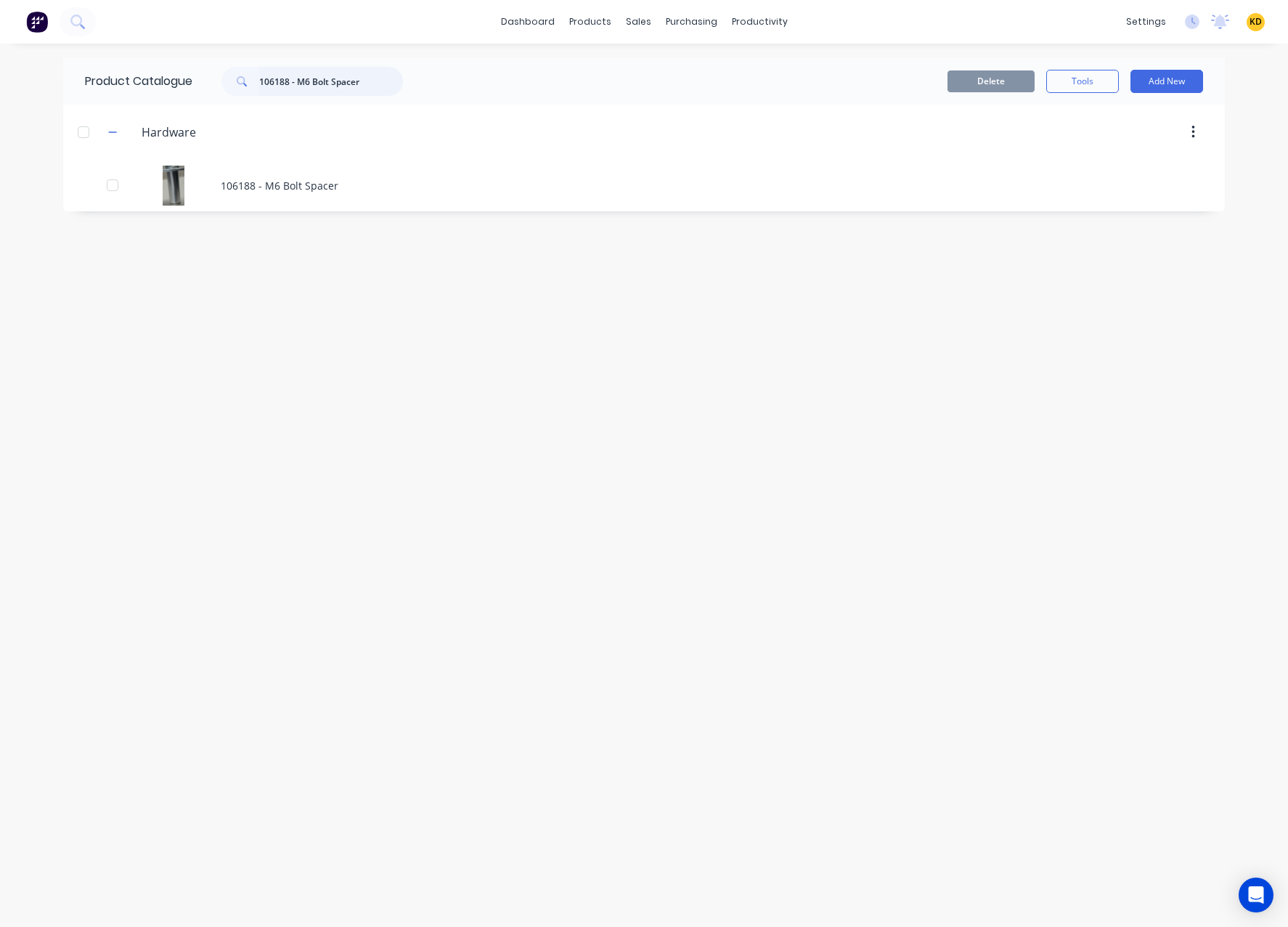
click at [368, 86] on input "106188 - M6 Bolt Spacer" at bounding box center [330, 81] width 144 height 29
paste input "AMFYPD32 - POT MAGNET 32 x 18 x M6"
type input "AMFYPD32 - POT MAGNET 32 x 18 x M6"
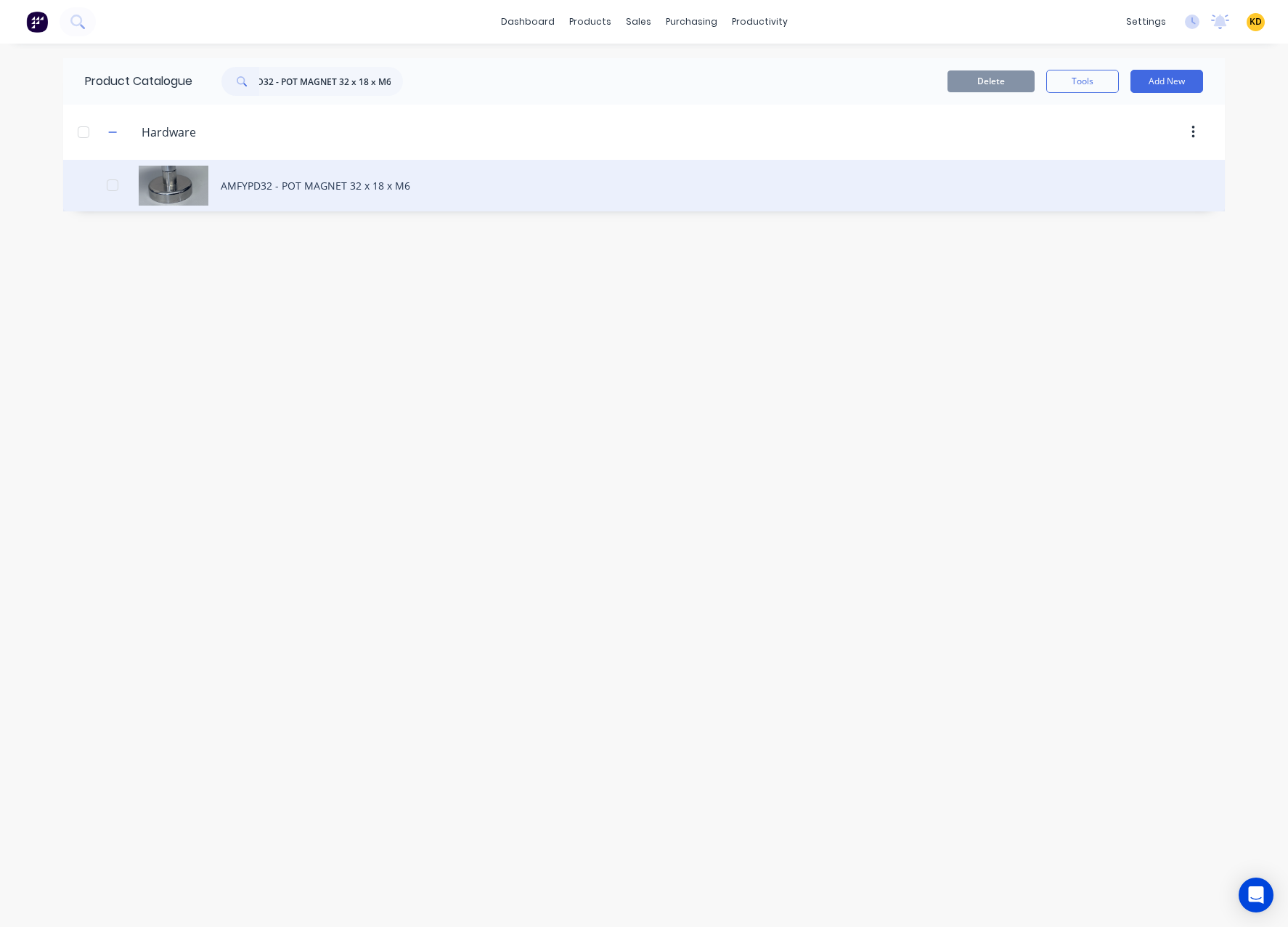
click at [338, 191] on div "AMFYPD32 - POT MAGNET 32 x 18 x M6" at bounding box center [644, 185] width 1161 height 52
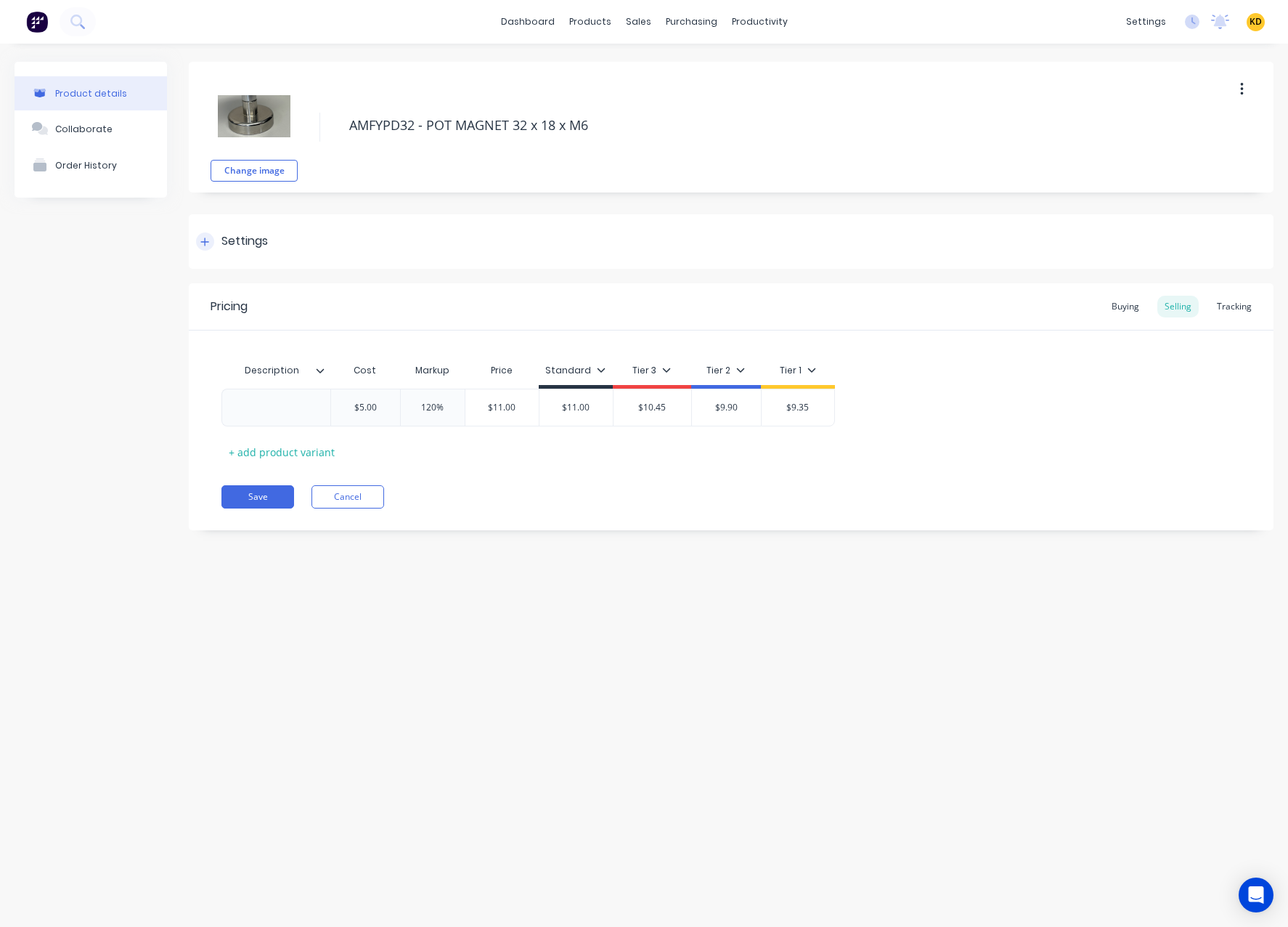
click at [251, 233] on div "Settings" at bounding box center [245, 241] width 47 height 18
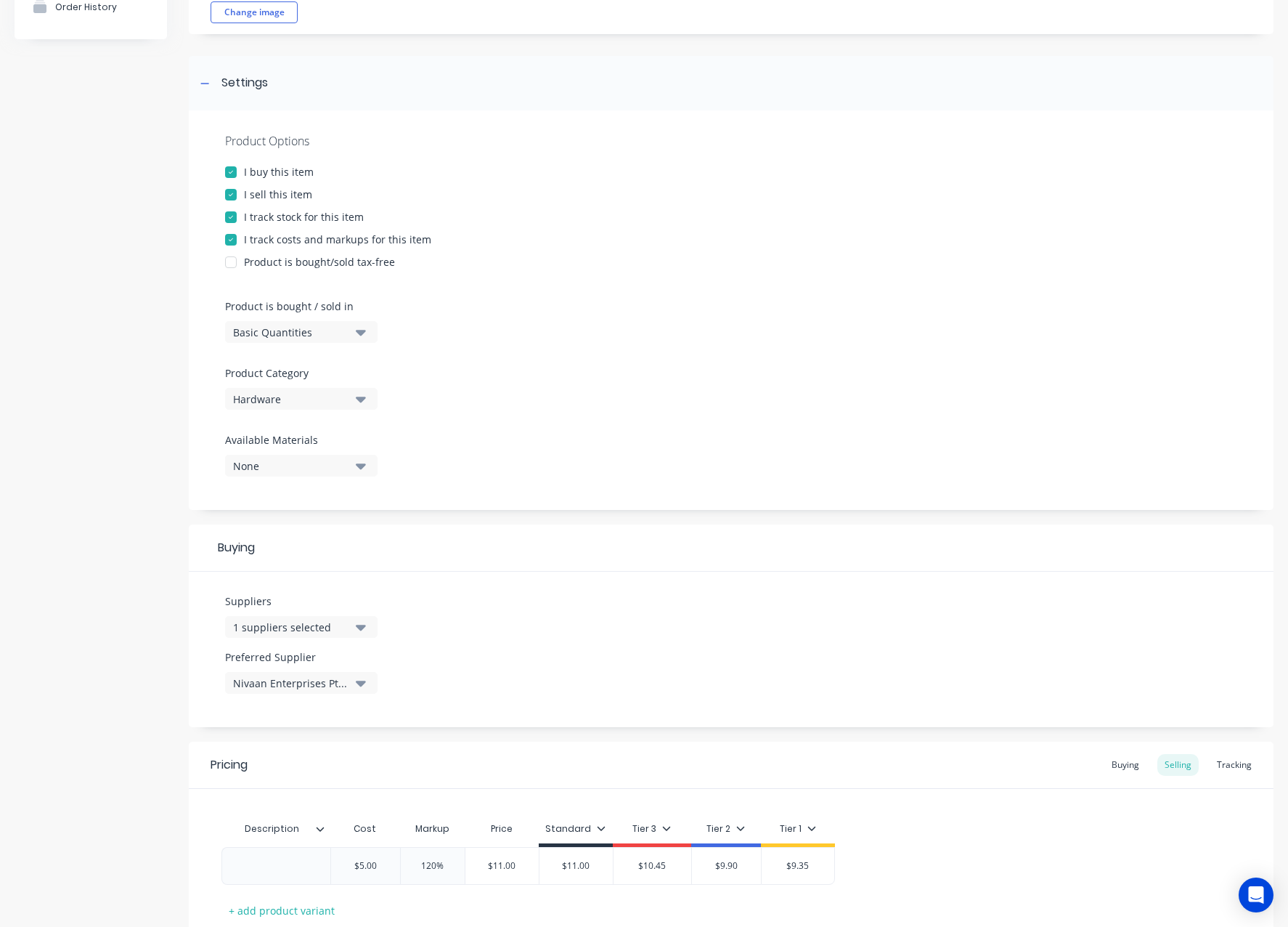
scroll to position [260, 0]
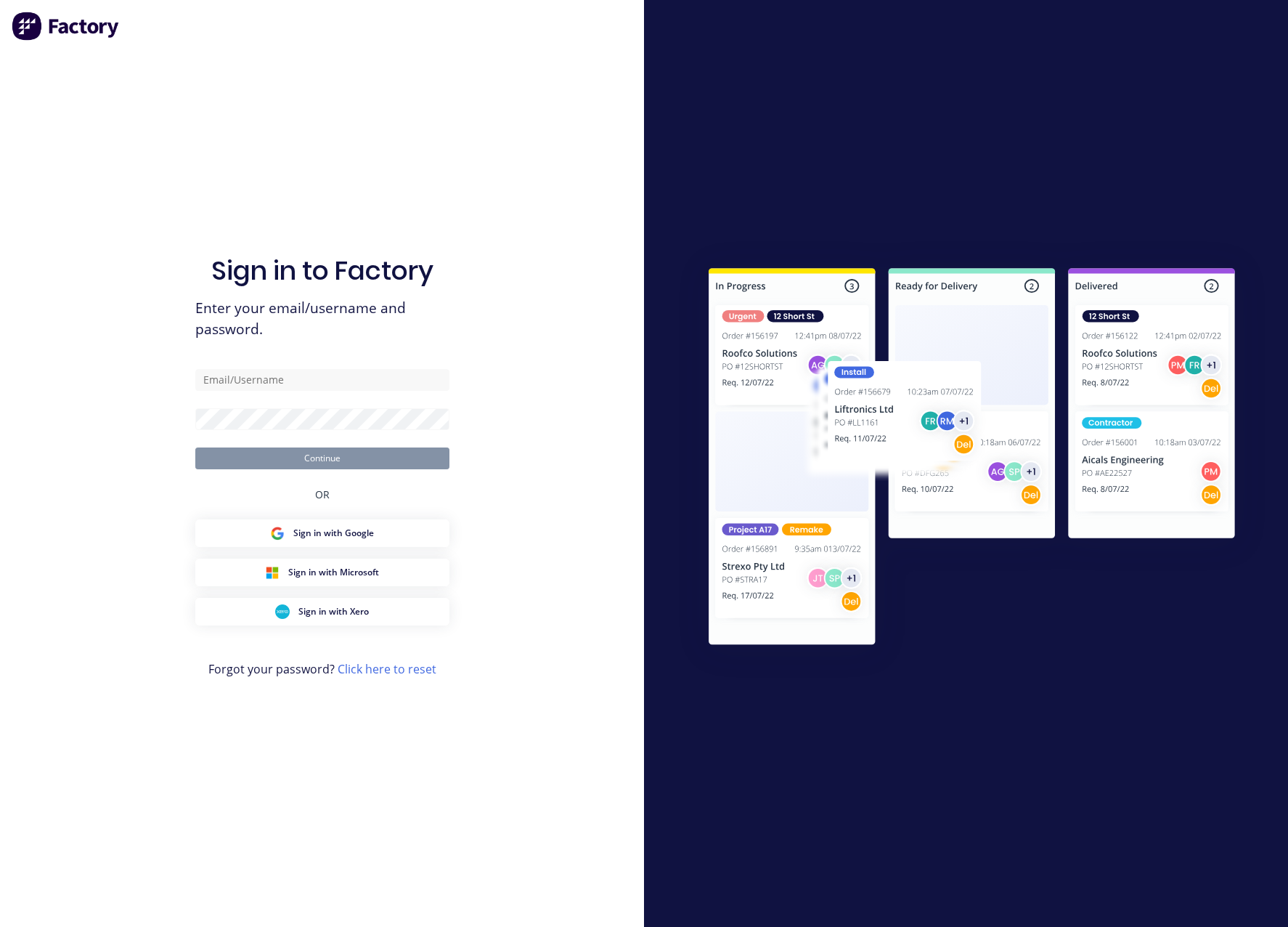
click at [797, 118] on div at bounding box center [965, 464] width 644 height 927
